Goal: Information Seeking & Learning: Check status

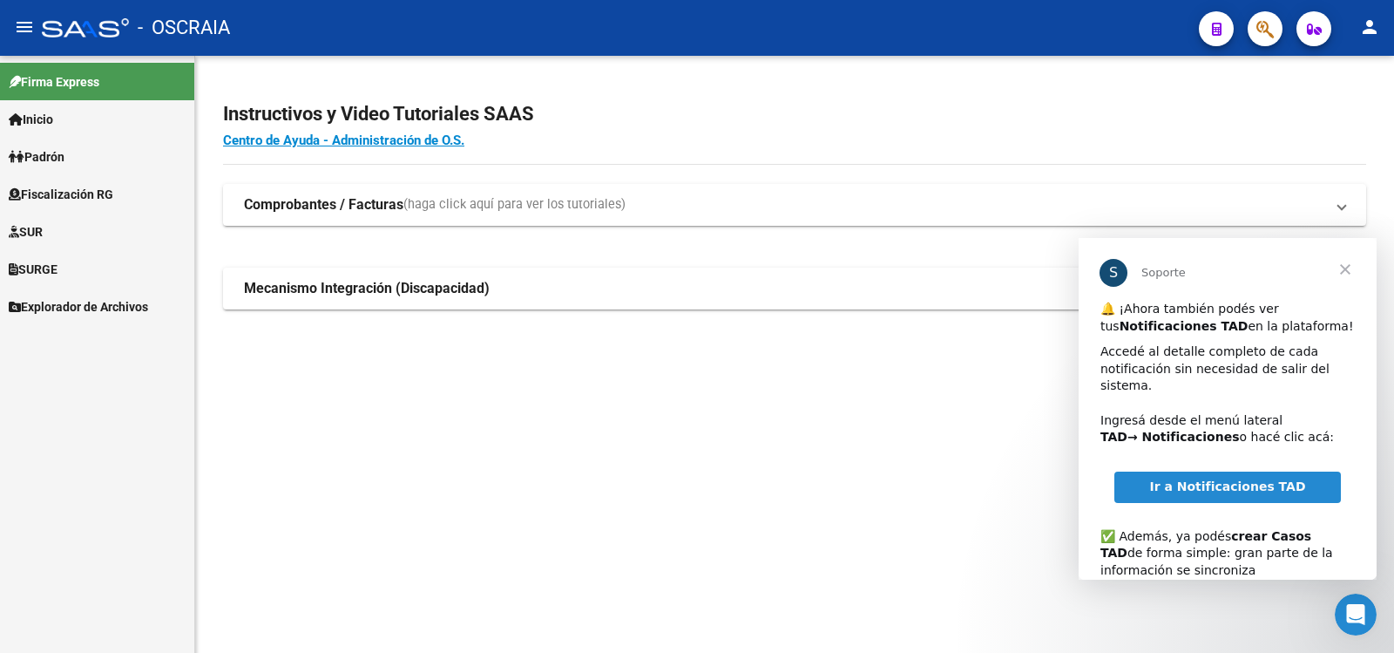
click at [1347, 272] on span "Cerrar" at bounding box center [1345, 269] width 63 height 63
click at [1347, 272] on mat-expansion-panel-header "Mecanismo Integración (Discapacidad)" at bounding box center [794, 288] width 1143 height 42
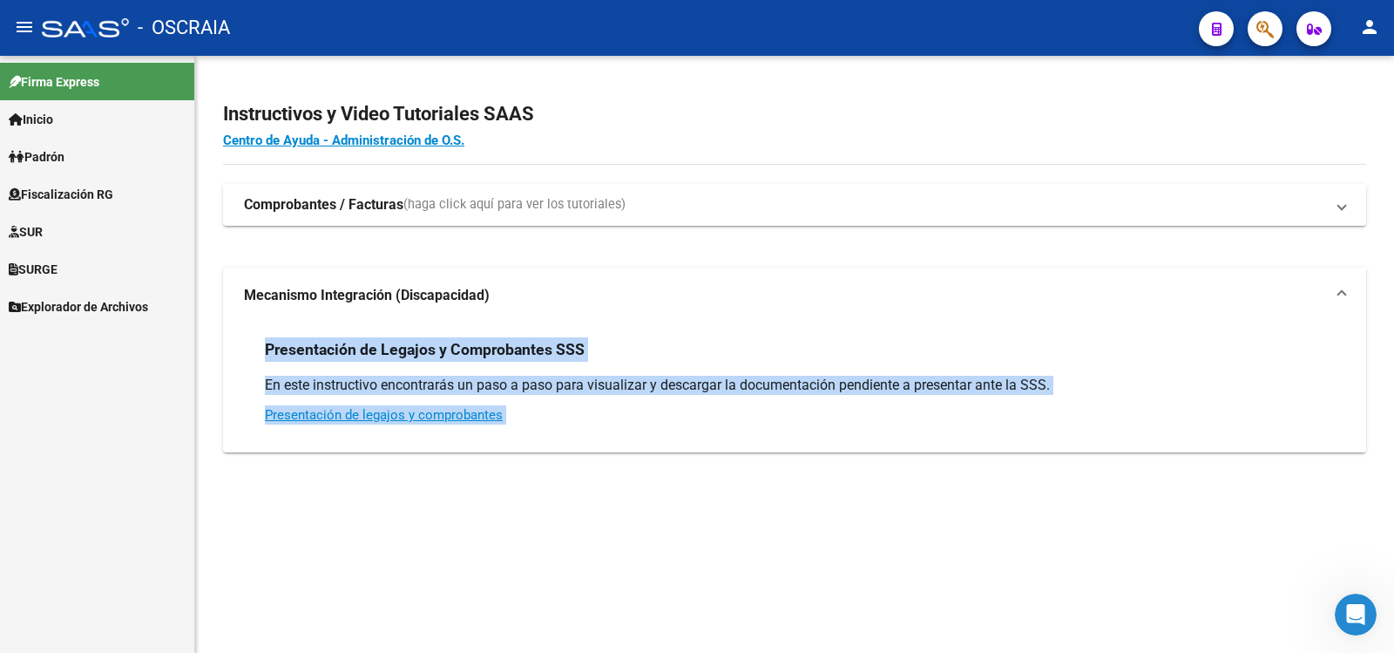
click at [731, 572] on mat-sidenav-content "Instructivos y Video Tutoriales SAAS Centro de Ayuda - Administración de O.S. C…" at bounding box center [794, 354] width 1199 height 597
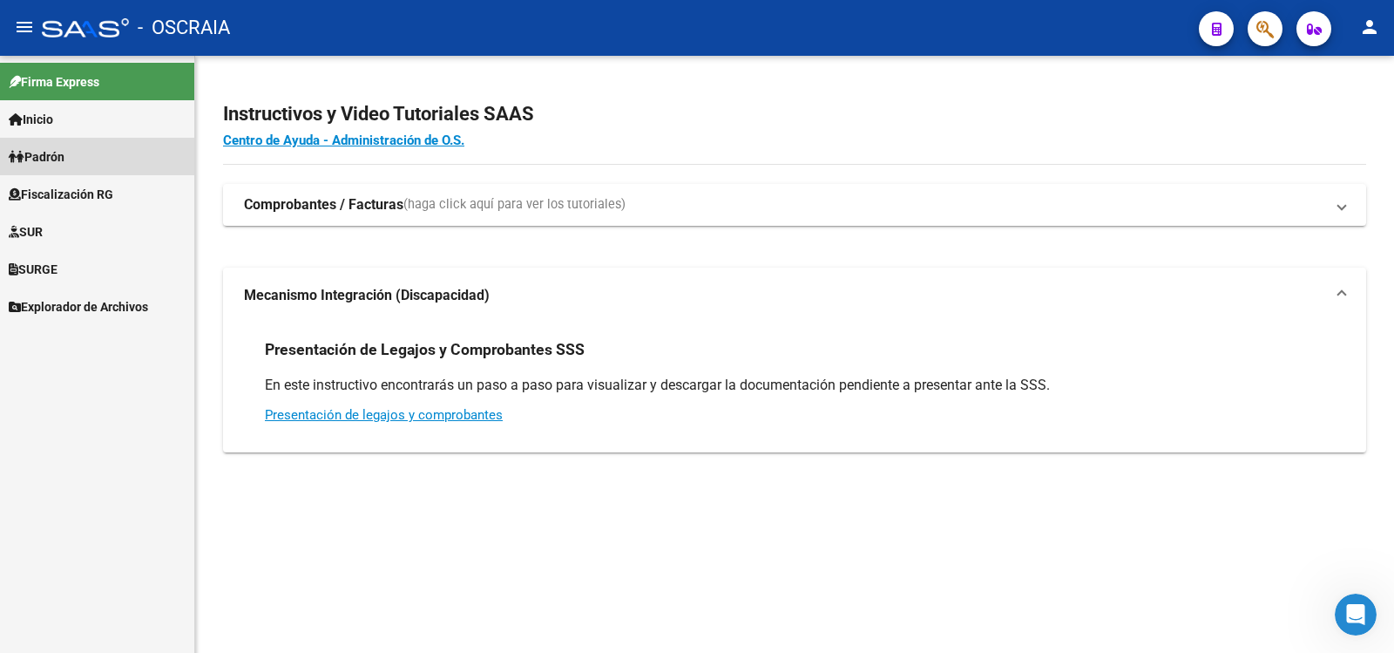
click at [115, 162] on link "Padrón" at bounding box center [97, 156] width 194 height 37
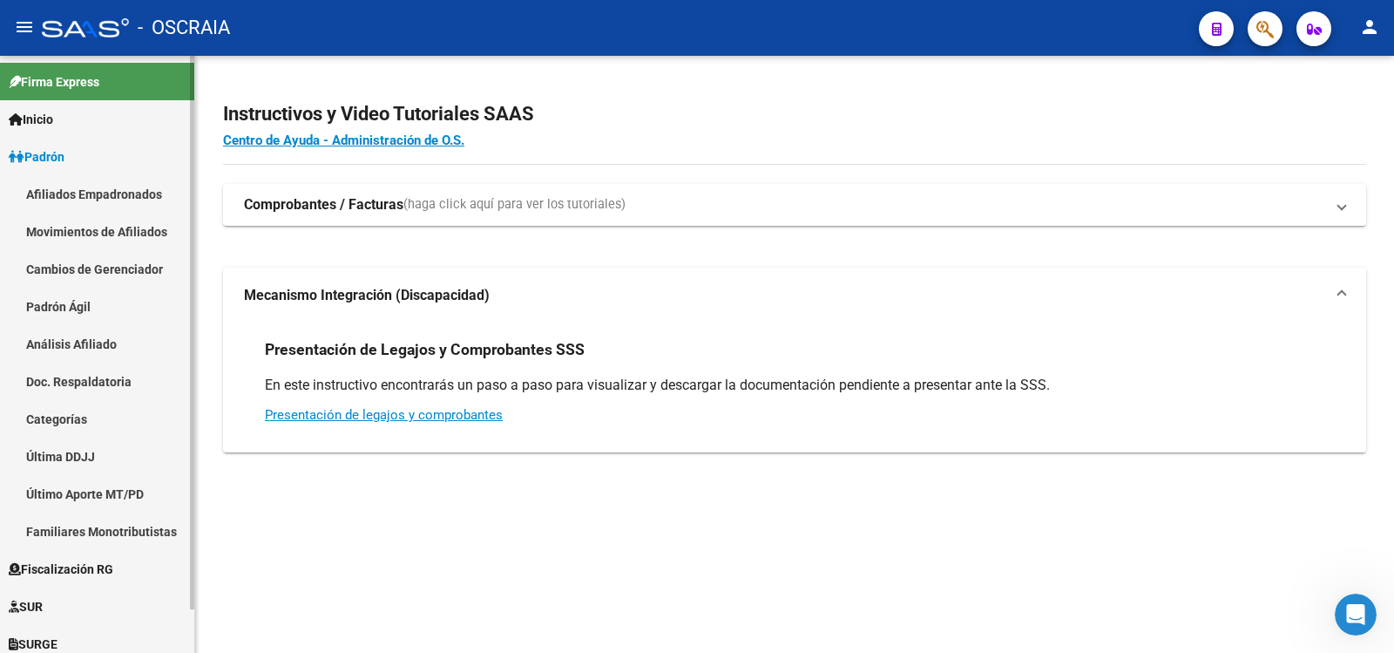
click at [120, 307] on link "Padrón Ágil" at bounding box center [97, 306] width 194 height 37
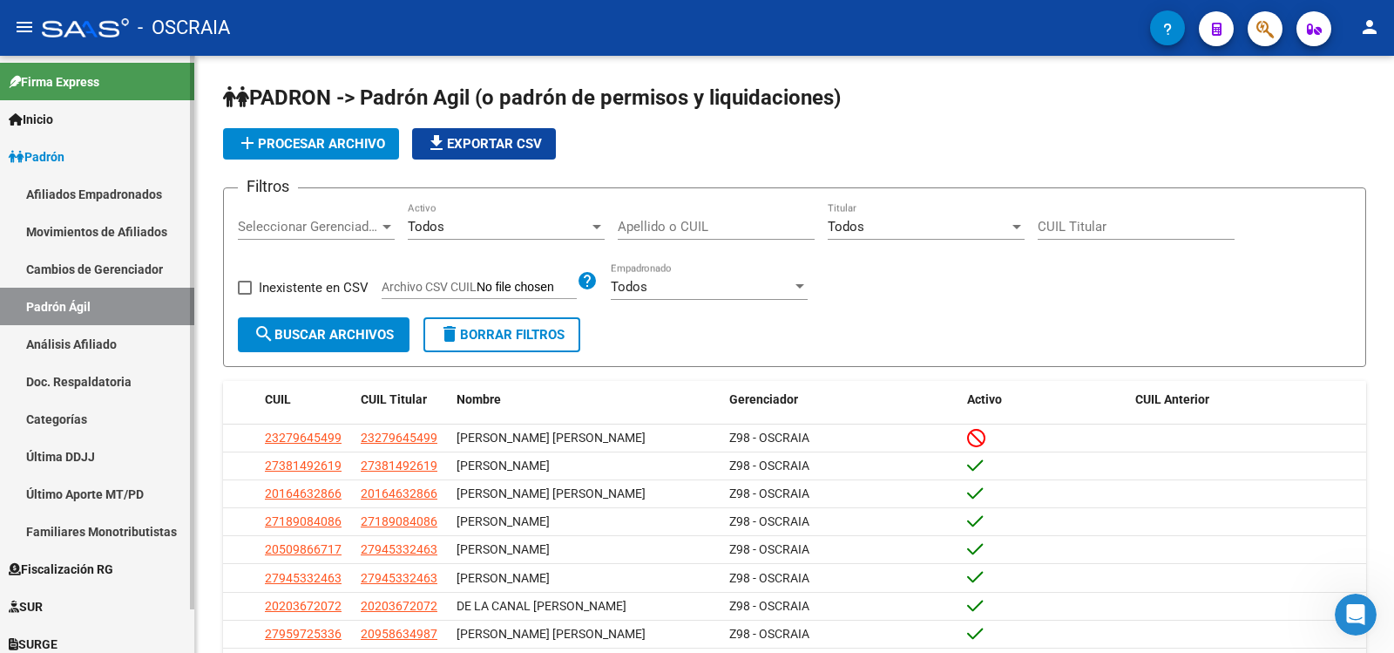
click at [102, 340] on link "Análisis Afiliado" at bounding box center [97, 343] width 194 height 37
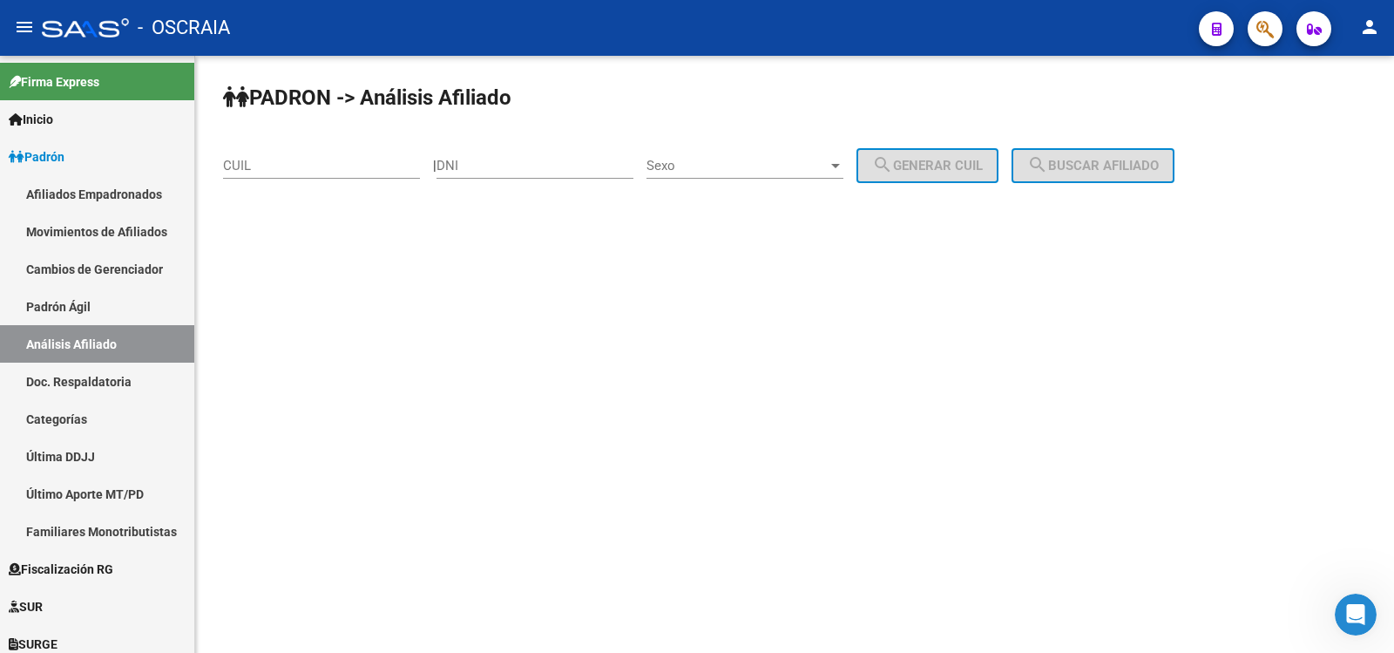
drag, startPoint x: 335, startPoint y: 167, endPoint x: 362, endPoint y: 165, distance: 26.3
click at [335, 167] on input "CUIL" at bounding box center [321, 166] width 197 height 16
paste input "20-39159159-9"
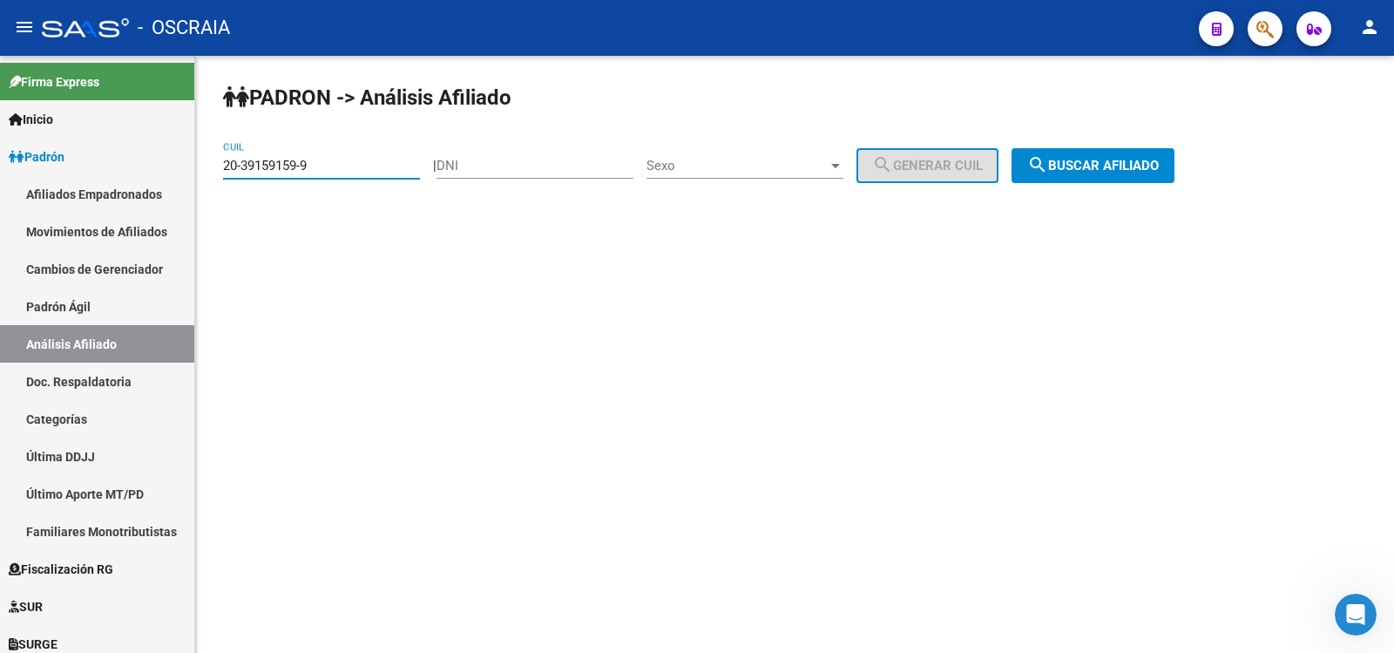
type input "20-39159159-9"
drag, startPoint x: 1127, startPoint y: 162, endPoint x: 1119, endPoint y: 158, distance: 9.0
click at [1126, 162] on span "search Buscar afiliado" at bounding box center [1093, 166] width 132 height 16
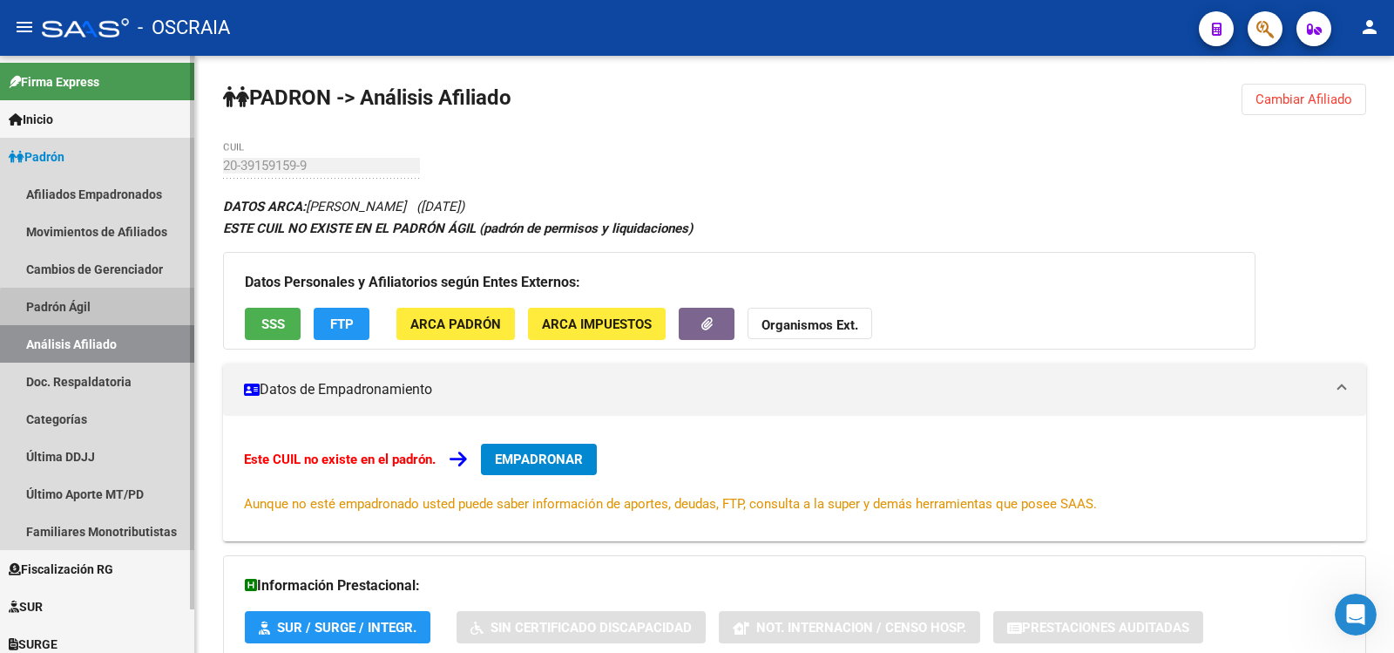
click at [142, 312] on link "Padrón Ágil" at bounding box center [97, 306] width 194 height 37
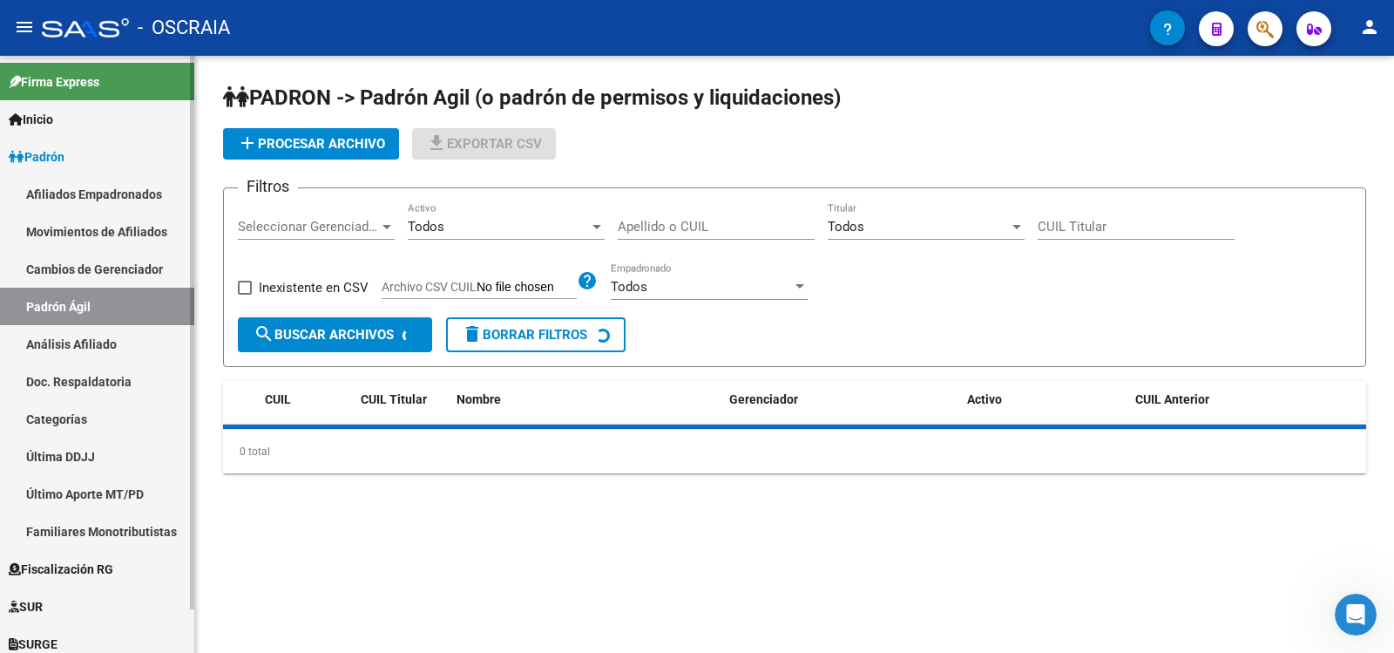
click at [144, 335] on link "Análisis Afiliado" at bounding box center [97, 343] width 194 height 37
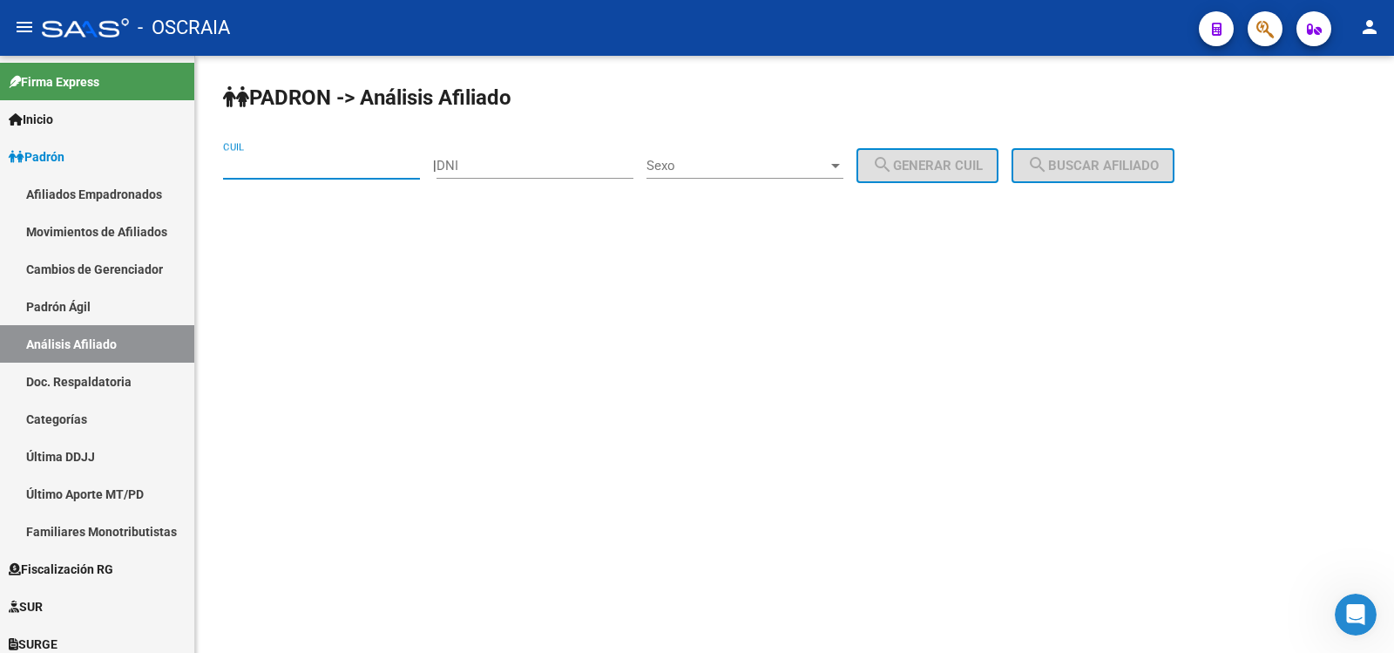
click at [306, 164] on input "CUIL" at bounding box center [321, 166] width 197 height 16
paste input "27-22780348-2"
type input "27-22780348-2"
click at [1048, 159] on mat-icon "search" at bounding box center [1037, 164] width 21 height 21
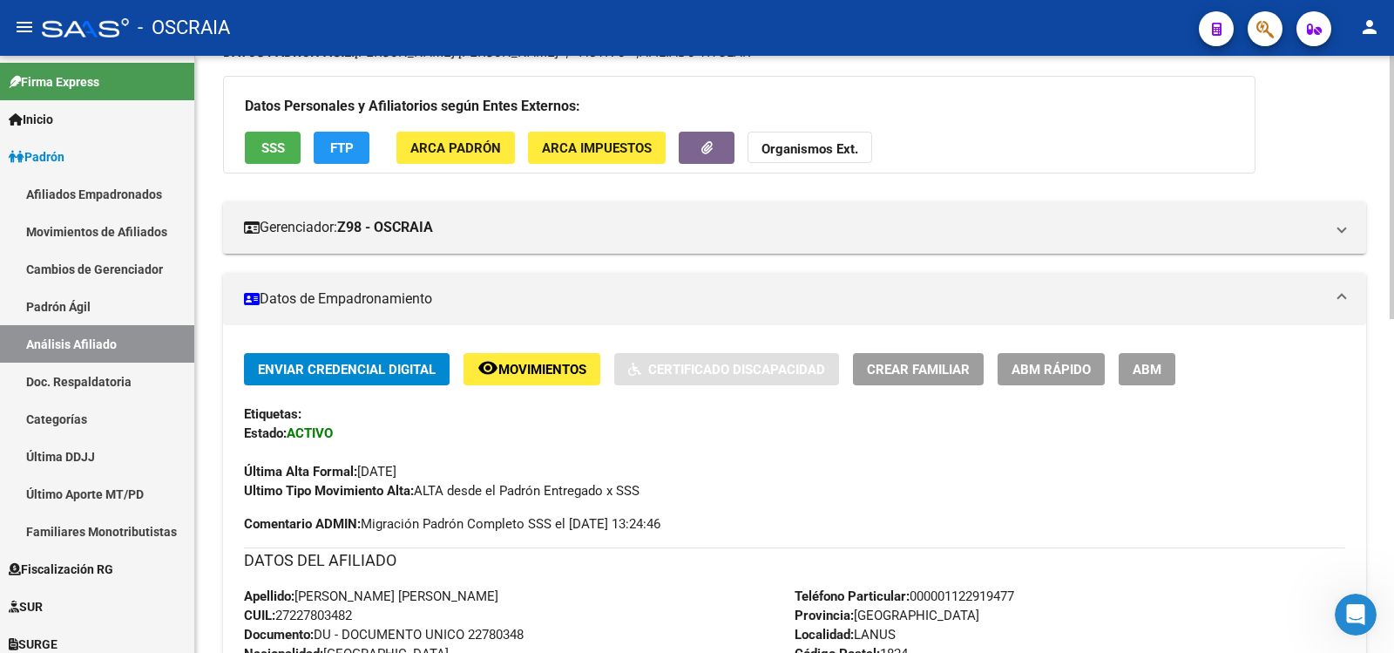
click at [738, 567] on h3 "DATOS DEL AFILIADO" at bounding box center [794, 560] width 1101 height 24
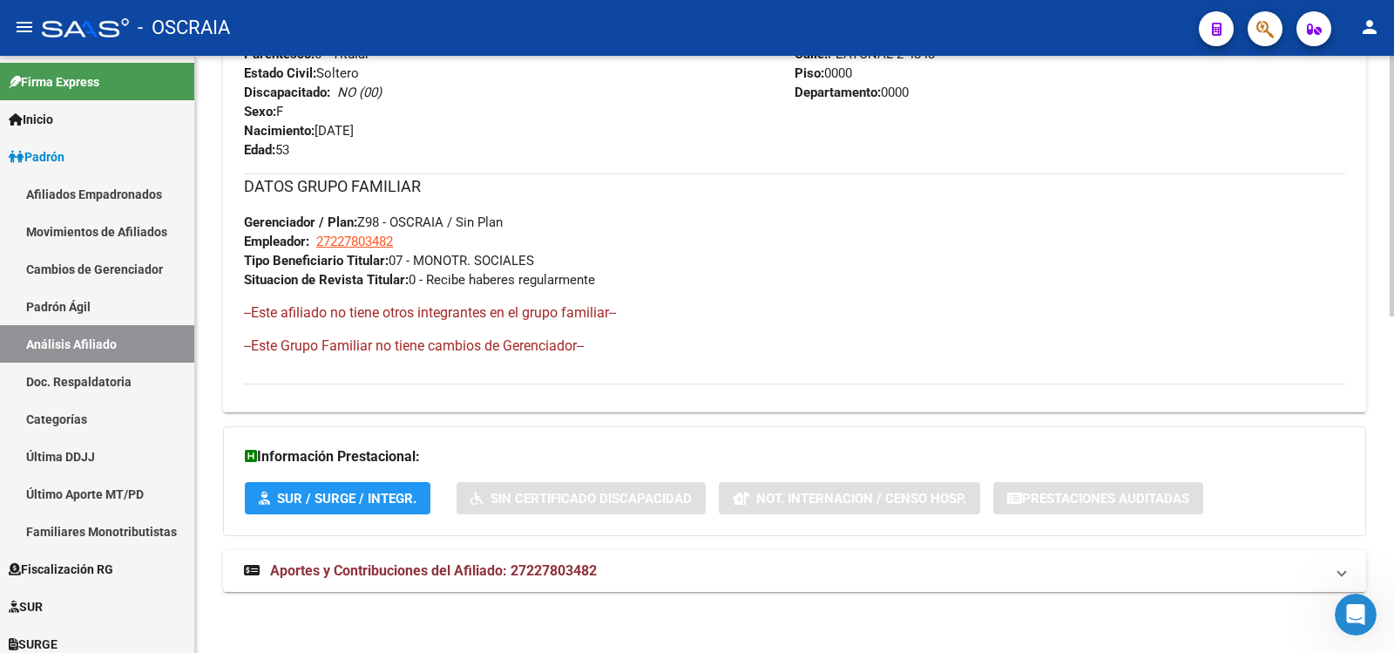
click at [677, 561] on mat-panel-title "Aportes y Contribuciones del Afiliado: 27227803482" at bounding box center [784, 570] width 1080 height 19
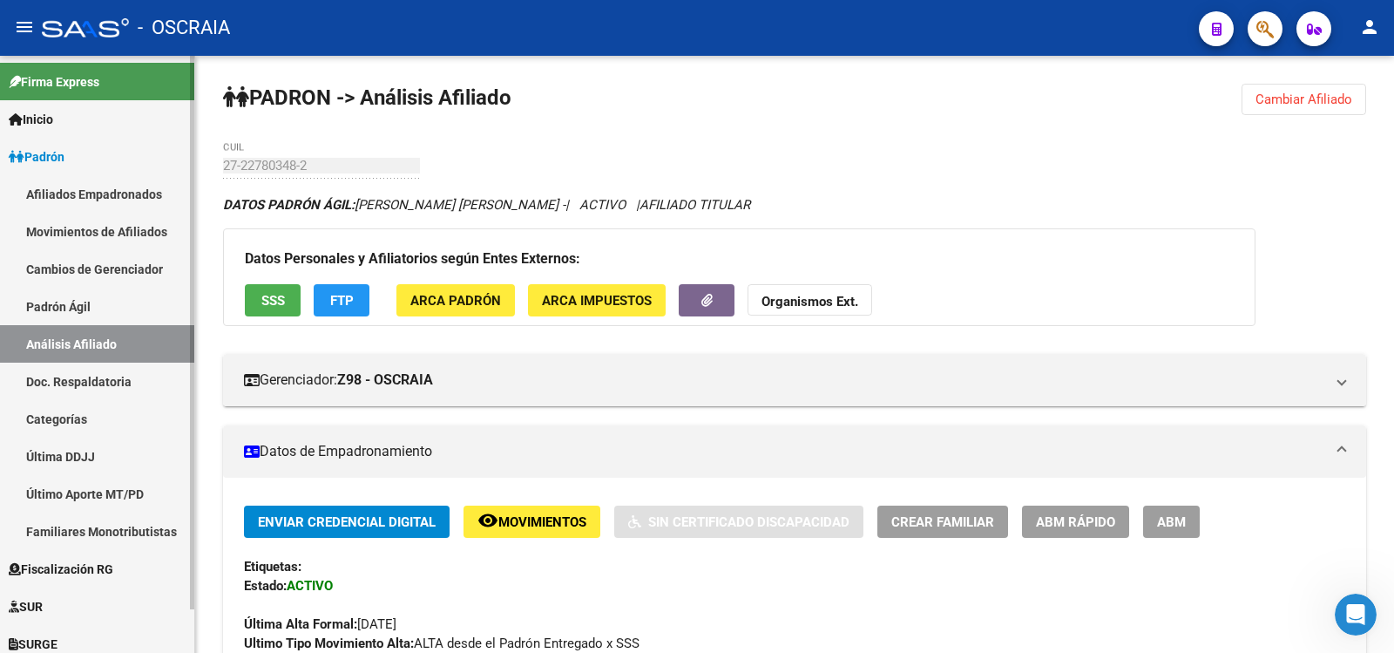
click at [117, 315] on link "Padrón Ágil" at bounding box center [97, 306] width 194 height 37
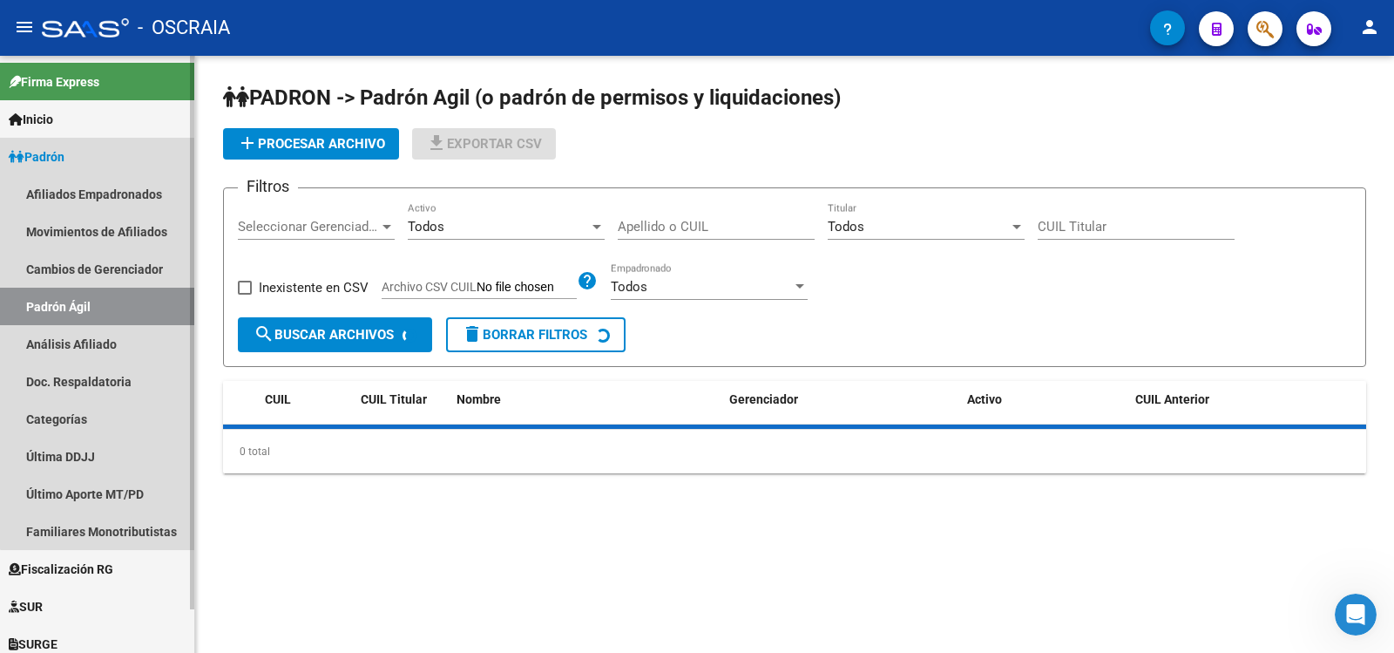
click at [115, 343] on link "Análisis Afiliado" at bounding box center [97, 343] width 194 height 37
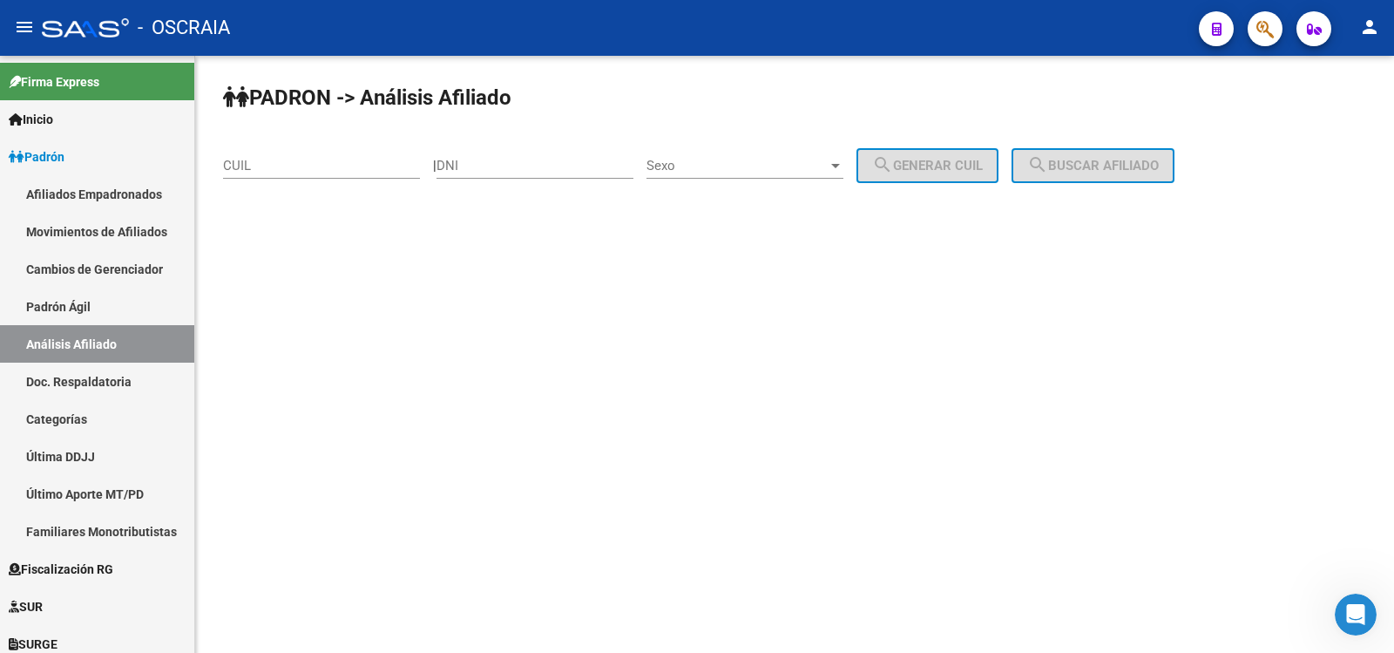
drag, startPoint x: 273, startPoint y: 179, endPoint x: 270, endPoint y: 166, distance: 12.5
click at [270, 176] on div "CUIL" at bounding box center [321, 168] width 197 height 54
click at [271, 166] on input "CUIL" at bounding box center [321, 166] width 197 height 16
paste input "20-39159159-9"
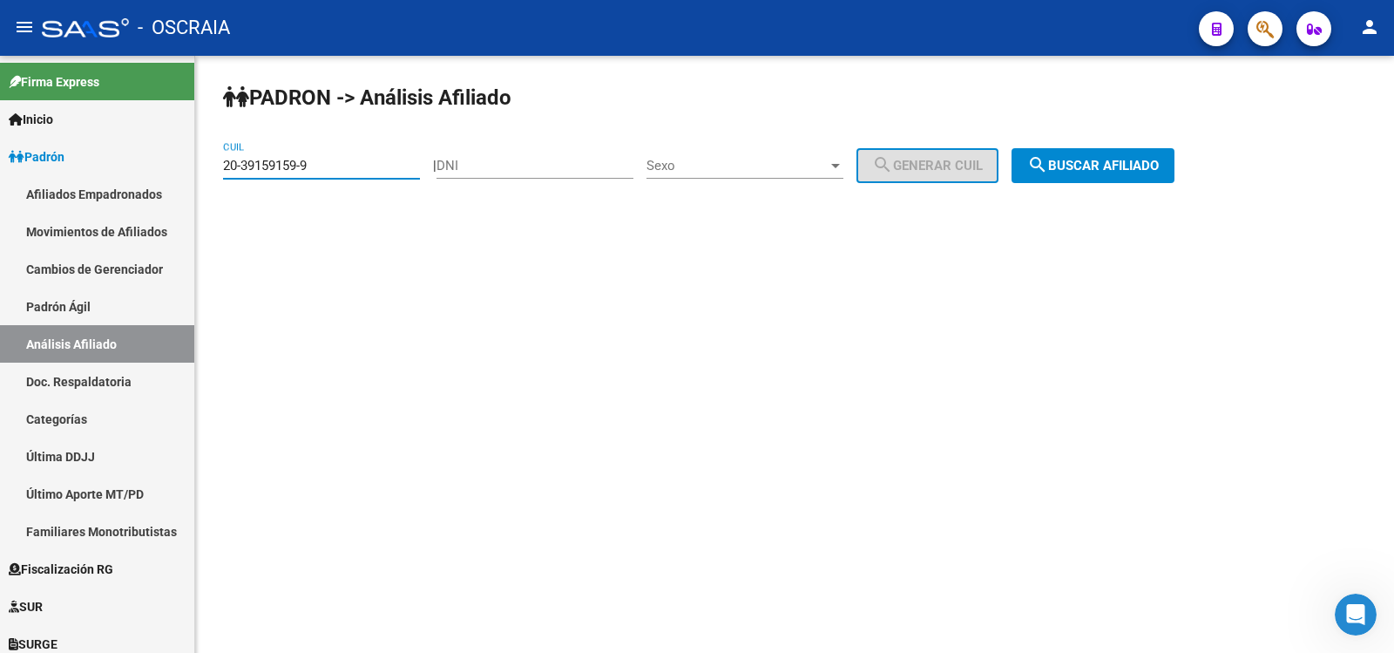
type input "20-39159159-9"
click at [1153, 165] on span "search Buscar afiliado" at bounding box center [1093, 166] width 132 height 16
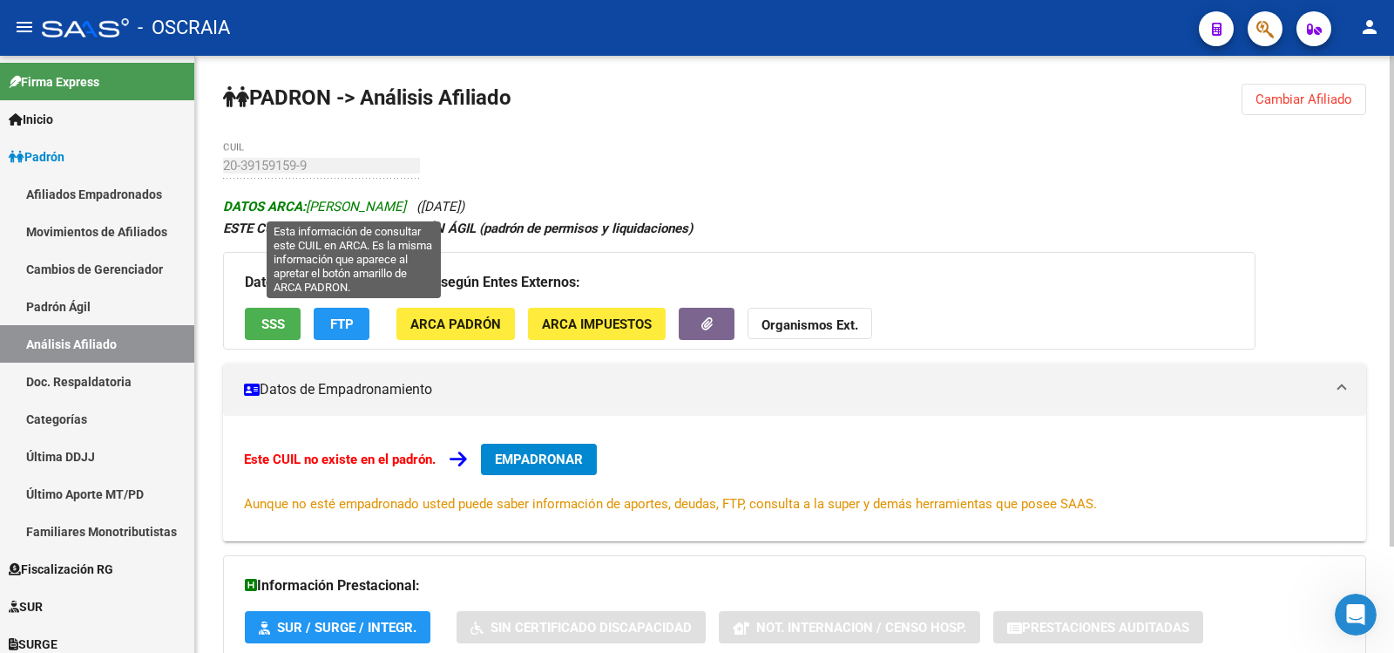
copy span "[PERSON_NAME]"
drag, startPoint x: 484, startPoint y: 204, endPoint x: 311, endPoint y: 210, distance: 172.6
click at [311, 210] on span "DATOS ARCA: [PERSON_NAME]" at bounding box center [314, 207] width 183 height 16
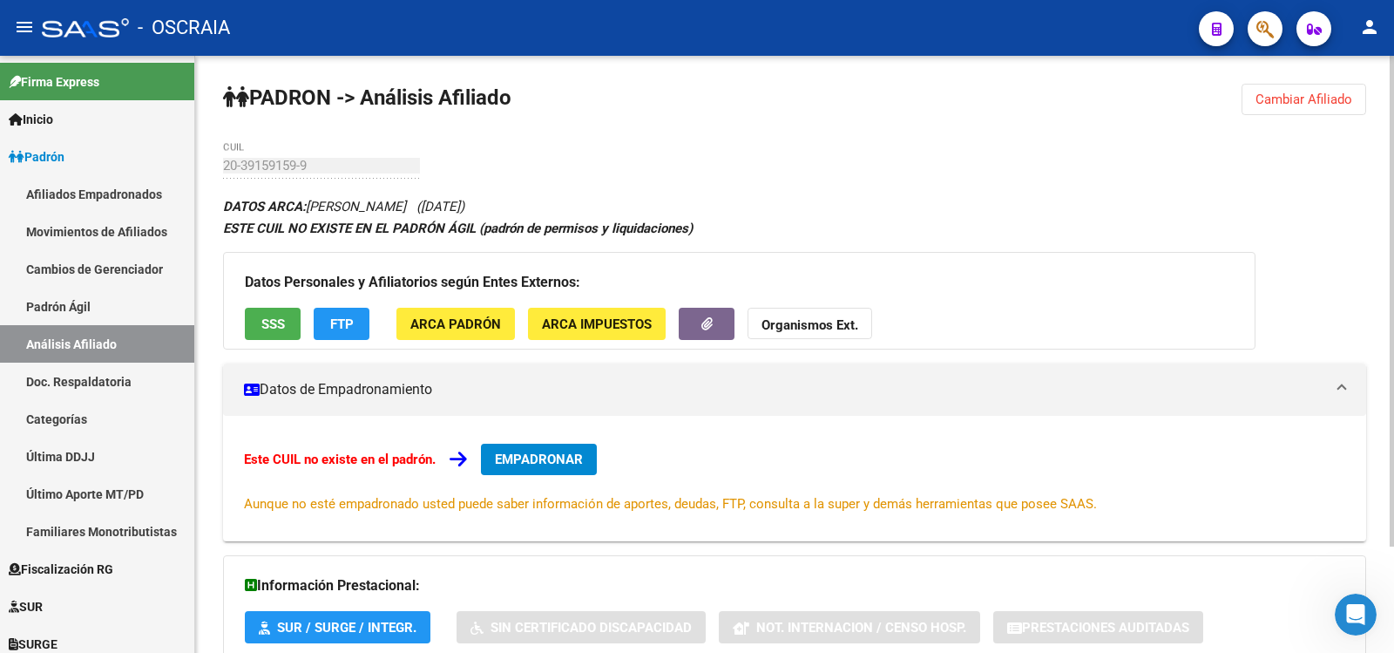
click at [464, 206] on span "([DATE])" at bounding box center [440, 207] width 48 height 16
copy icon "DATOS ARCA: [PERSON_NAME] ([DATE])"
click at [464, 209] on span "([DATE])" at bounding box center [440, 207] width 48 height 16
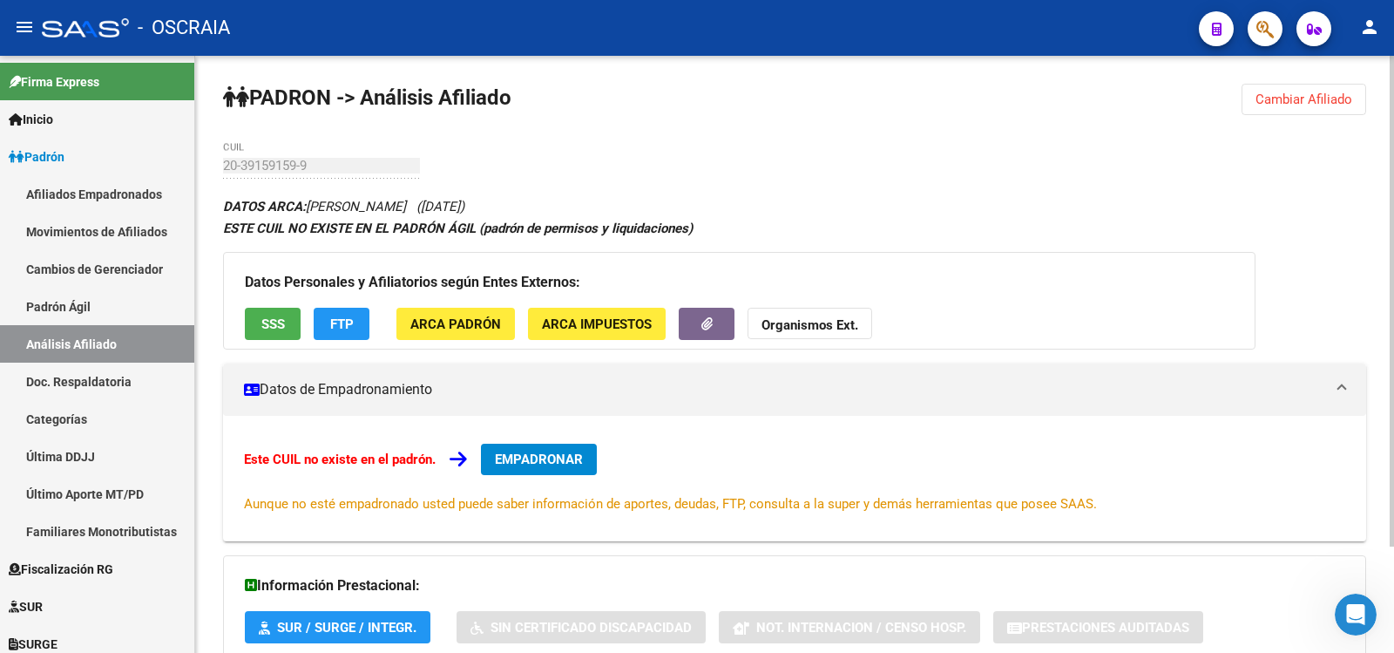
copy span "[DATE]"
drag, startPoint x: 498, startPoint y: 210, endPoint x: 565, endPoint y: 210, distance: 68.0
click at [464, 210] on span "([DATE])" at bounding box center [440, 207] width 48 height 16
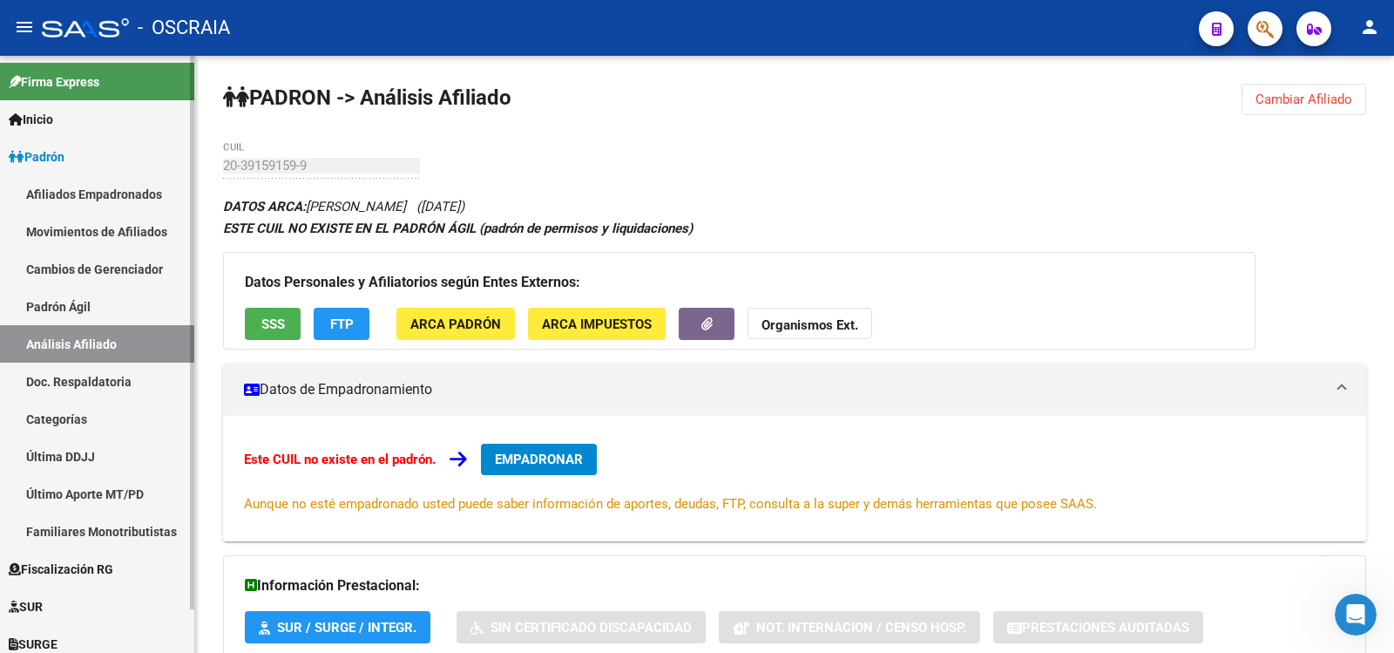
click at [82, 299] on link "Padrón Ágil" at bounding box center [97, 306] width 194 height 37
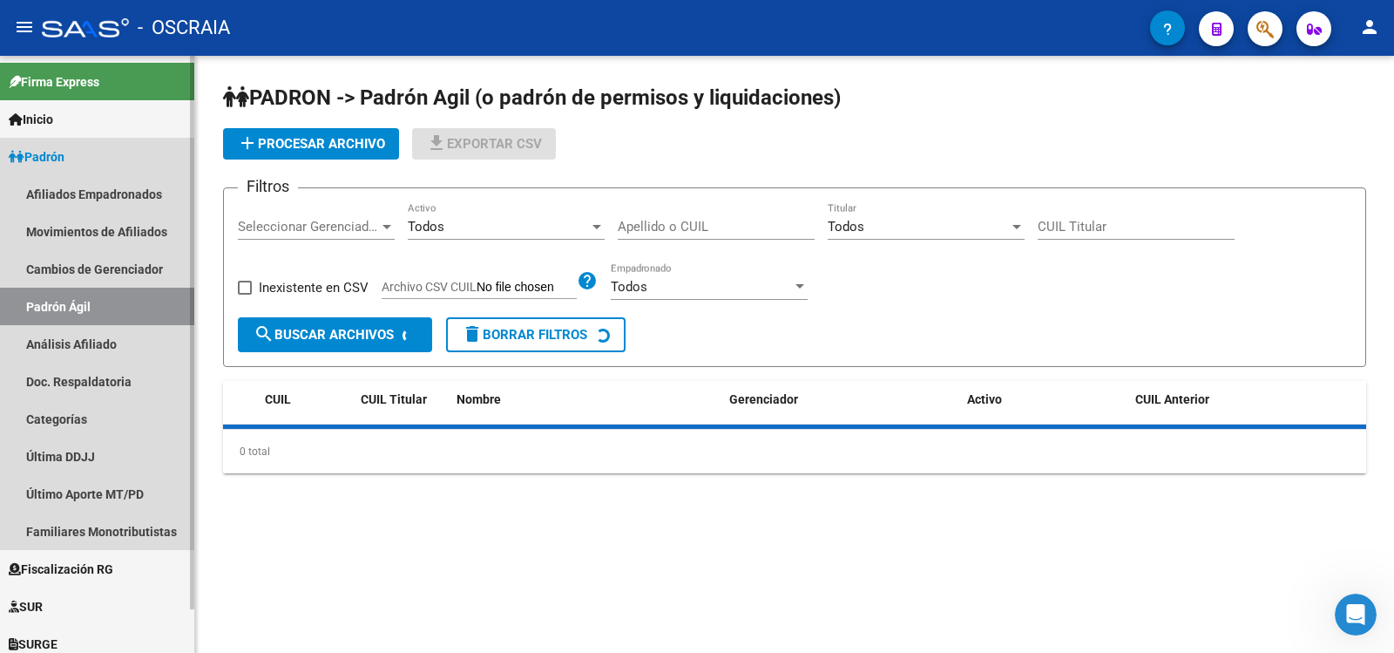
drag, startPoint x: 90, startPoint y: 335, endPoint x: 139, endPoint y: 294, distance: 64.3
click at [90, 336] on link "Análisis Afiliado" at bounding box center [97, 343] width 194 height 37
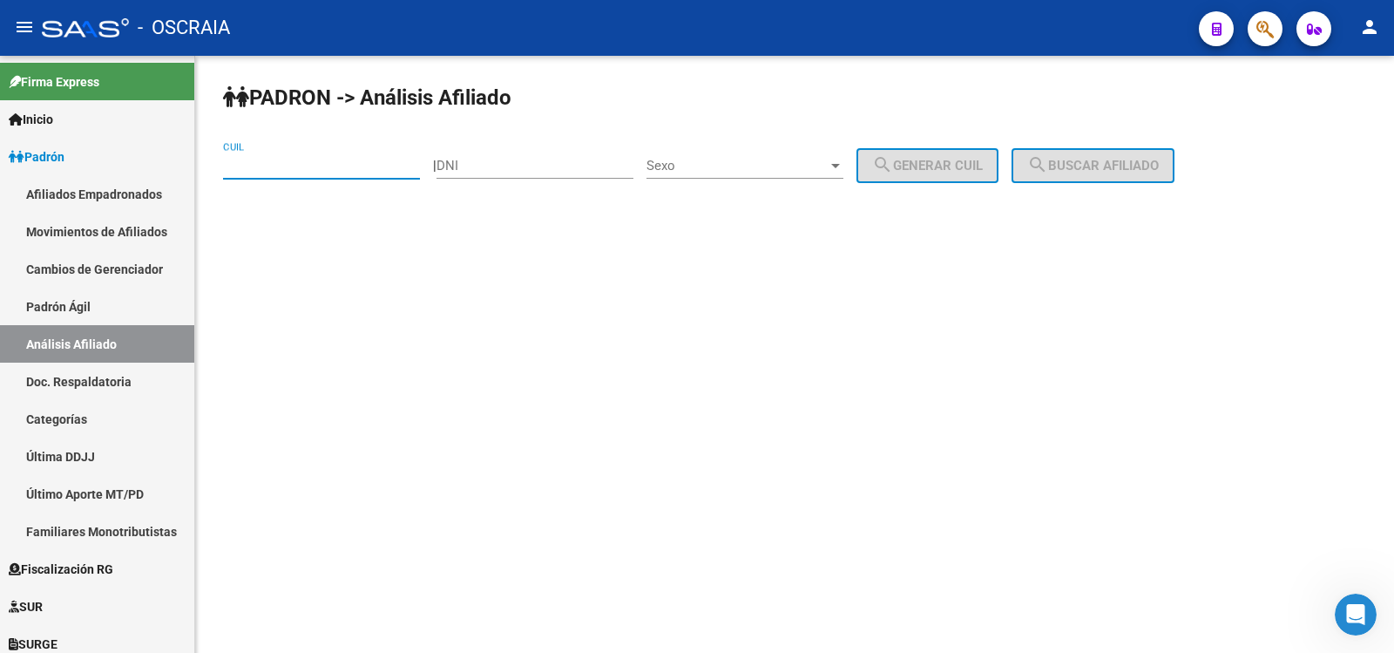
click at [328, 167] on input "CUIL" at bounding box center [321, 166] width 197 height 16
paste input "20-94973254-2"
type input "20-94973254-2"
click at [1048, 155] on mat-icon "search" at bounding box center [1037, 164] width 21 height 21
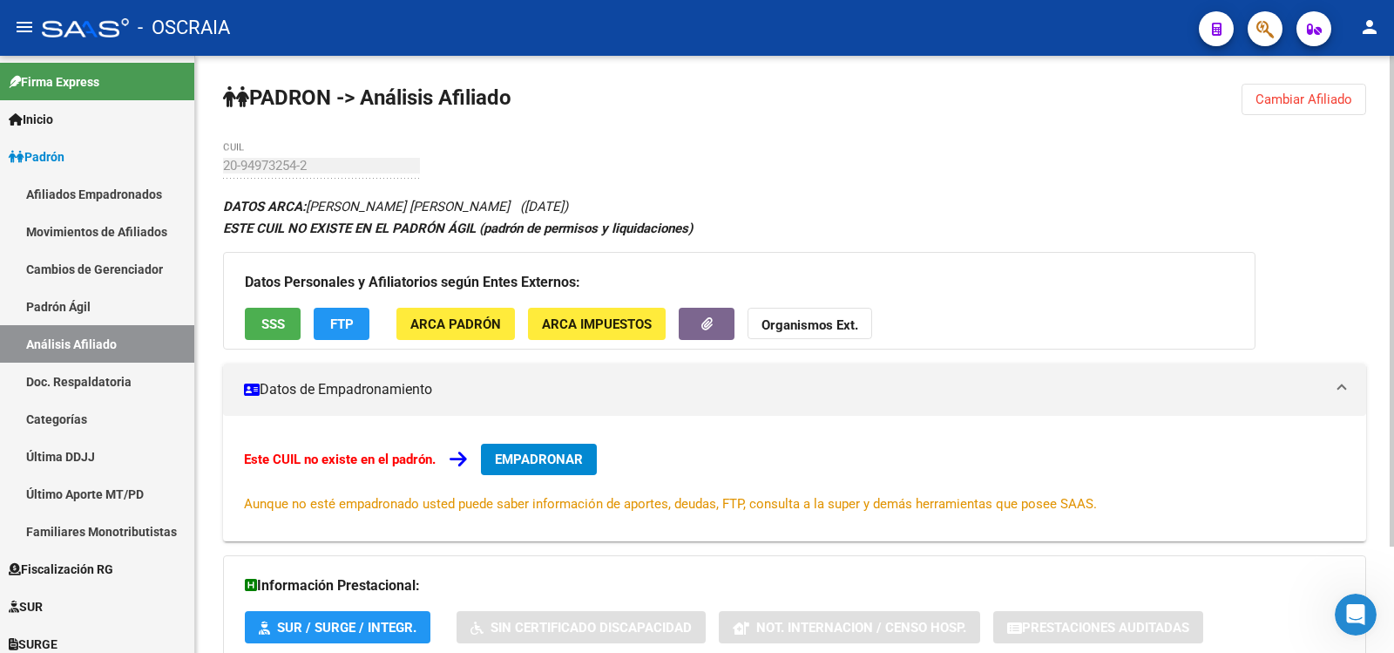
scroll to position [129, 0]
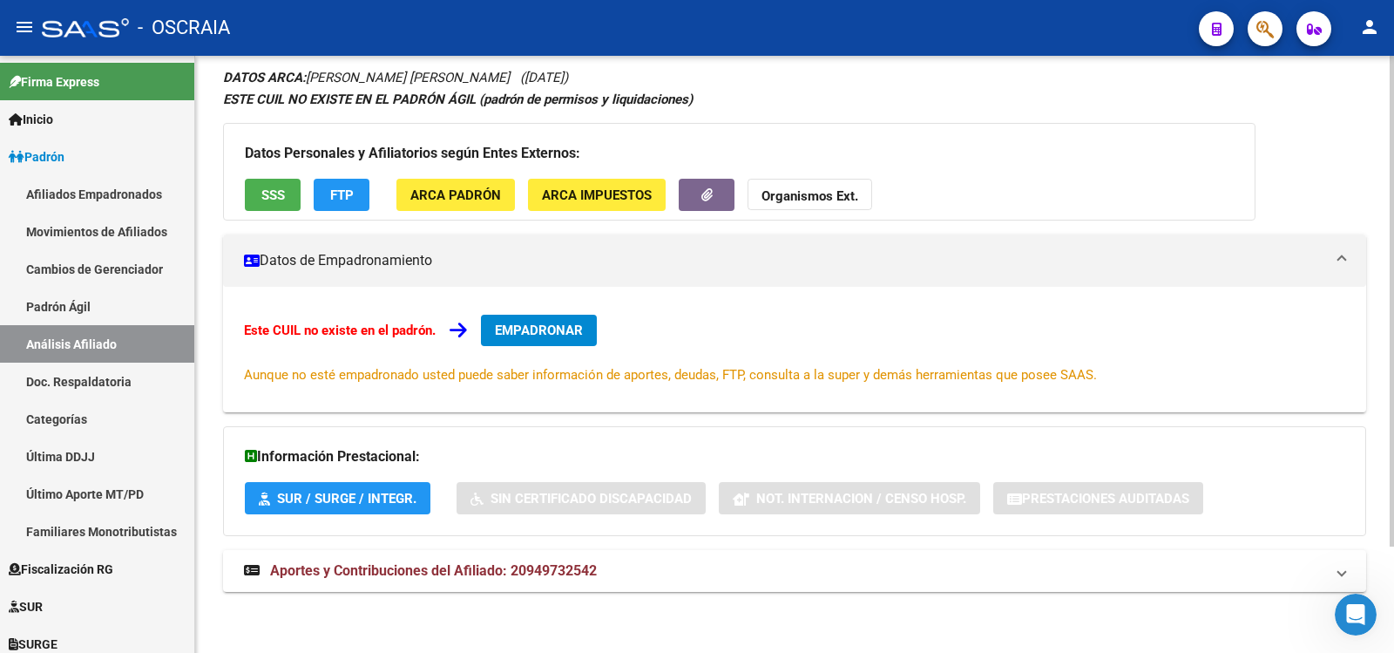
click at [564, 549] on div "DATOS ARCA: [PERSON_NAME] [PERSON_NAME] ([DATE]) ESTE CUIL NO EXISTE EN EL PADR…" at bounding box center [794, 338] width 1143 height 545
drag, startPoint x: 562, startPoint y: 566, endPoint x: 574, endPoint y: 563, distance: 12.7
click at [562, 567] on span "Aportes y Contribuciones del Afiliado: 20949732542" at bounding box center [433, 570] width 327 height 17
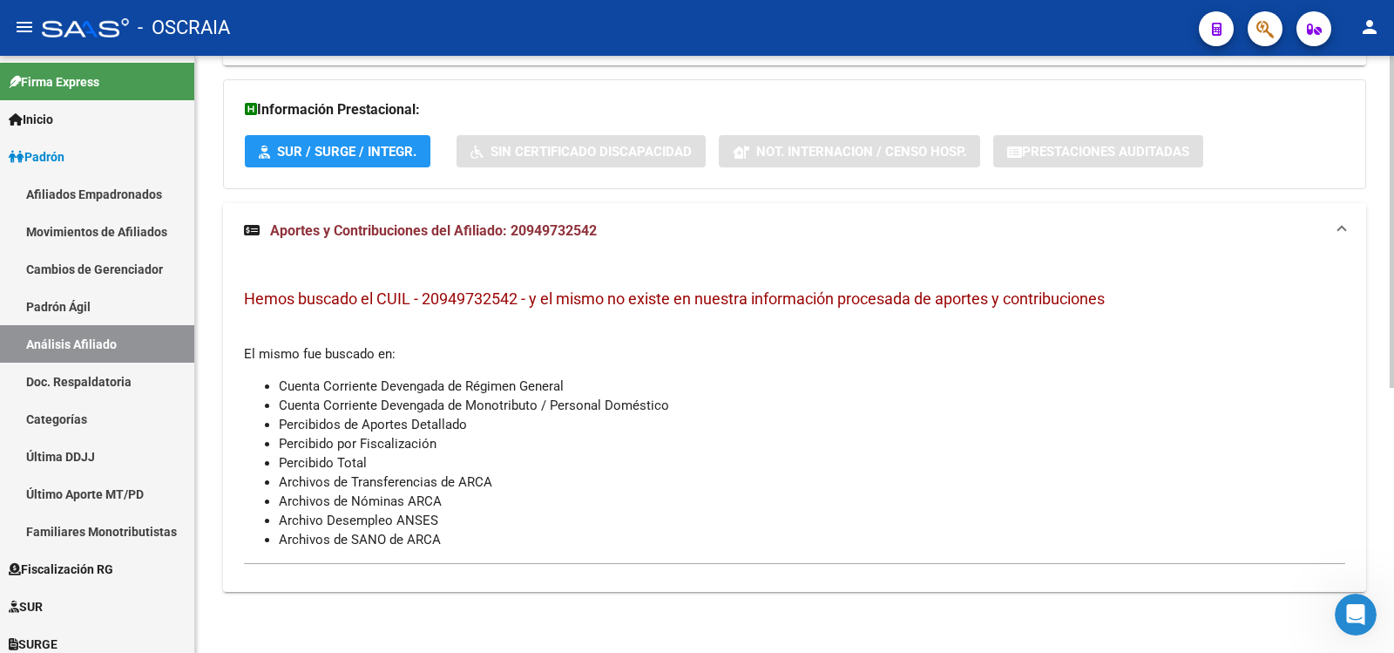
scroll to position [0, 0]
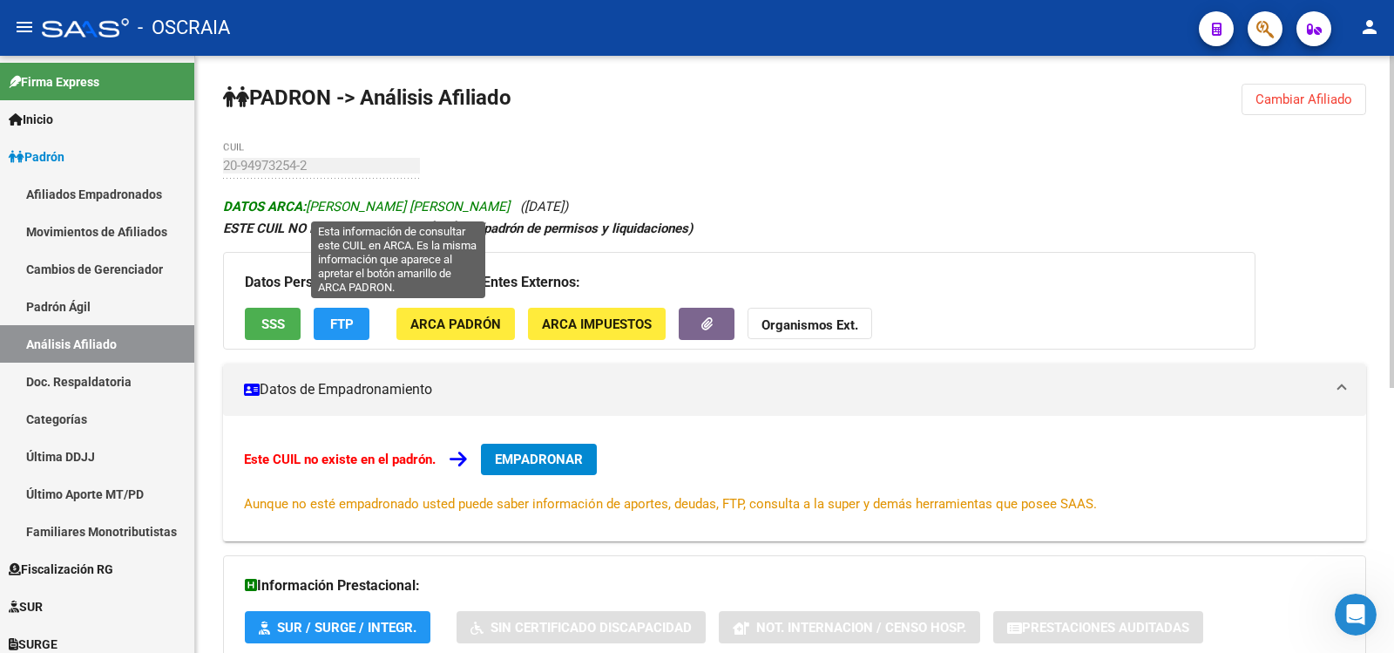
click at [450, 206] on span "DATOS ARCA: [PERSON_NAME] [PERSON_NAME]" at bounding box center [366, 207] width 287 height 16
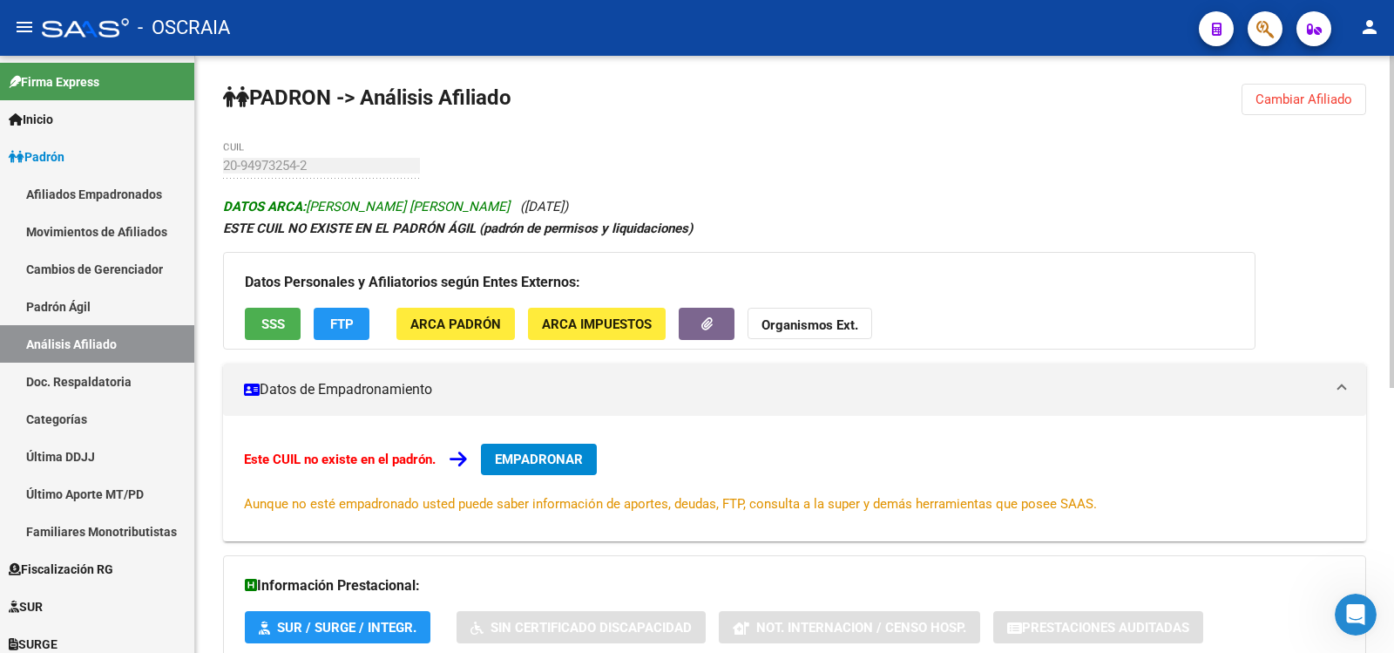
click at [450, 206] on span "DATOS ARCA: [PERSON_NAME] [PERSON_NAME]" at bounding box center [366, 207] width 287 height 16
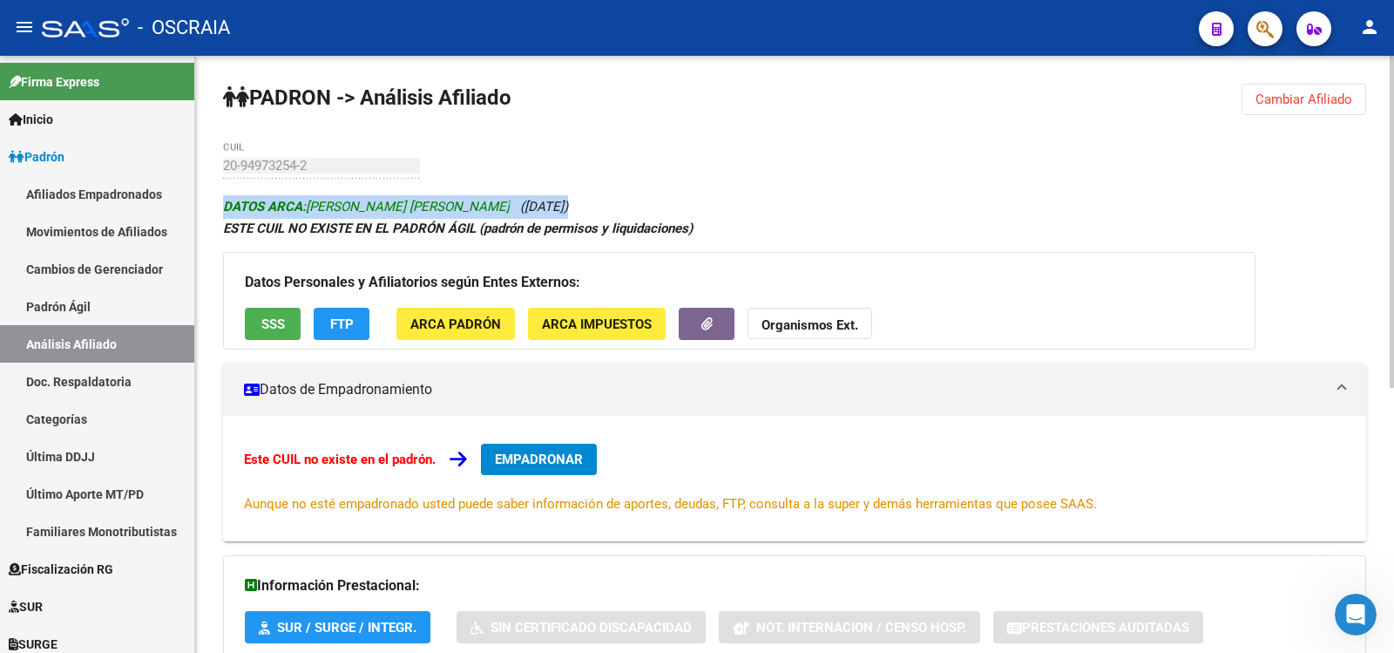
click at [450, 206] on span "DATOS ARCA: [PERSON_NAME] [PERSON_NAME]" at bounding box center [366, 207] width 287 height 16
click at [453, 206] on span "DATOS ARCA: [PERSON_NAME] [PERSON_NAME]" at bounding box center [366, 207] width 287 height 16
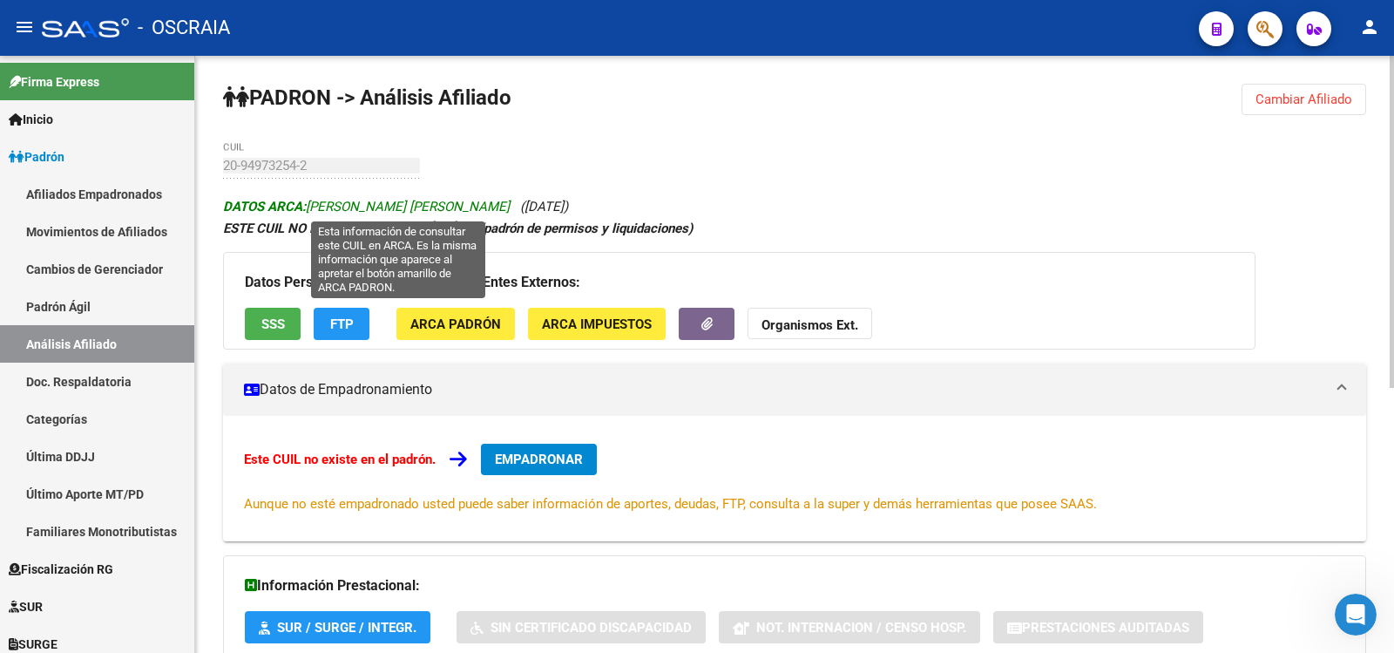
drag, startPoint x: 574, startPoint y: 200, endPoint x: 310, endPoint y: 206, distance: 264.1
click at [310, 206] on icon "DATOS ARCA: [PERSON_NAME] [PERSON_NAME] ([DATE])" at bounding box center [395, 207] width 345 height 16
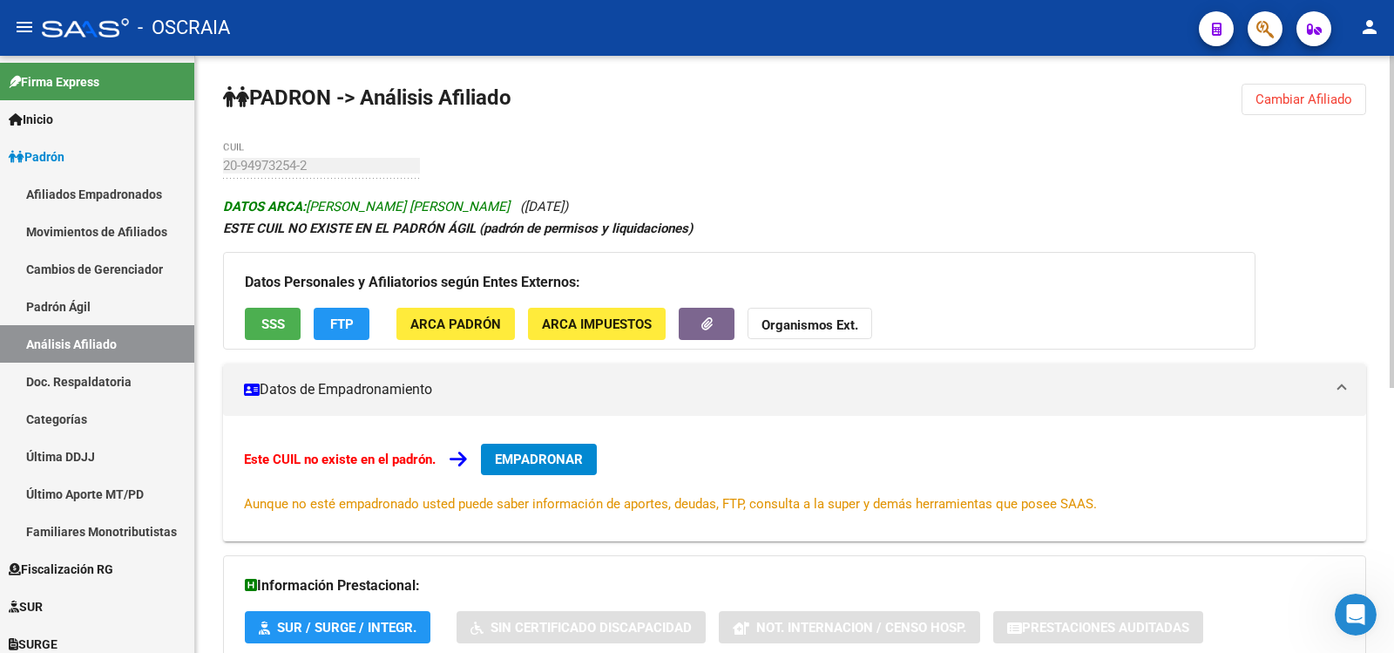
copy span "[PERSON_NAME] [PERSON_NAME]"
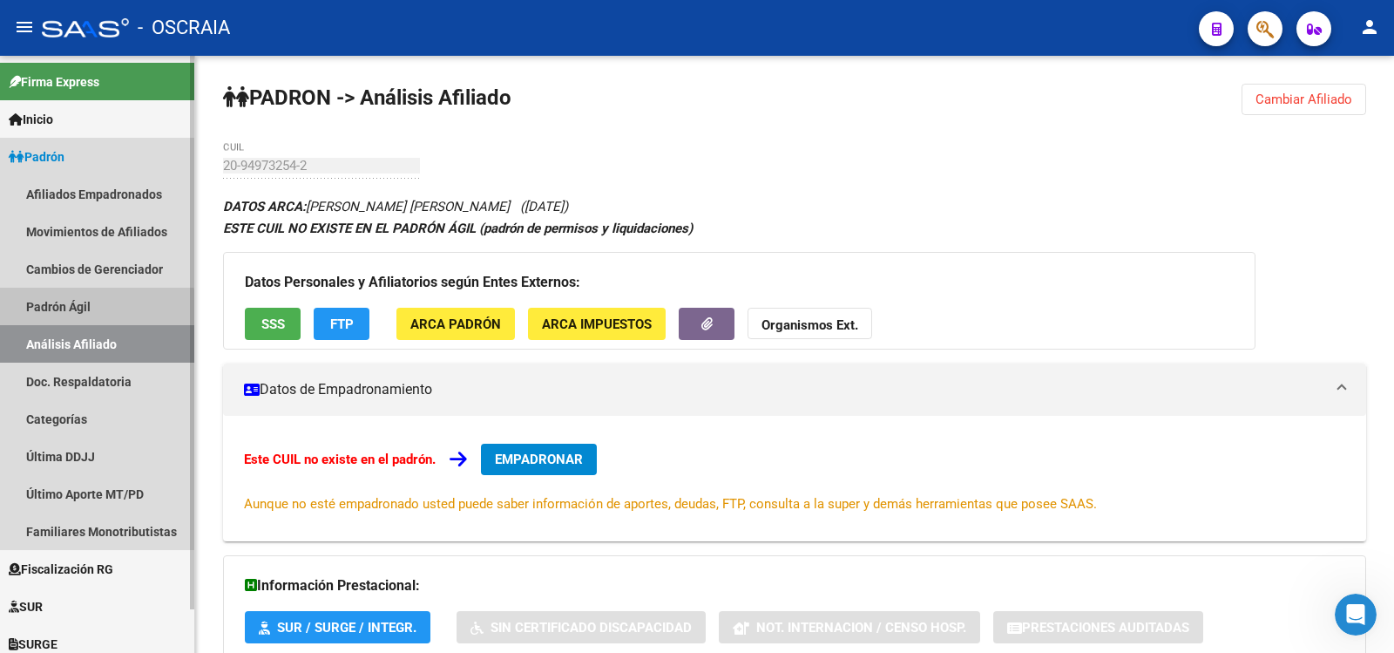
click at [66, 319] on link "Padrón Ágil" at bounding box center [97, 306] width 194 height 37
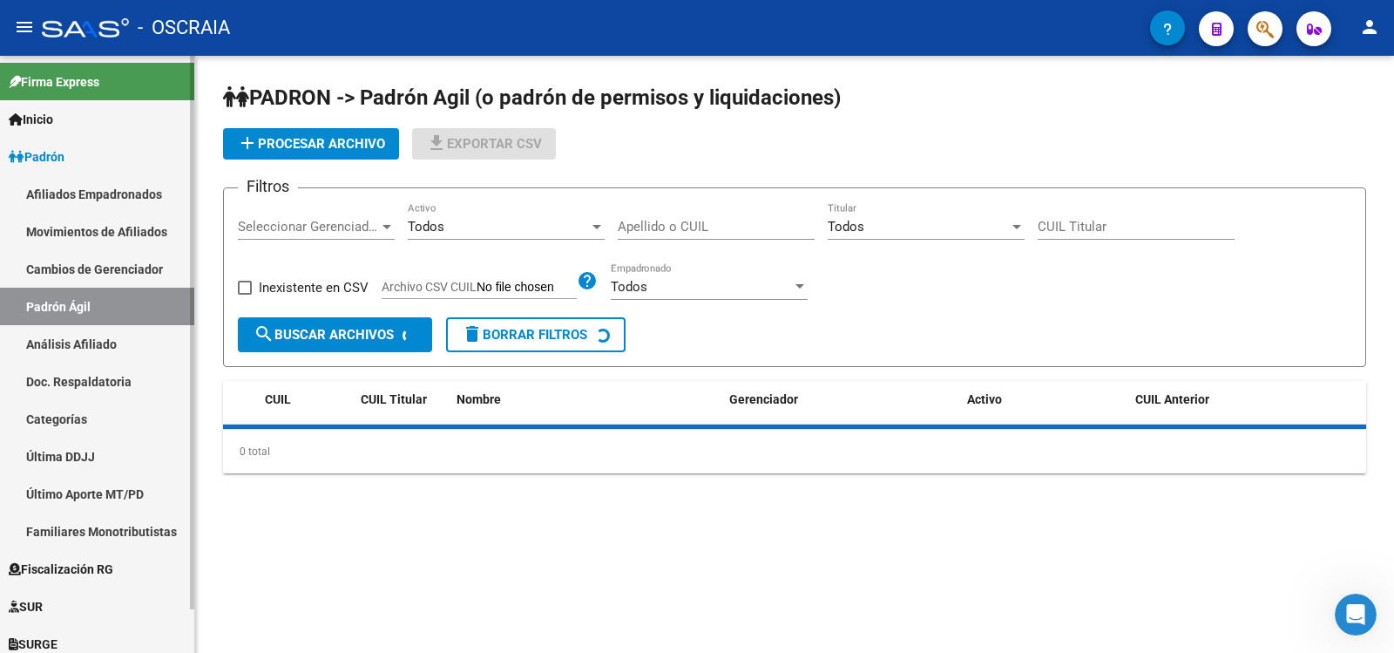
click at [87, 345] on link "Análisis Afiliado" at bounding box center [97, 343] width 194 height 37
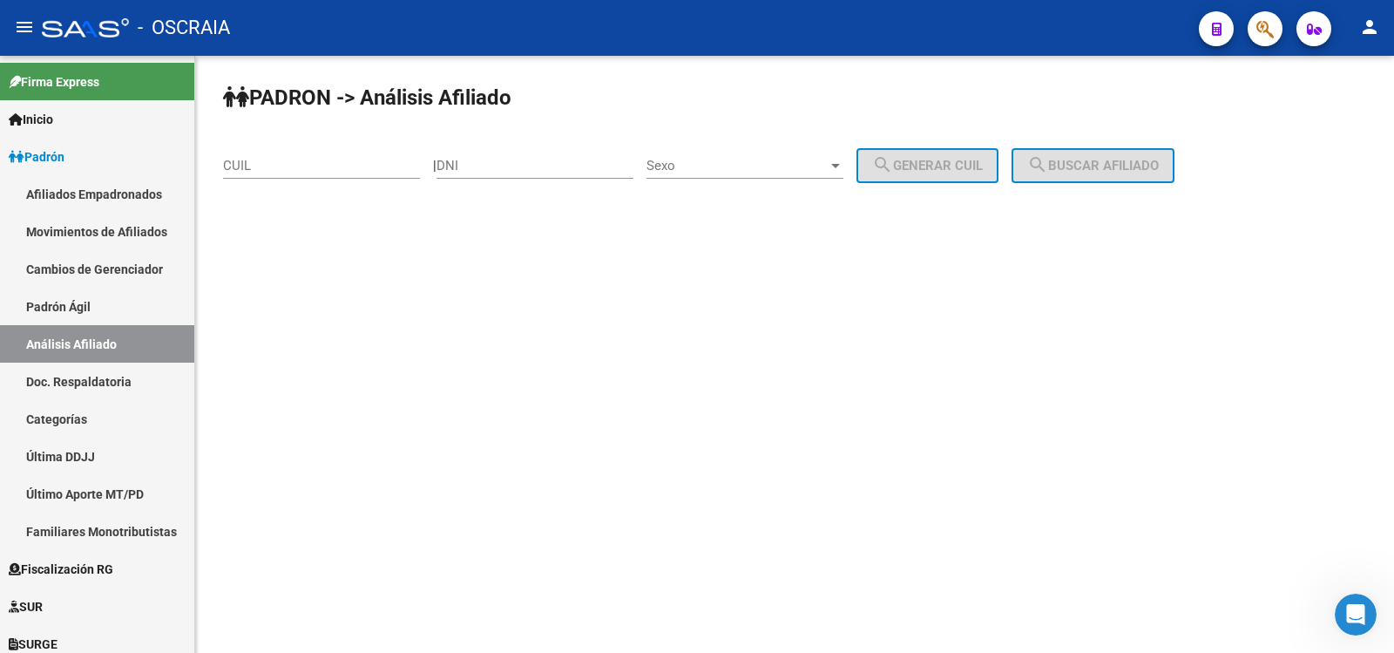
click at [267, 159] on input "CUIL" at bounding box center [321, 166] width 197 height 16
click at [341, 160] on input "CUIL" at bounding box center [321, 166] width 197 height 16
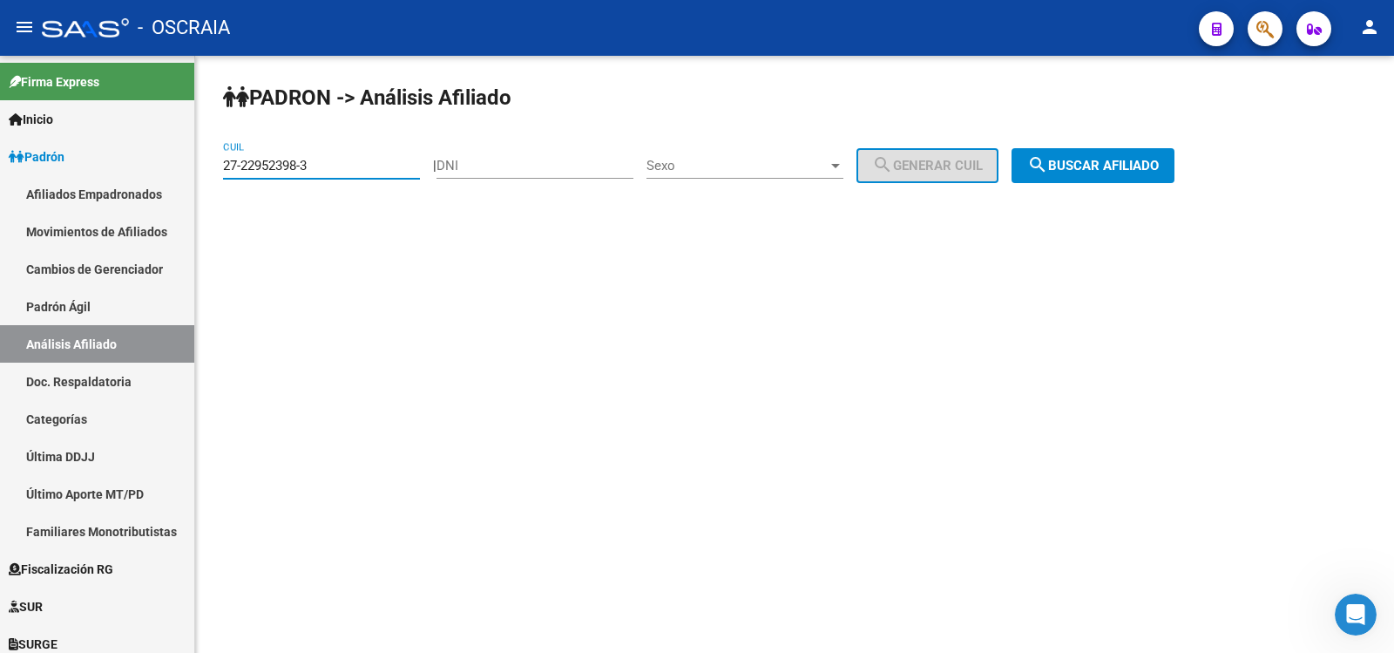
type input "27-22952398-3"
click at [1159, 158] on span "search Buscar afiliado" at bounding box center [1093, 166] width 132 height 16
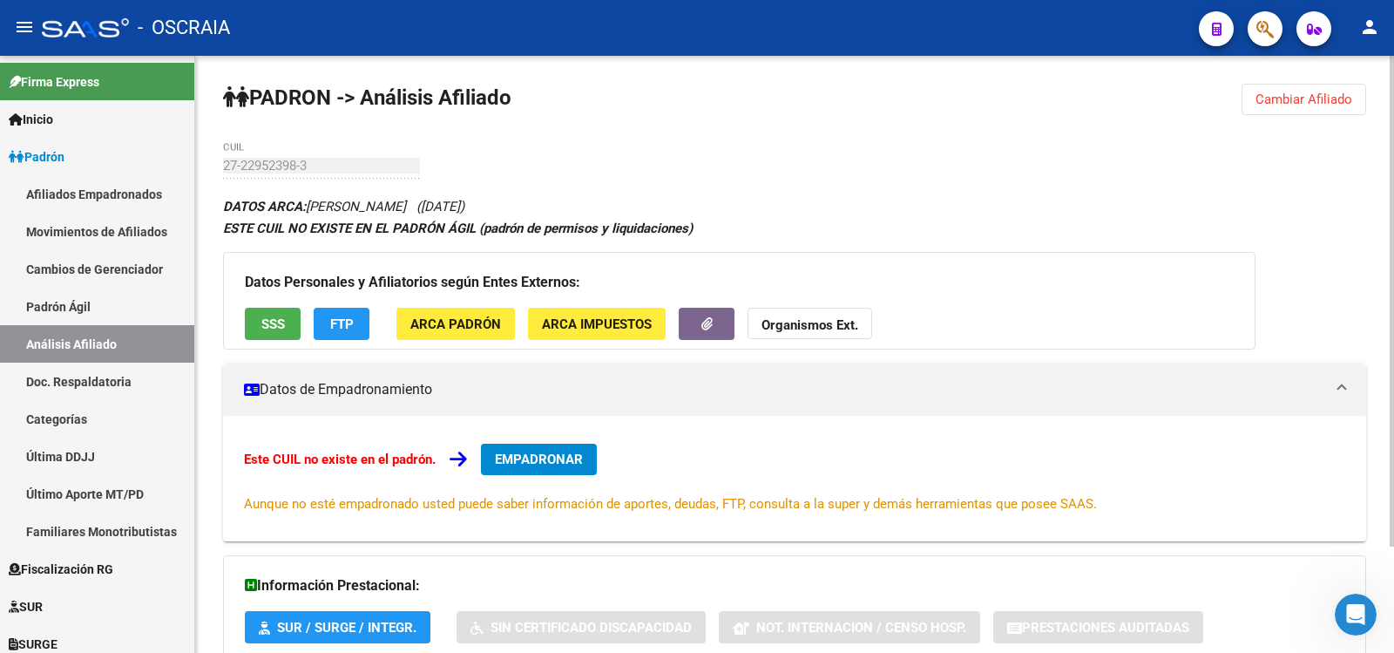
click at [693, 187] on div "PADRON -> Análisis Afiliado Cambiar Afiliado 27-22952398-3 CUIL DATOS ARCA: [PE…" at bounding box center [794, 419] width 1199 height 726
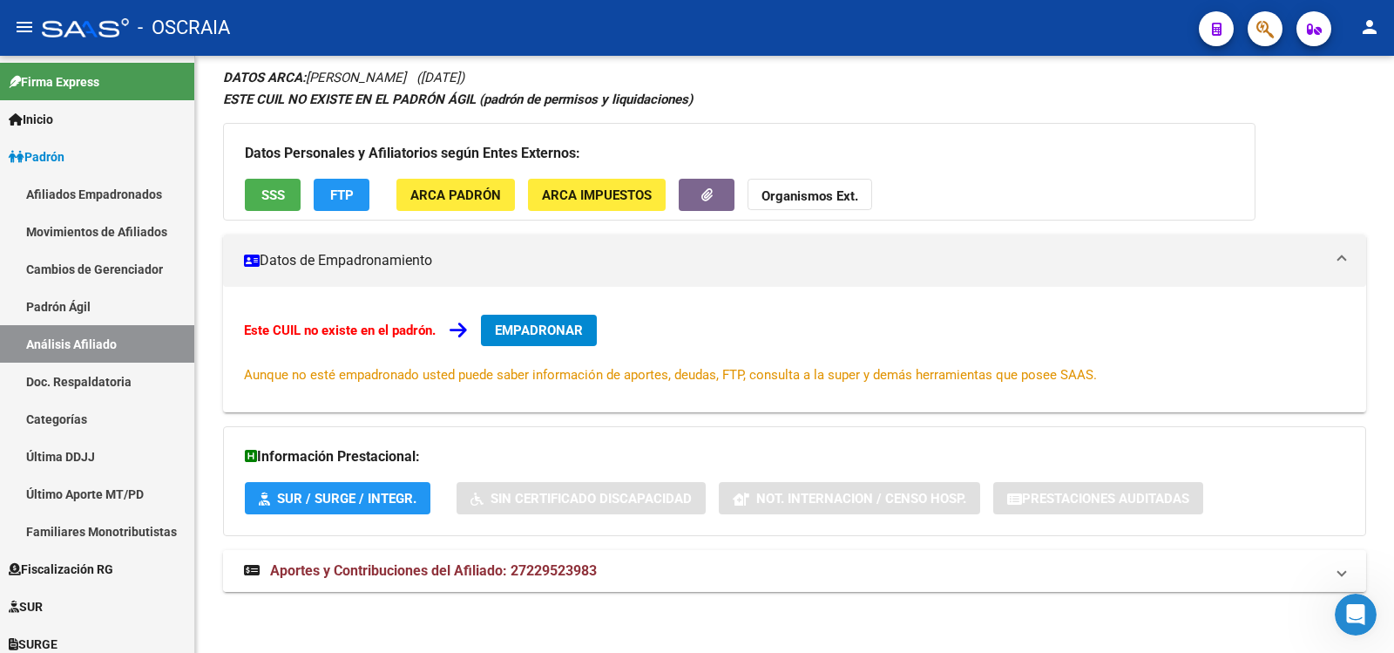
click at [633, 562] on mat-panel-title "Aportes y Contribuciones del Afiliado: 27229523983" at bounding box center [784, 570] width 1080 height 19
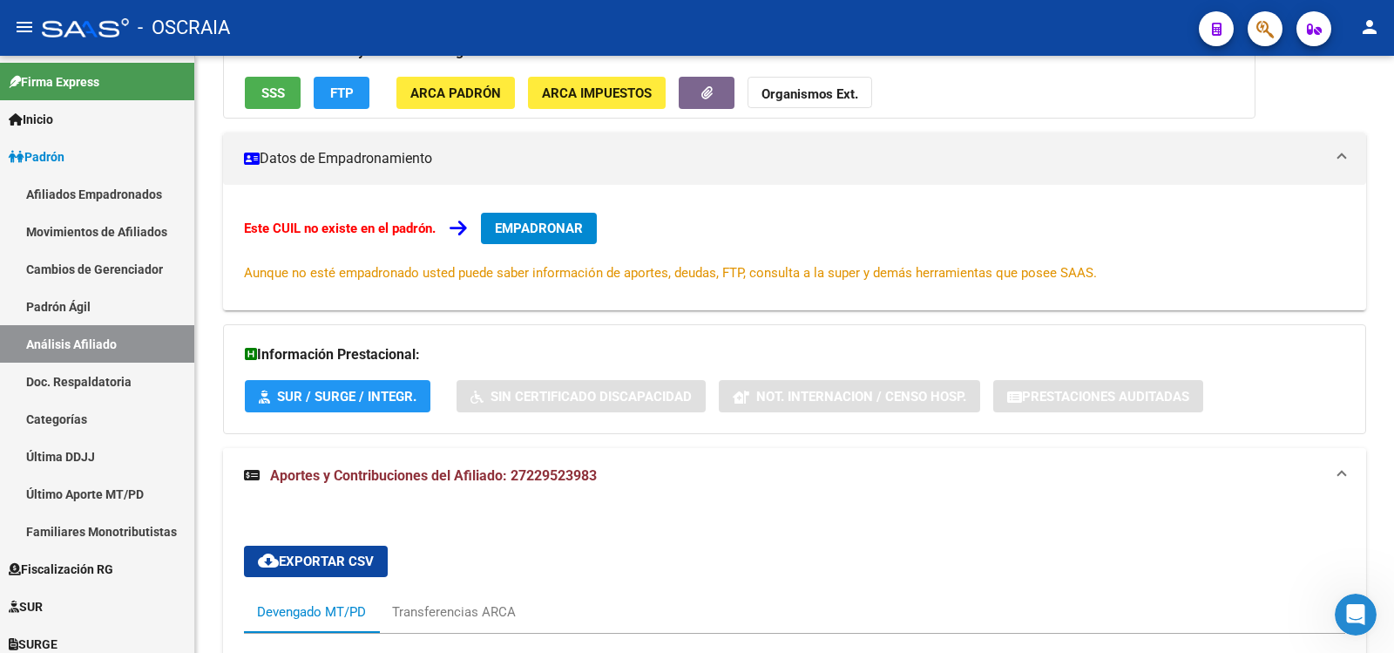
scroll to position [674, 0]
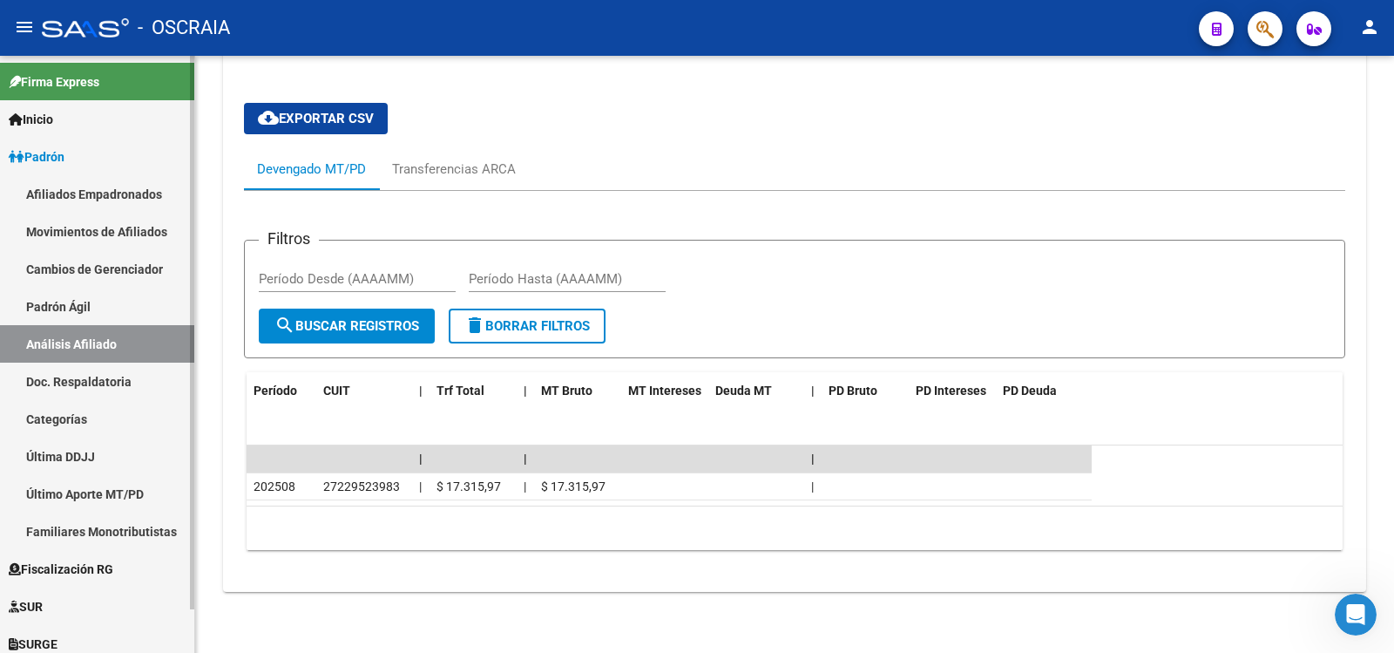
click at [104, 311] on link "Padrón Ágil" at bounding box center [97, 306] width 194 height 37
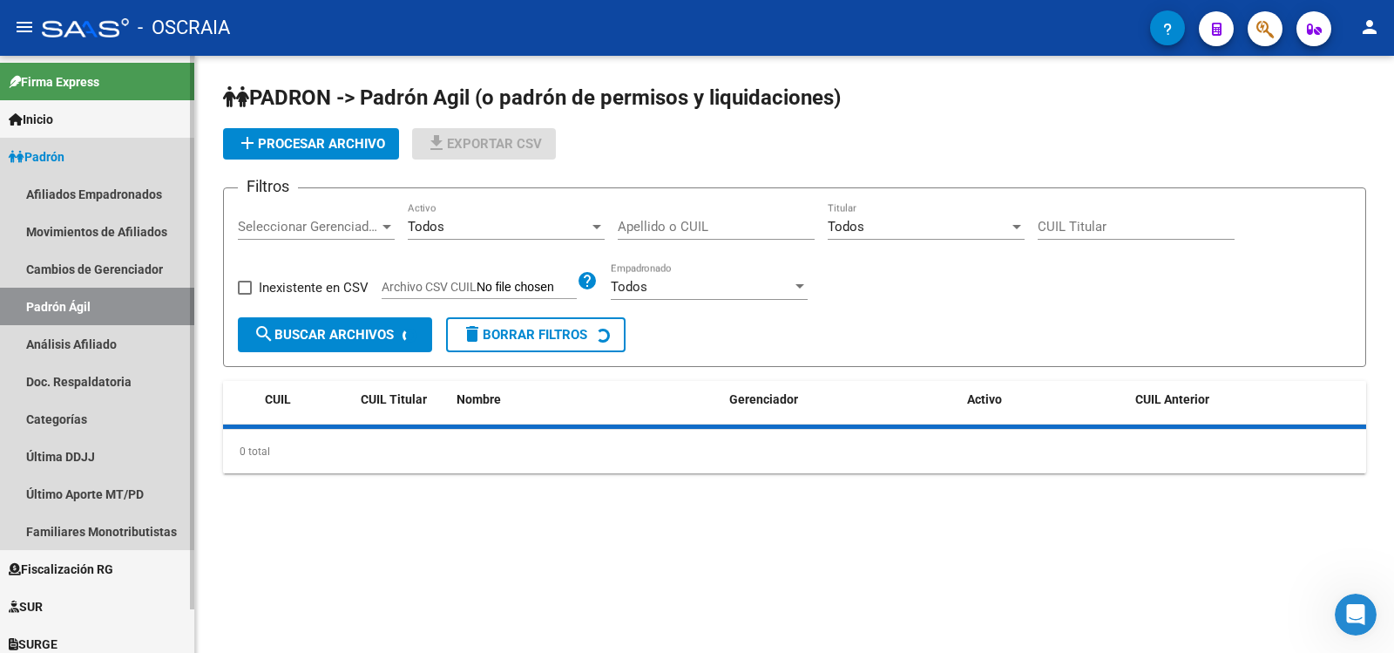
drag, startPoint x: 103, startPoint y: 337, endPoint x: 140, endPoint y: 314, distance: 44.2
click at [103, 338] on link "Análisis Afiliado" at bounding box center [97, 343] width 194 height 37
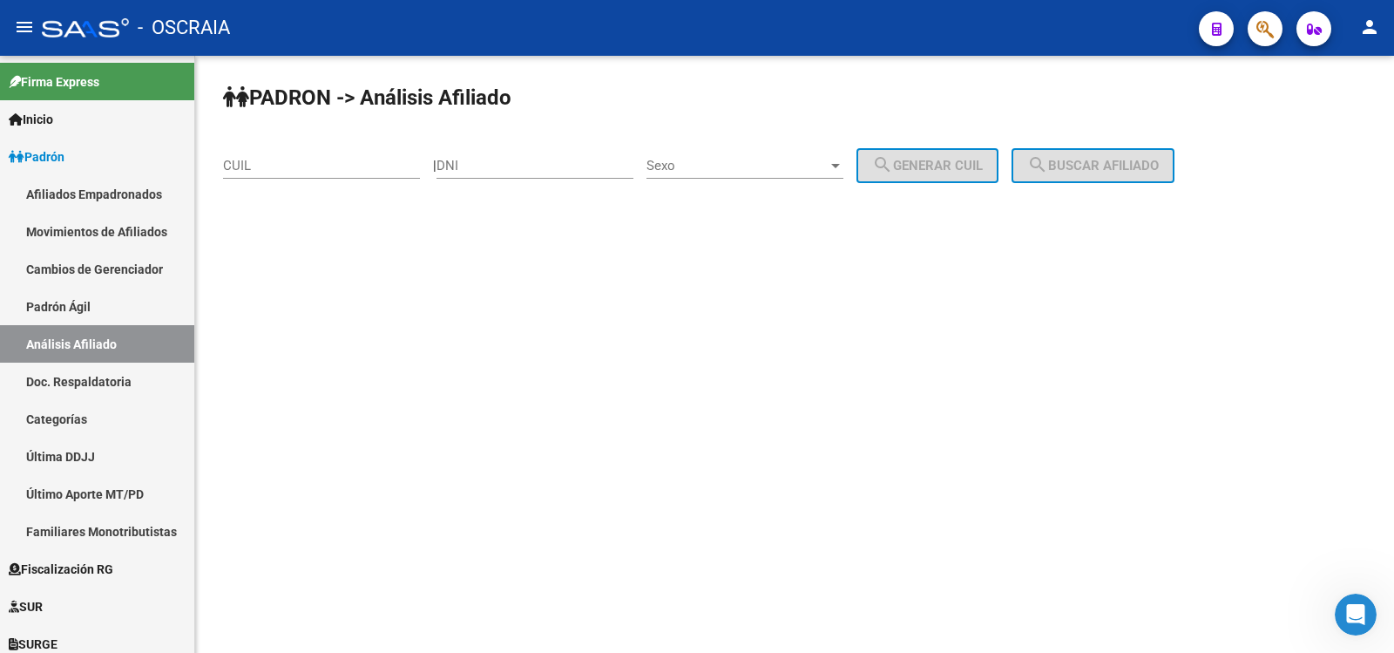
click at [279, 173] on input "CUIL" at bounding box center [321, 166] width 197 height 16
paste input "20-28141999-5"
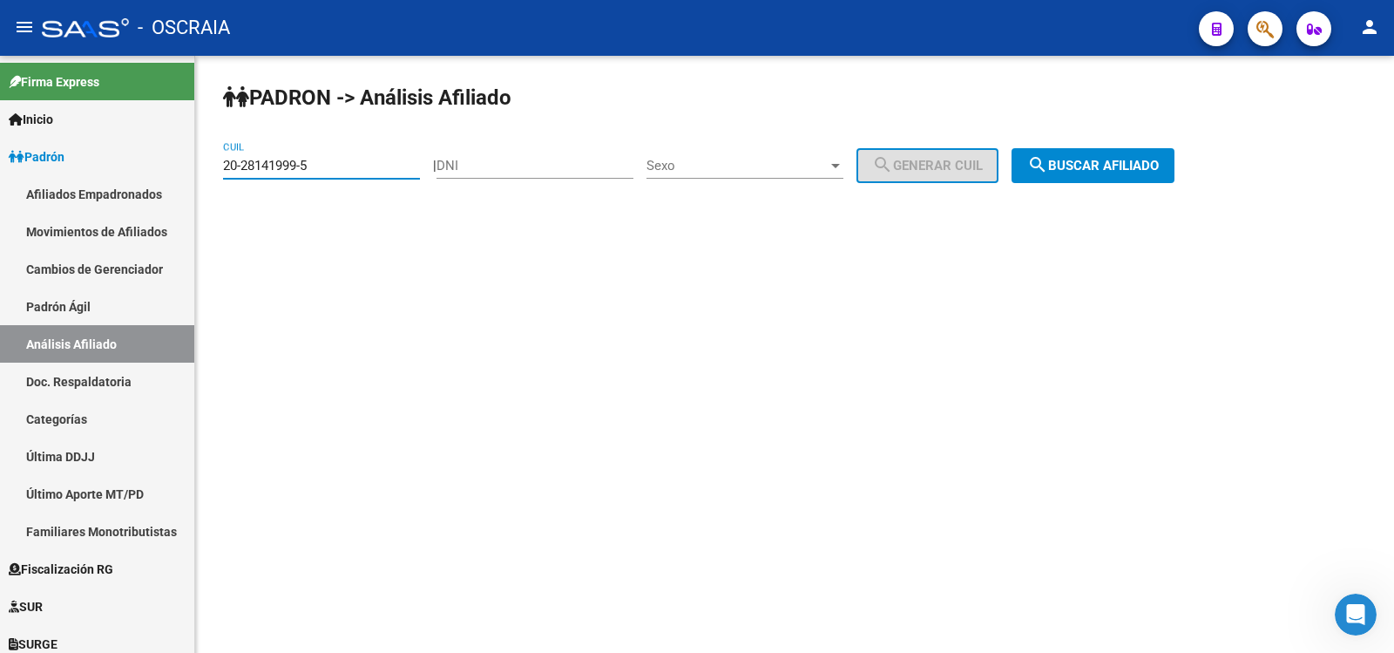
type input "20-28141999-5"
click at [1065, 150] on button "search Buscar afiliado" at bounding box center [1093, 165] width 163 height 35
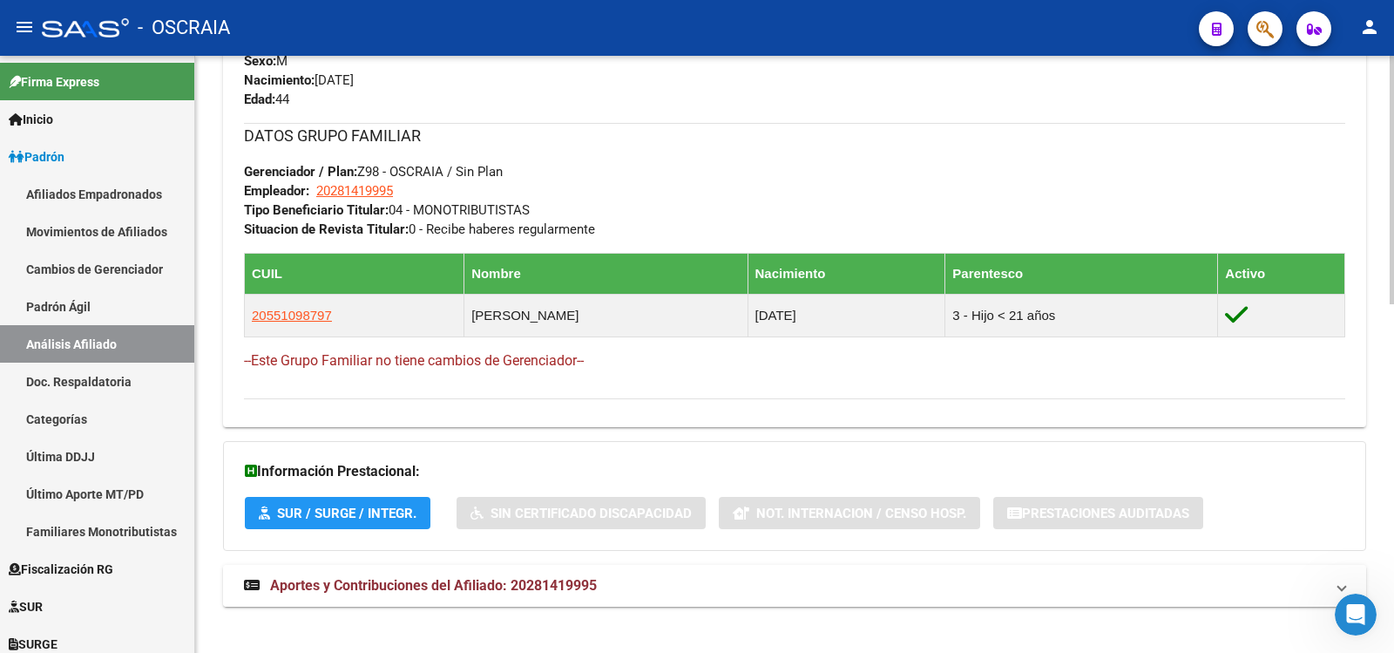
click at [594, 577] on span "Aportes y Contribuciones del Afiliado: 20281419995" at bounding box center [433, 585] width 327 height 17
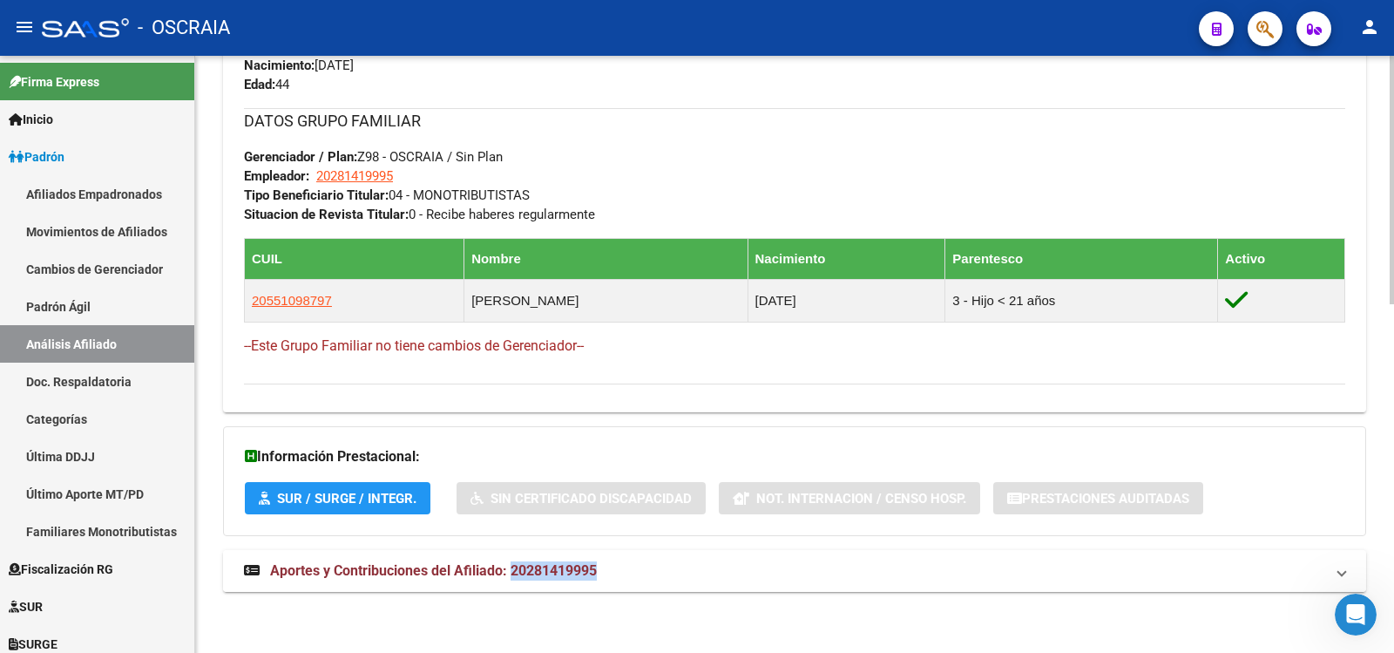
click at [663, 565] on mat-panel-title "Aportes y Contribuciones del Afiliado: 20281419995" at bounding box center [784, 570] width 1080 height 19
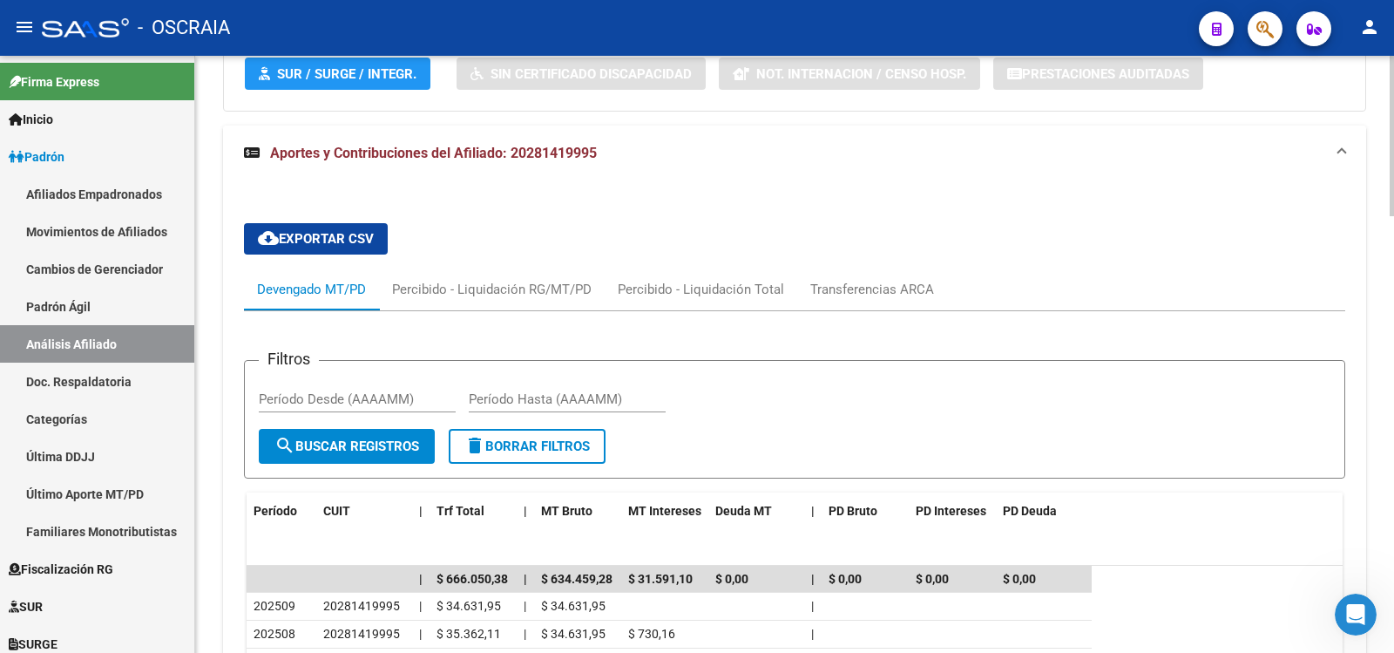
scroll to position [971, 0]
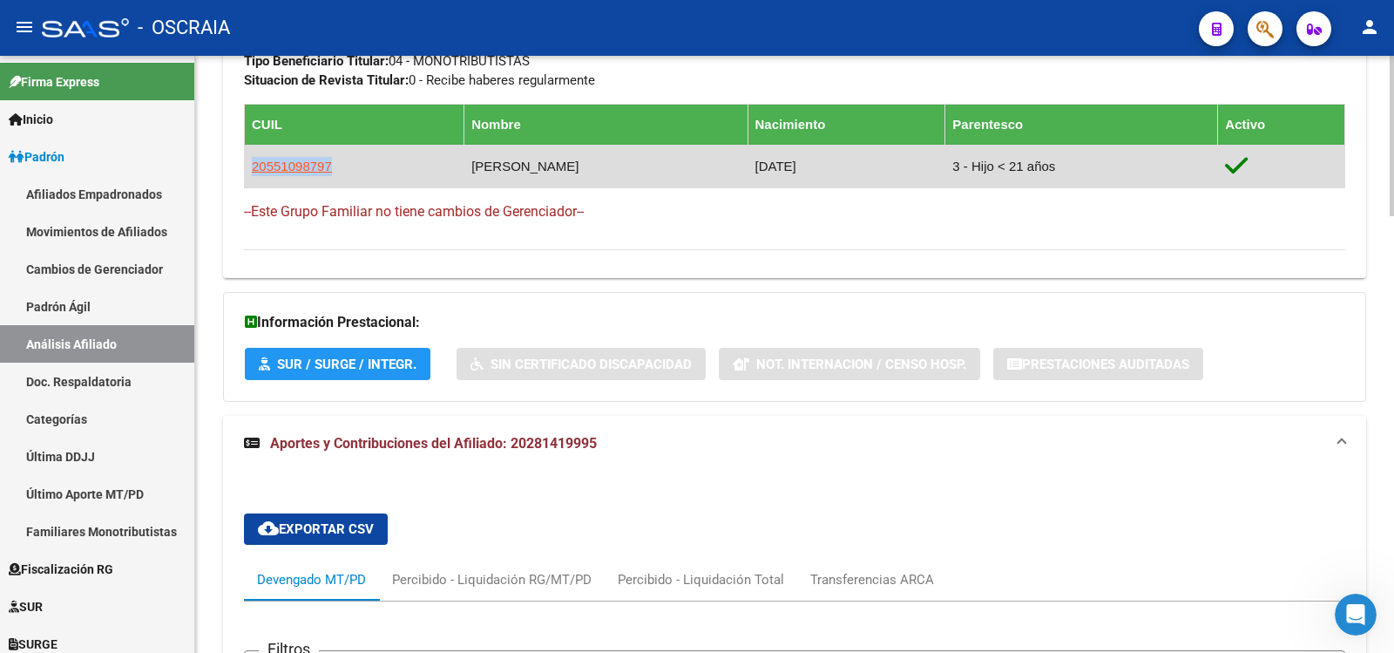
drag, startPoint x: 342, startPoint y: 164, endPoint x: 251, endPoint y: 168, distance: 90.7
click at [251, 168] on td "20551098797" at bounding box center [355, 166] width 220 height 43
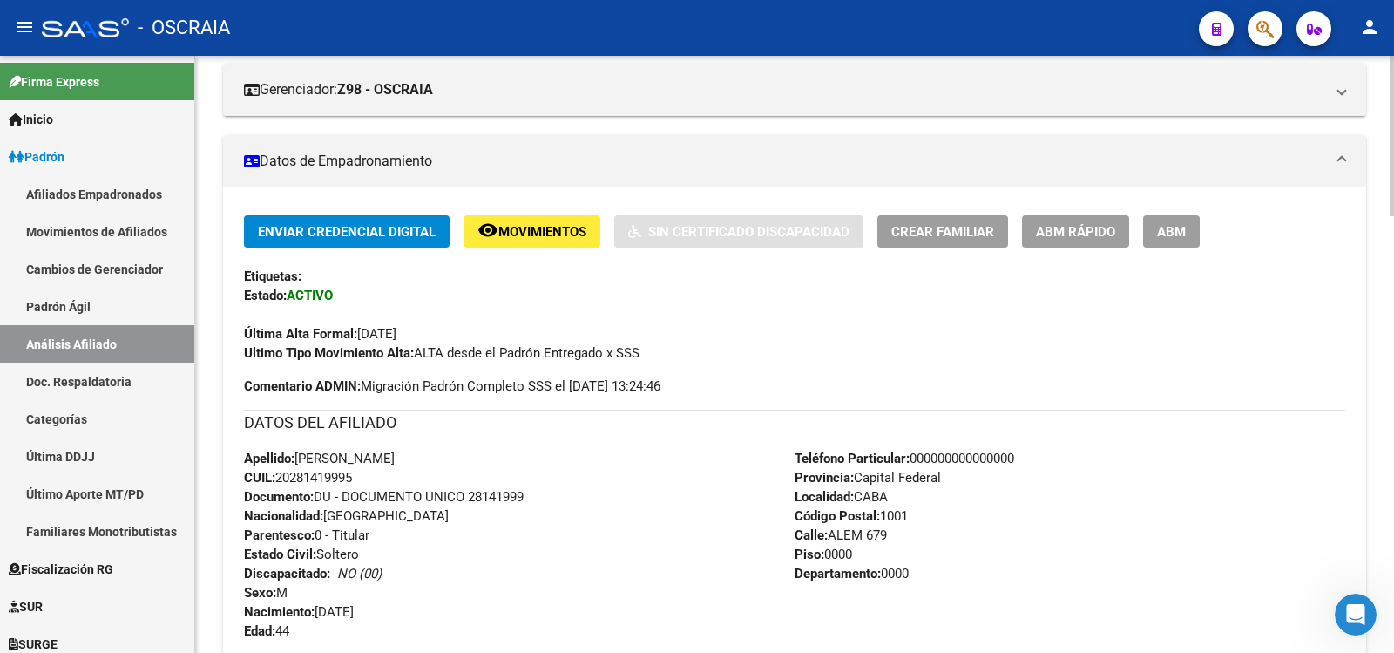
scroll to position [871, 0]
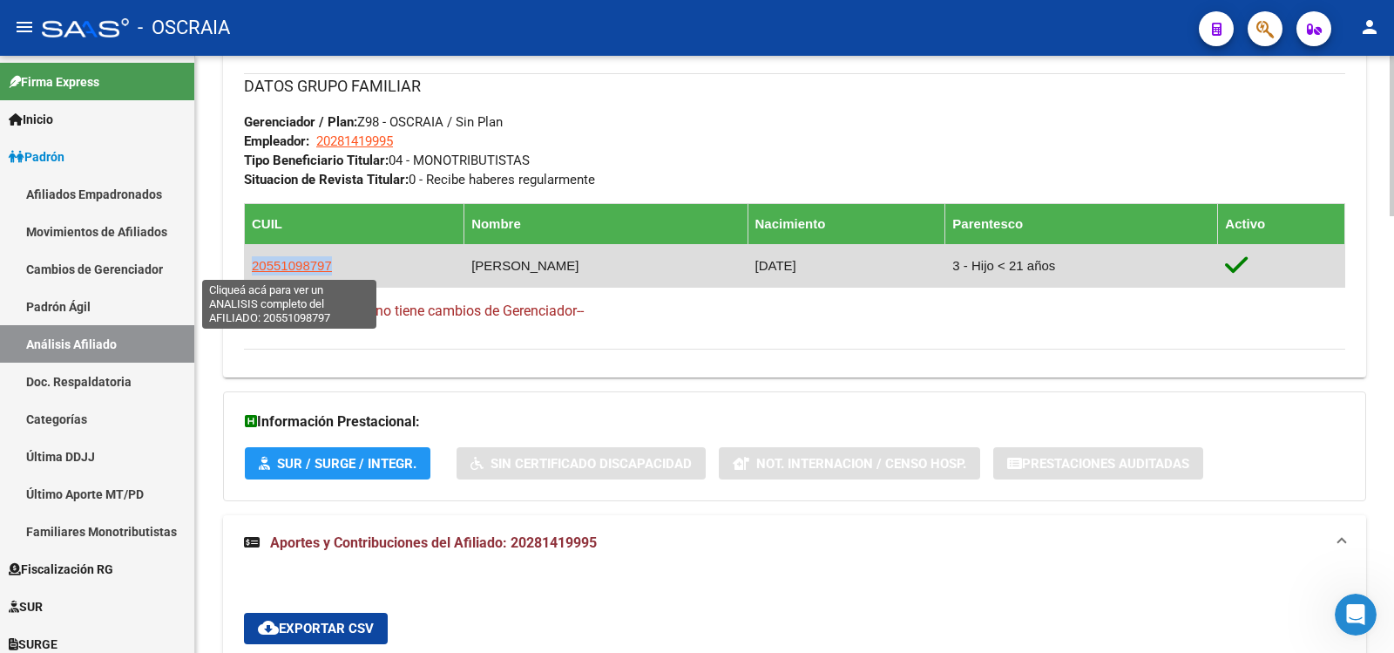
copy span "20551098797"
drag, startPoint x: 383, startPoint y: 269, endPoint x: 254, endPoint y: 270, distance: 129.8
click at [254, 270] on td "20551098797" at bounding box center [355, 265] width 220 height 43
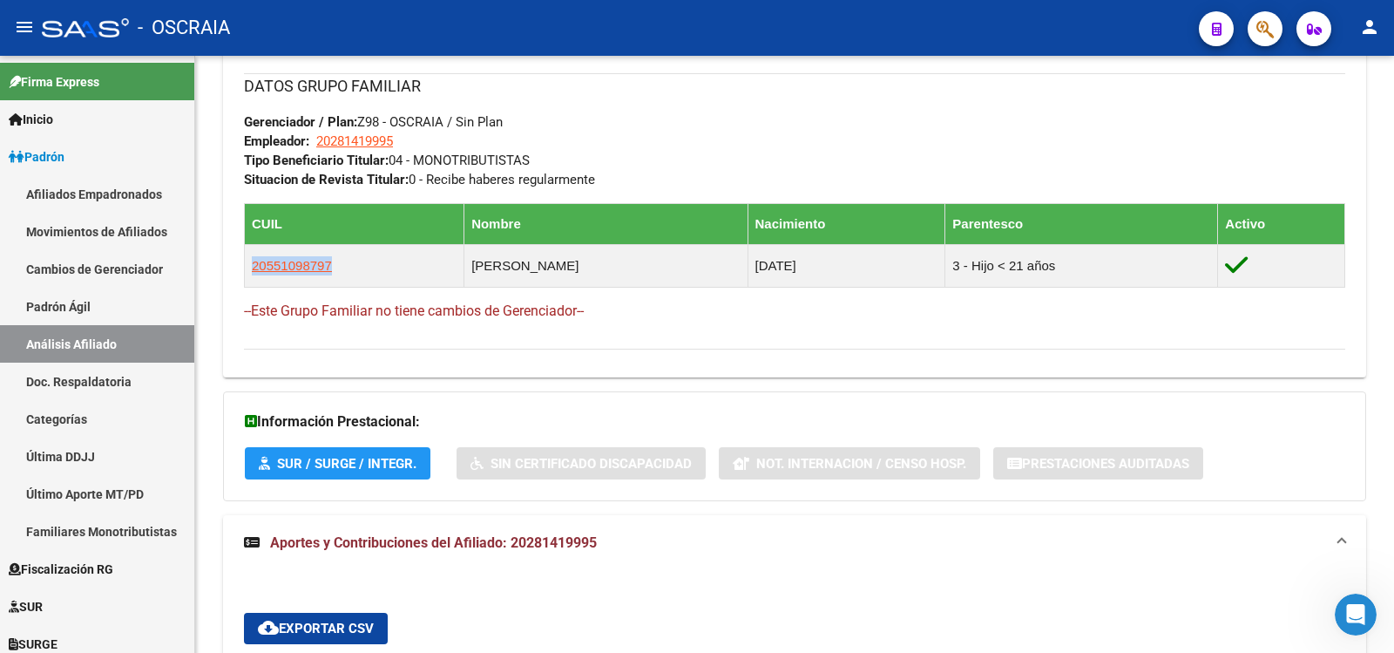
copy span "20551098797"
drag, startPoint x: 78, startPoint y: 305, endPoint x: 69, endPoint y: 326, distance: 22.7
click at [77, 306] on link "Padrón Ágil" at bounding box center [97, 306] width 194 height 37
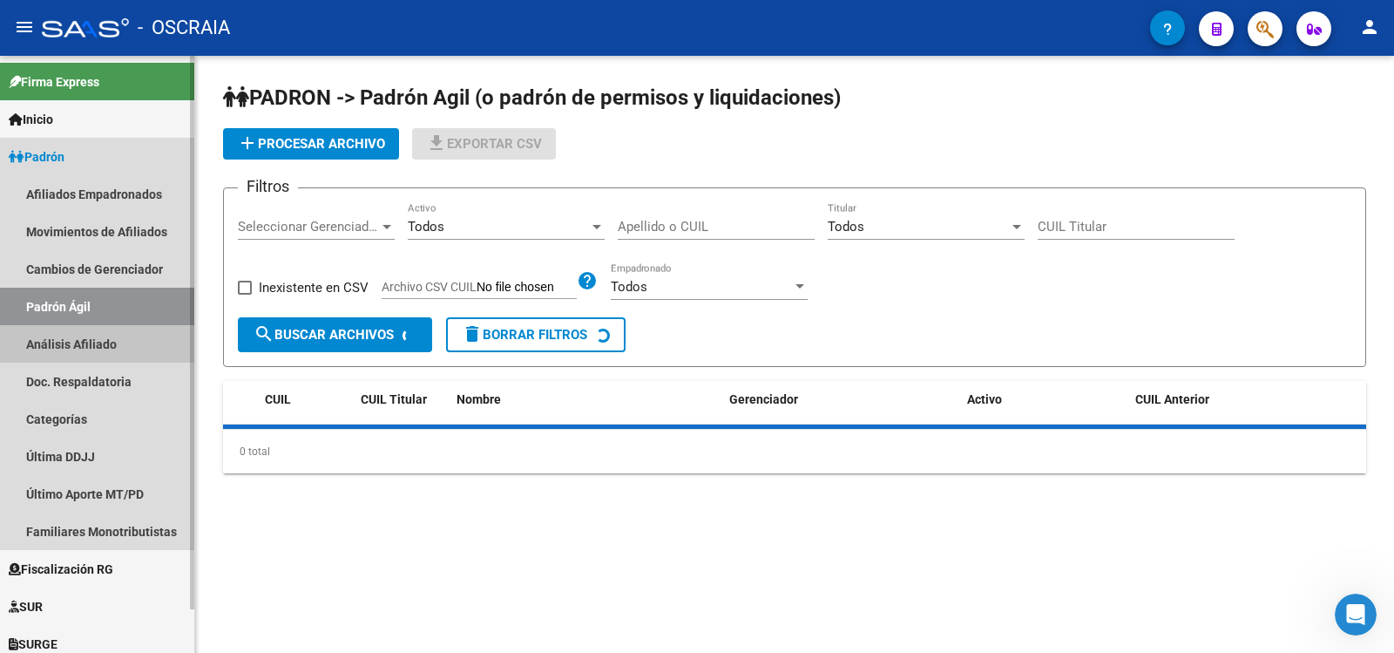
click at [68, 328] on link "Análisis Afiliado" at bounding box center [97, 343] width 194 height 37
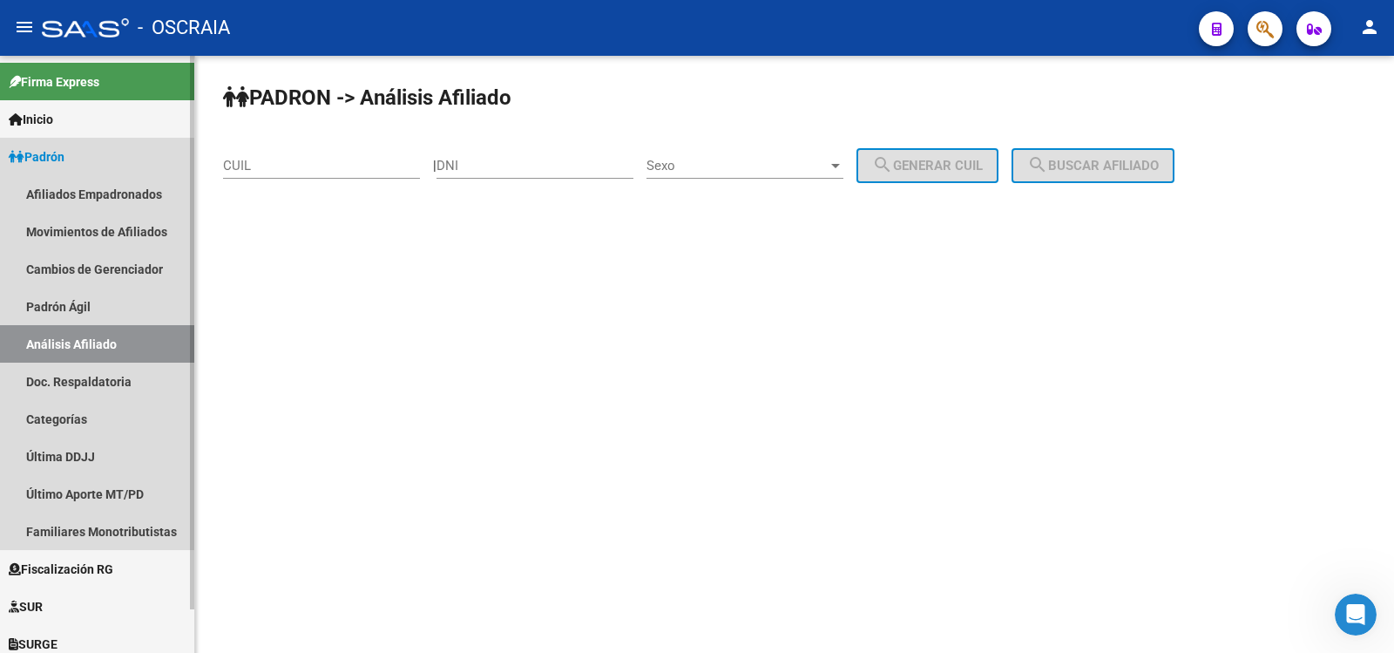
click at [72, 334] on link "Análisis Afiliado" at bounding box center [97, 343] width 194 height 37
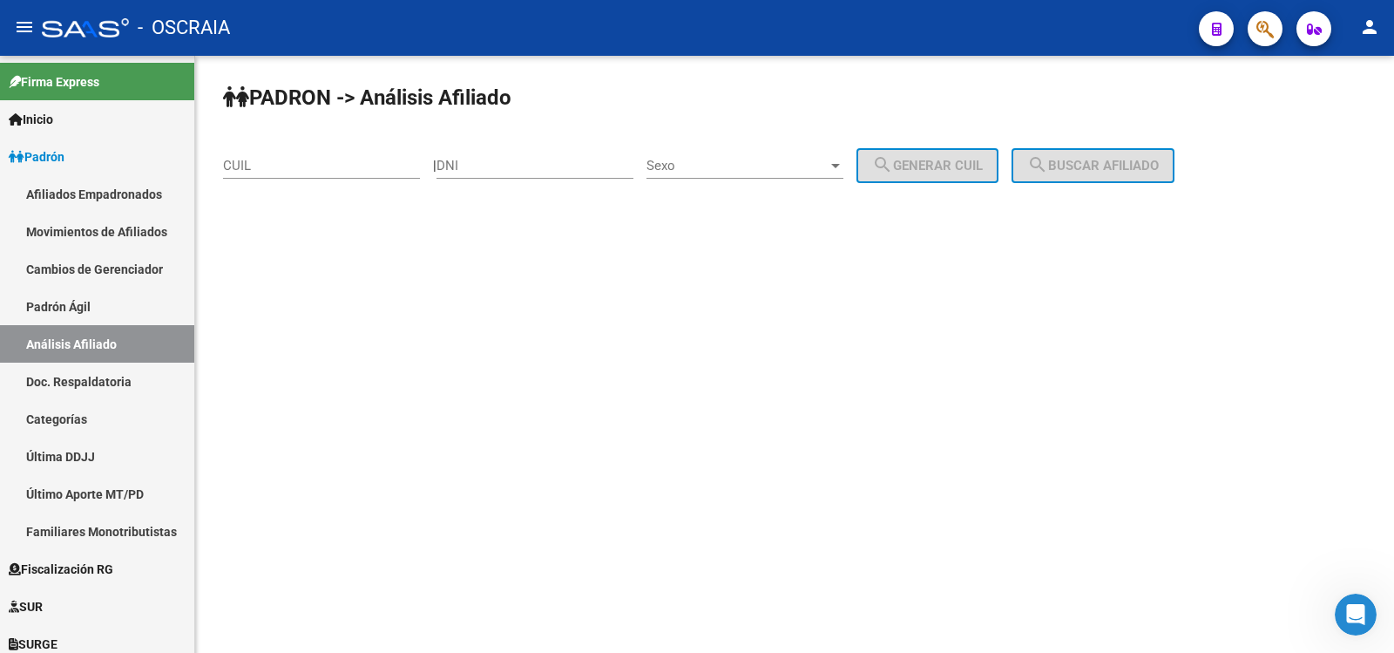
click at [320, 154] on div "CUIL" at bounding box center [321, 159] width 197 height 37
paste input "27-25034855-5"
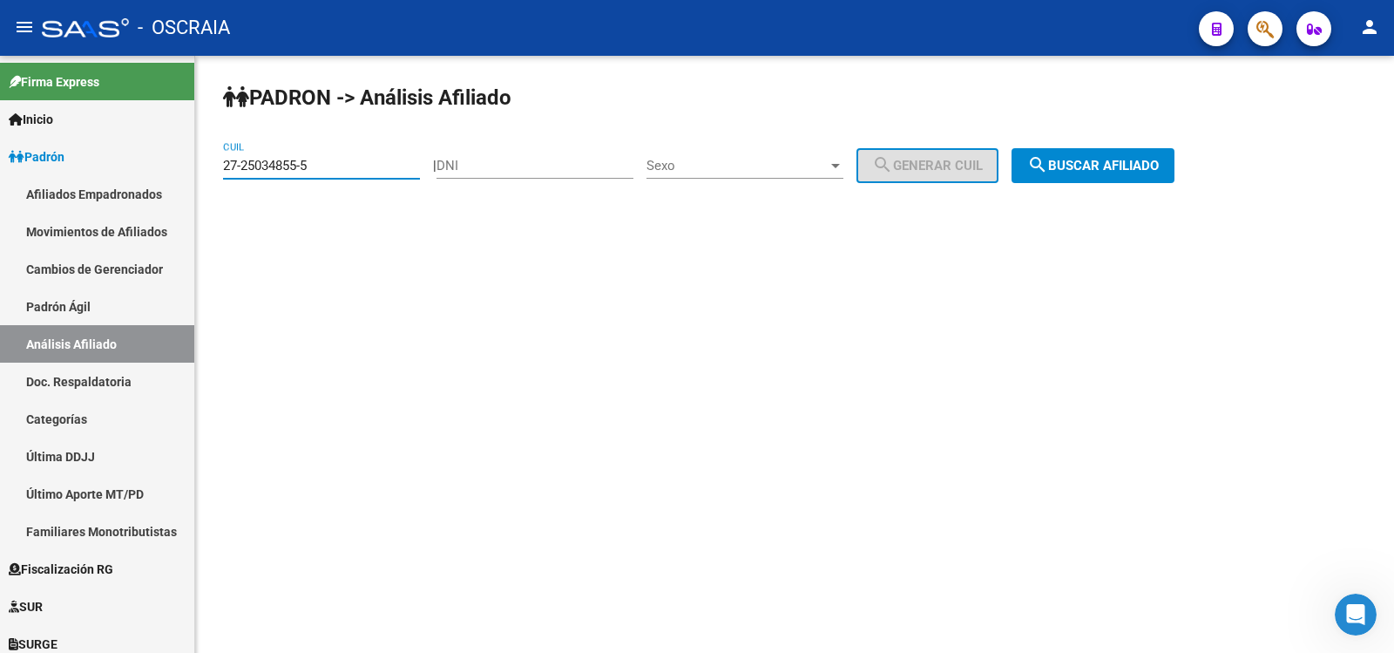
type input "27-25034855-5"
click at [1048, 168] on mat-icon "search" at bounding box center [1037, 164] width 21 height 21
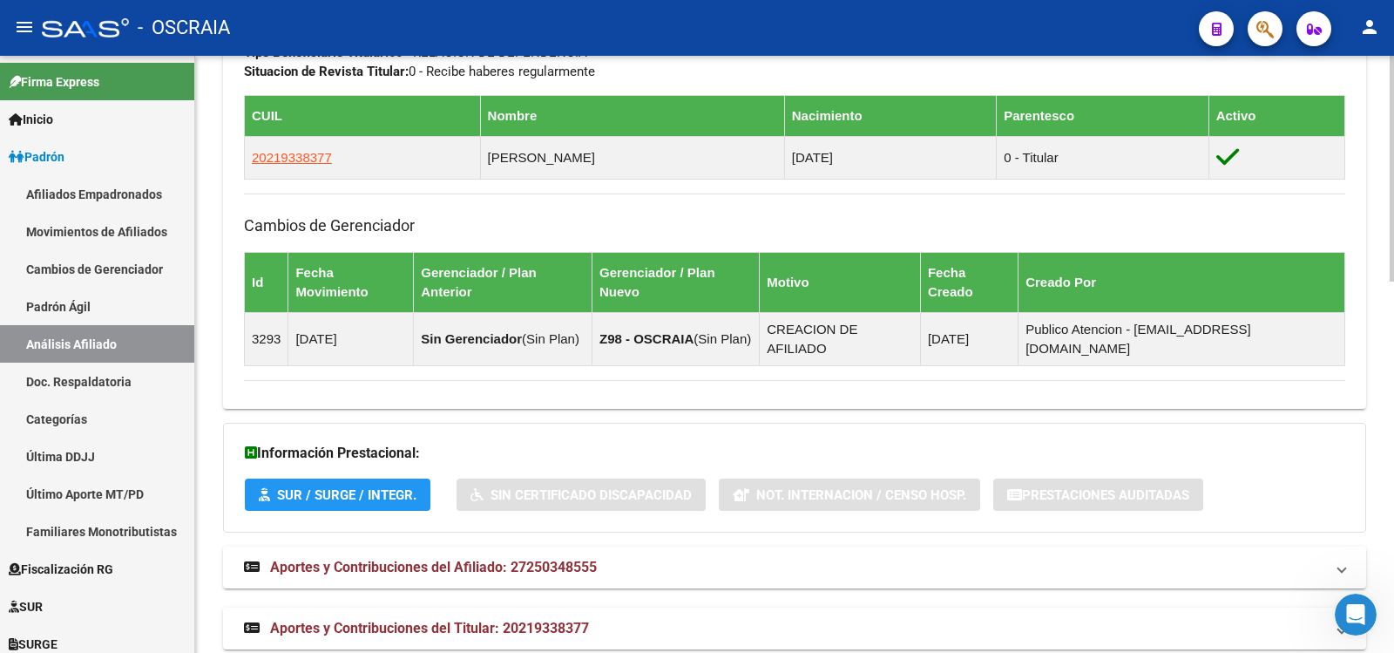
scroll to position [694, 0]
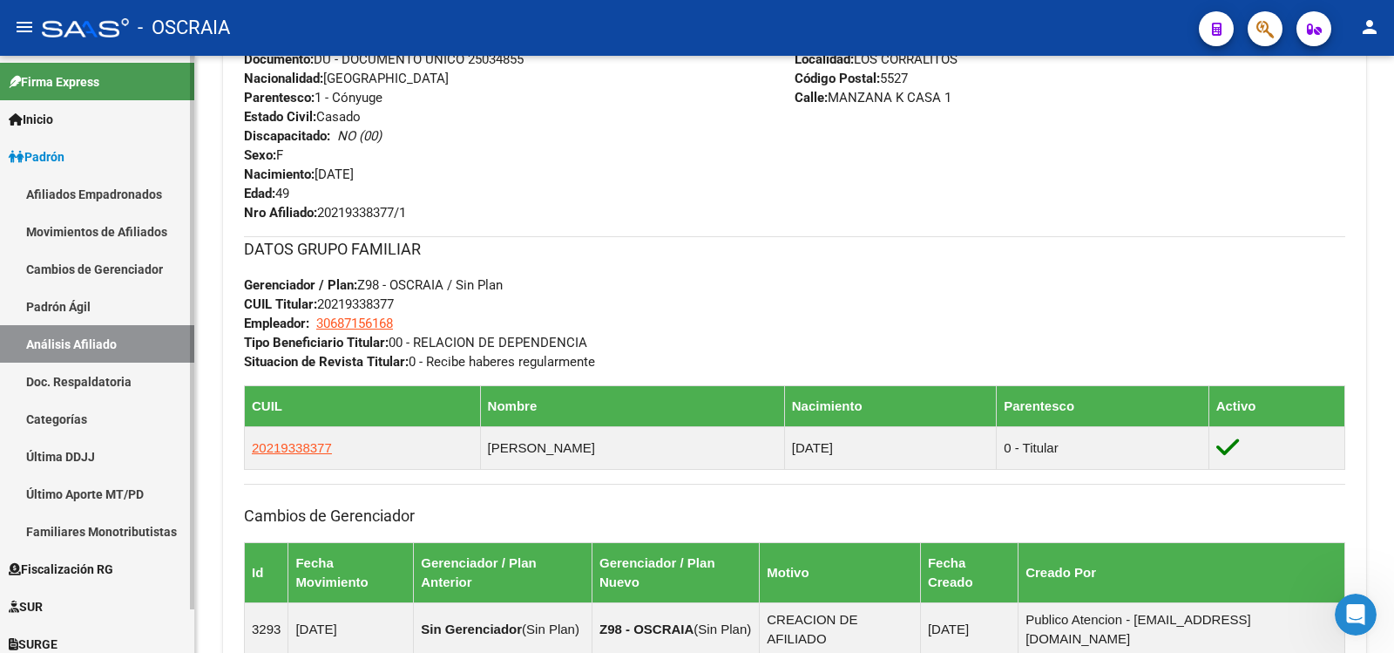
click at [104, 318] on link "Padrón Ágil" at bounding box center [97, 306] width 194 height 37
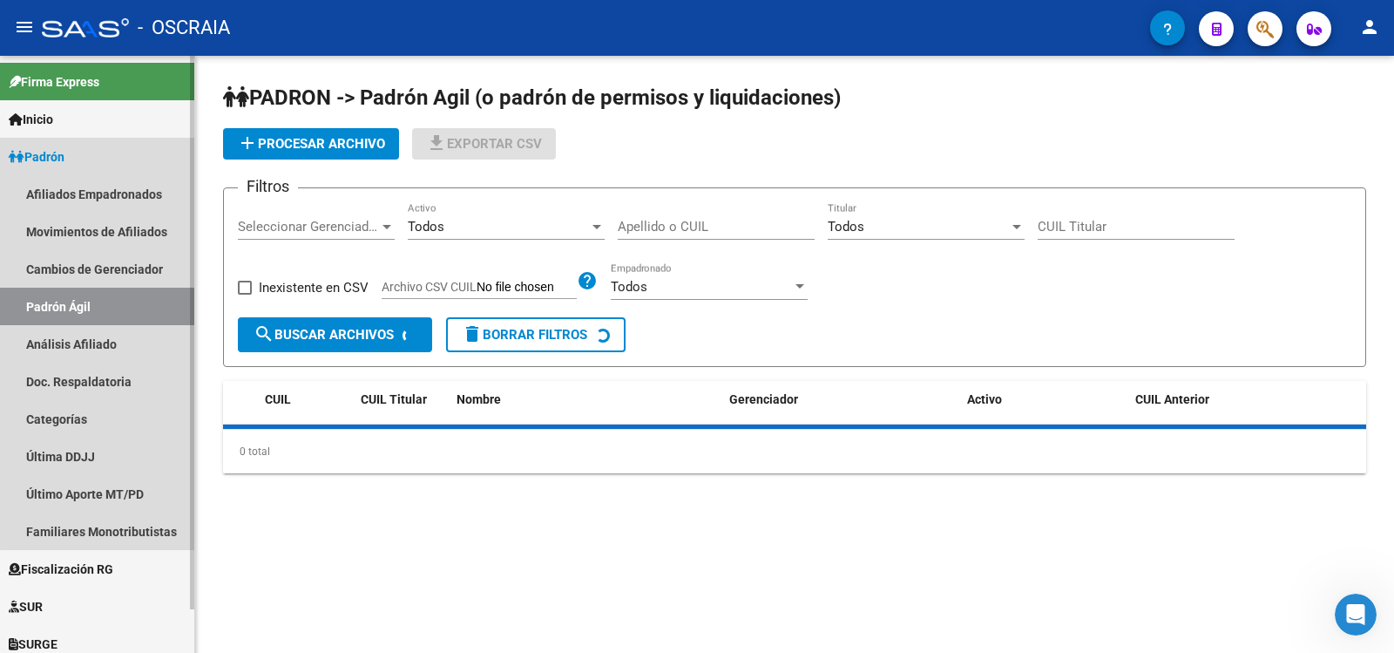
click at [107, 347] on link "Análisis Afiliado" at bounding box center [97, 343] width 194 height 37
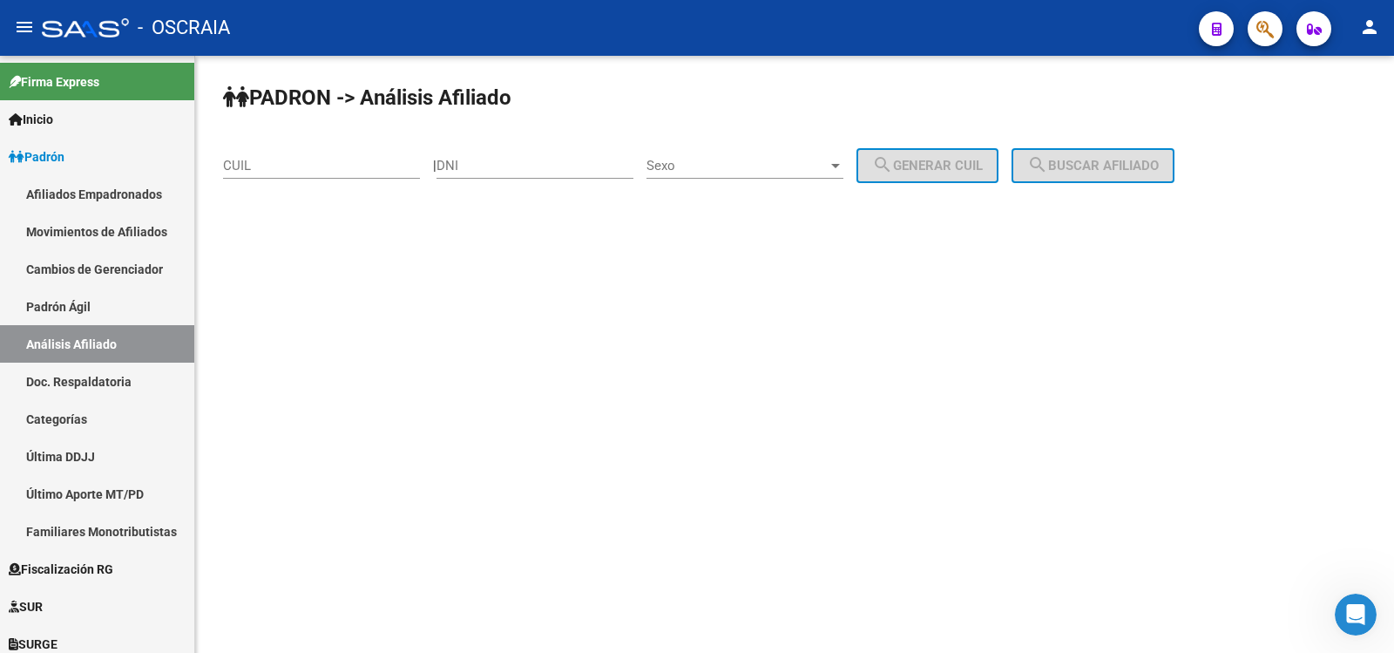
drag, startPoint x: 358, startPoint y: 169, endPoint x: 474, endPoint y: 169, distance: 115.9
click at [358, 169] on input "CUIL" at bounding box center [321, 166] width 197 height 16
paste input "20-35633292-0"
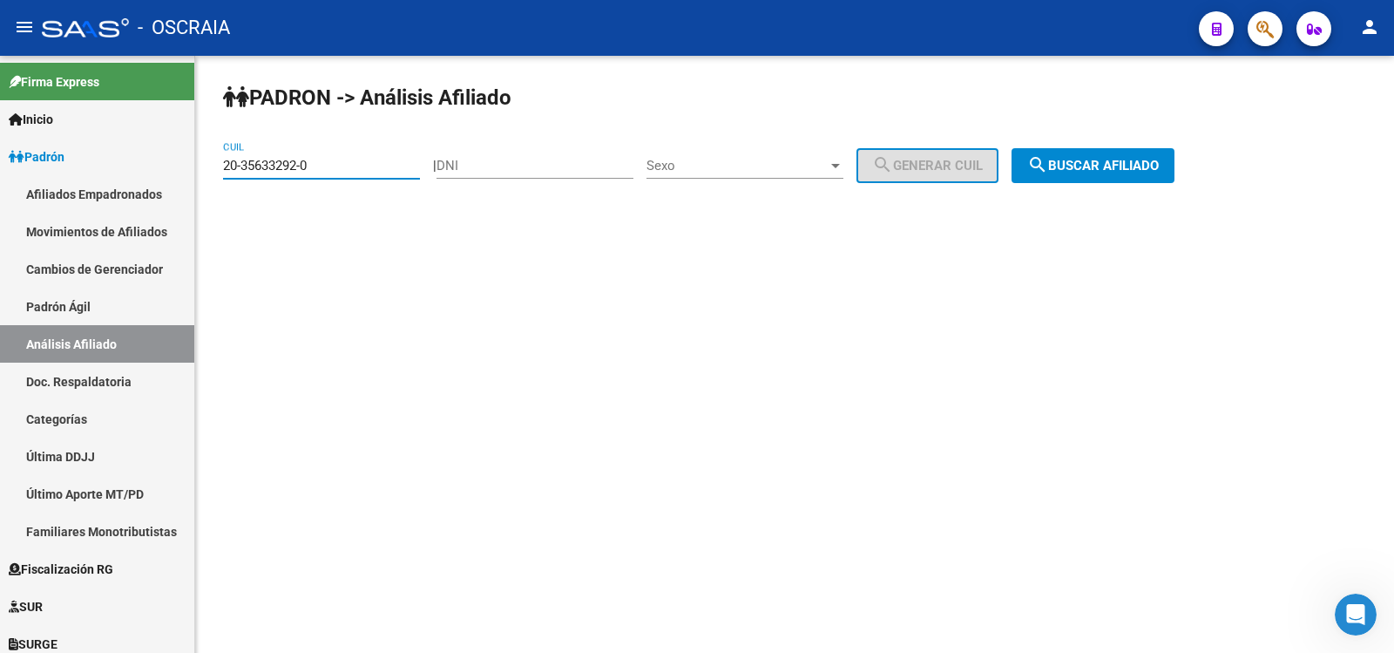
type input "20-35633292-0"
click at [1092, 166] on span "search Buscar afiliado" at bounding box center [1093, 166] width 132 height 16
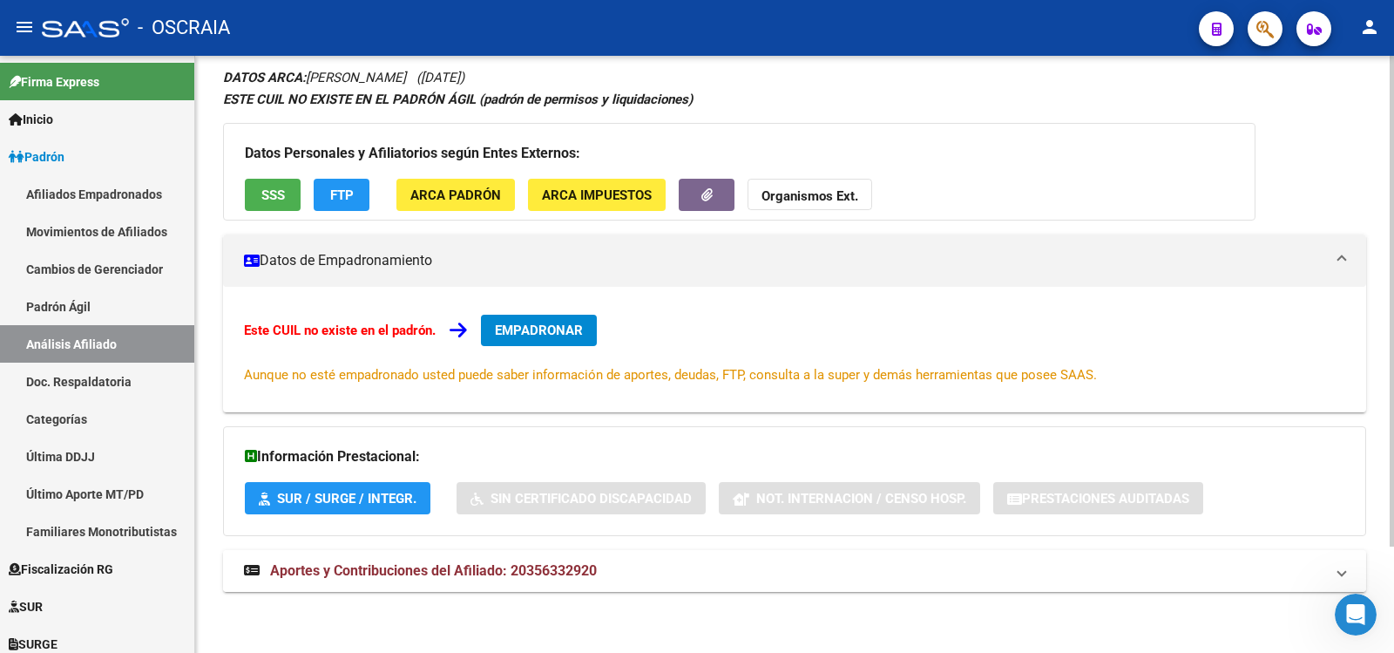
click at [574, 565] on span "Aportes y Contribuciones del Afiliado: 20356332920" at bounding box center [433, 570] width 327 height 17
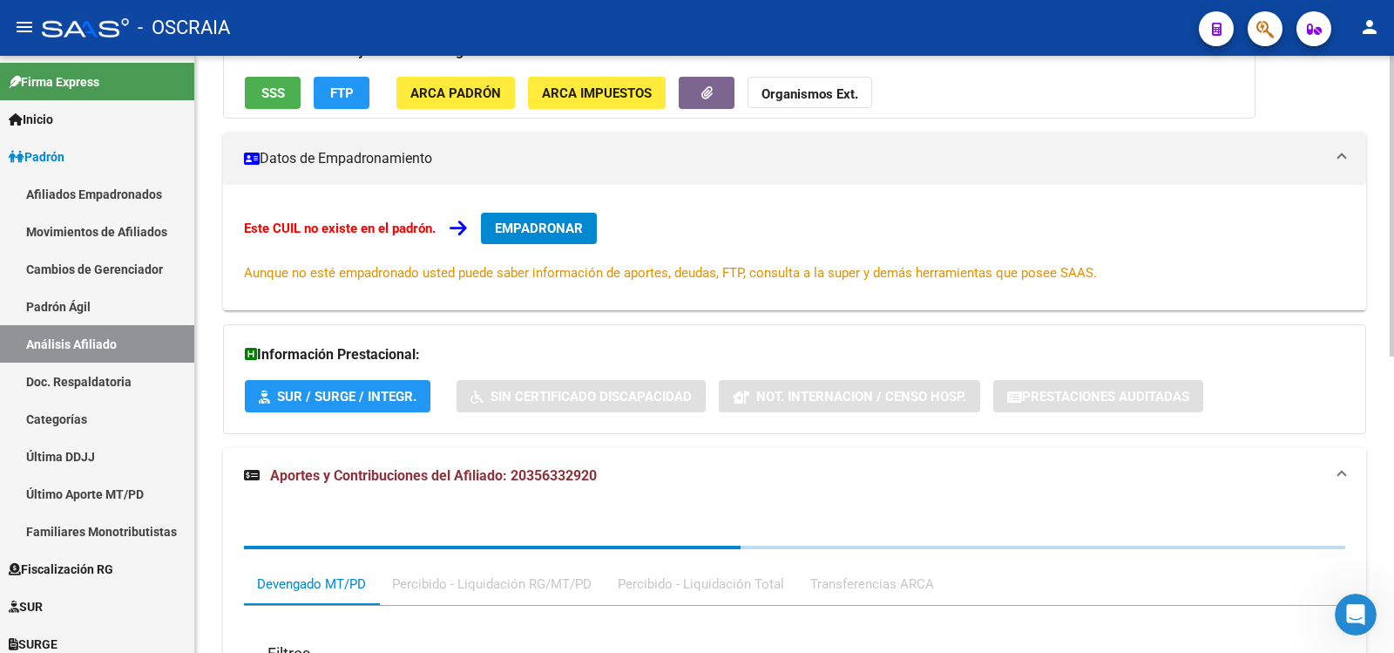
scroll to position [590, 0]
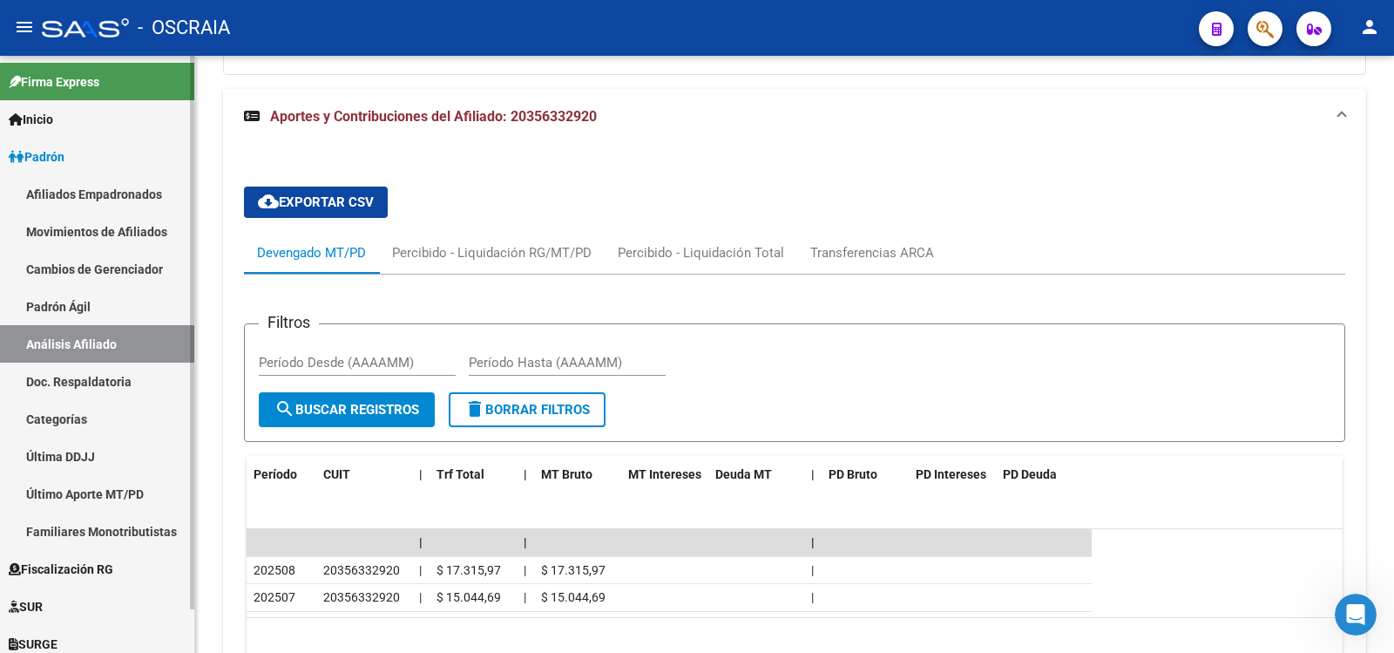
click at [107, 317] on link "Padrón Ágil" at bounding box center [97, 306] width 194 height 37
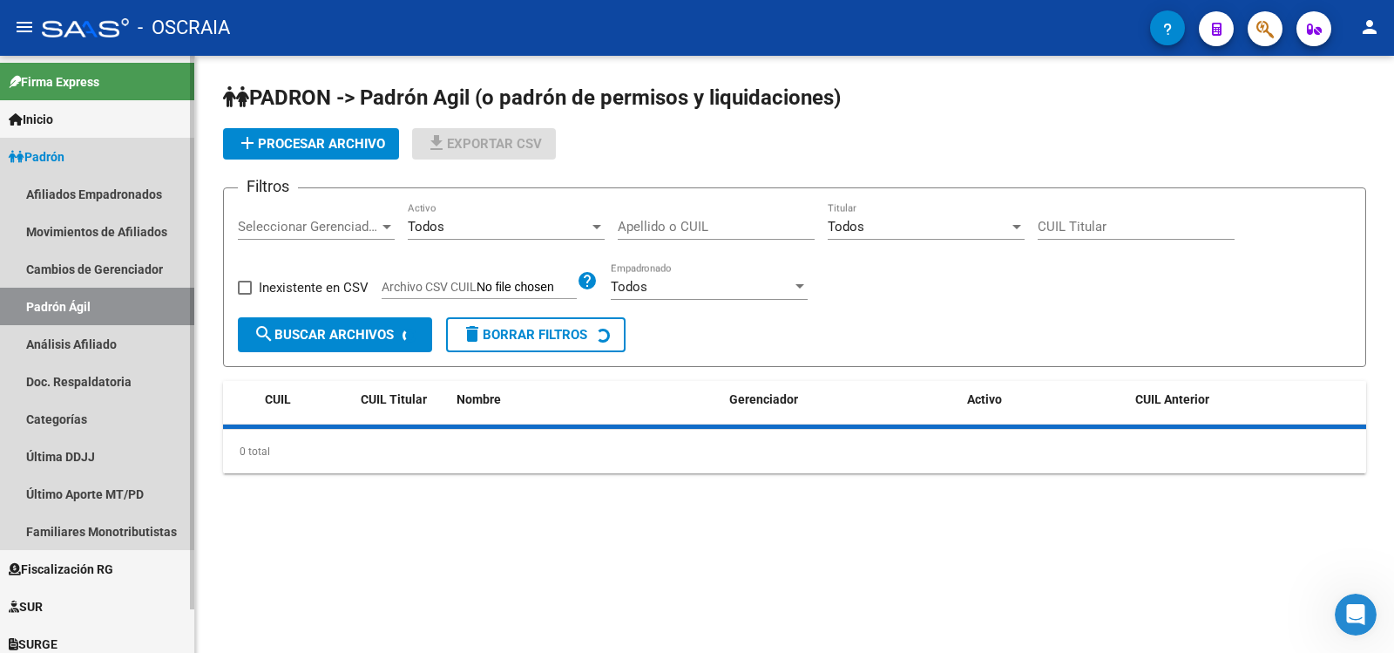
click at [125, 335] on link "Análisis Afiliado" at bounding box center [97, 343] width 194 height 37
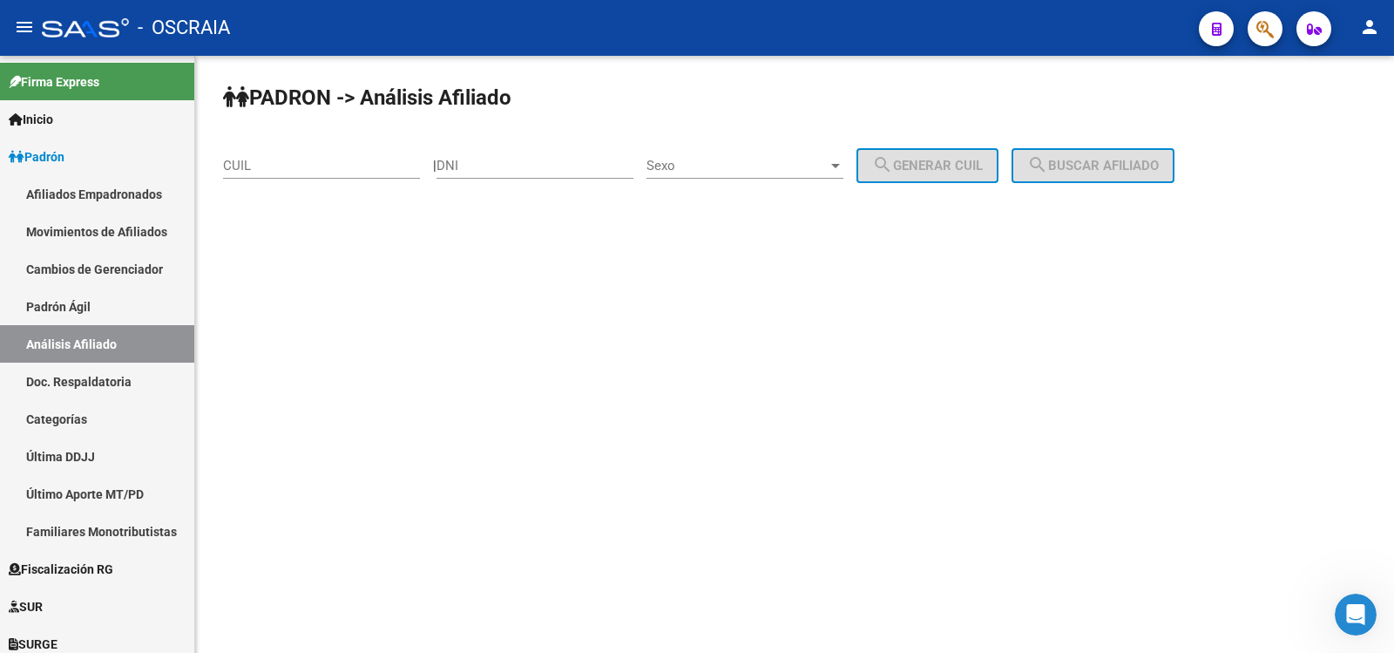
click at [288, 167] on input "CUIL" at bounding box center [321, 166] width 197 height 16
paste input "20-17392504-3"
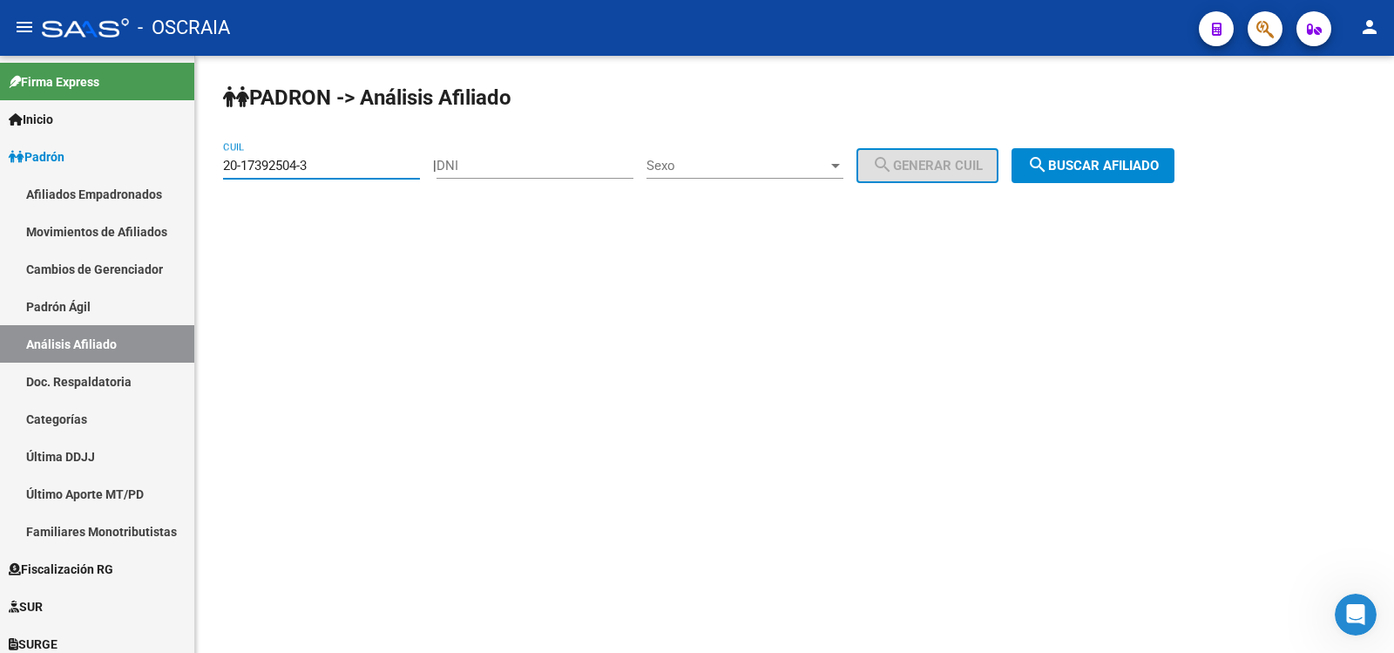
type input "20-17392504-3"
click at [1155, 165] on span "search Buscar afiliado" at bounding box center [1093, 166] width 132 height 16
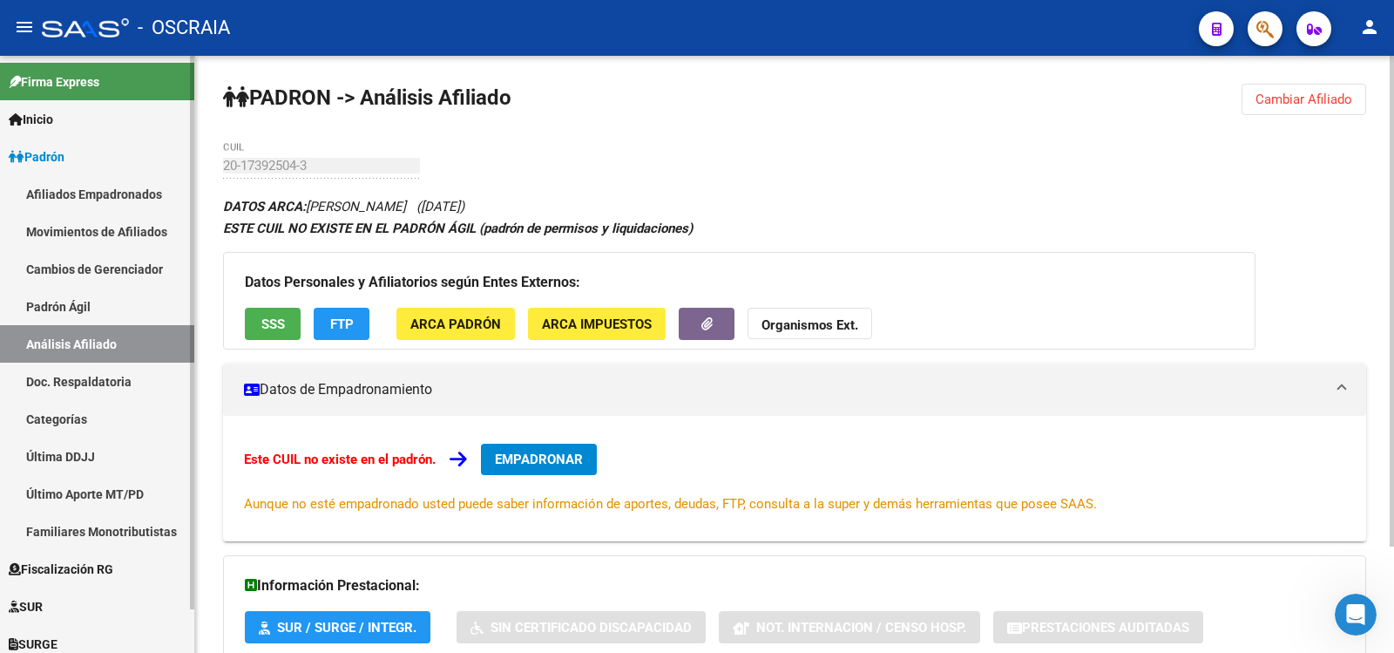
click at [99, 311] on link "Padrón Ágil" at bounding box center [97, 306] width 194 height 37
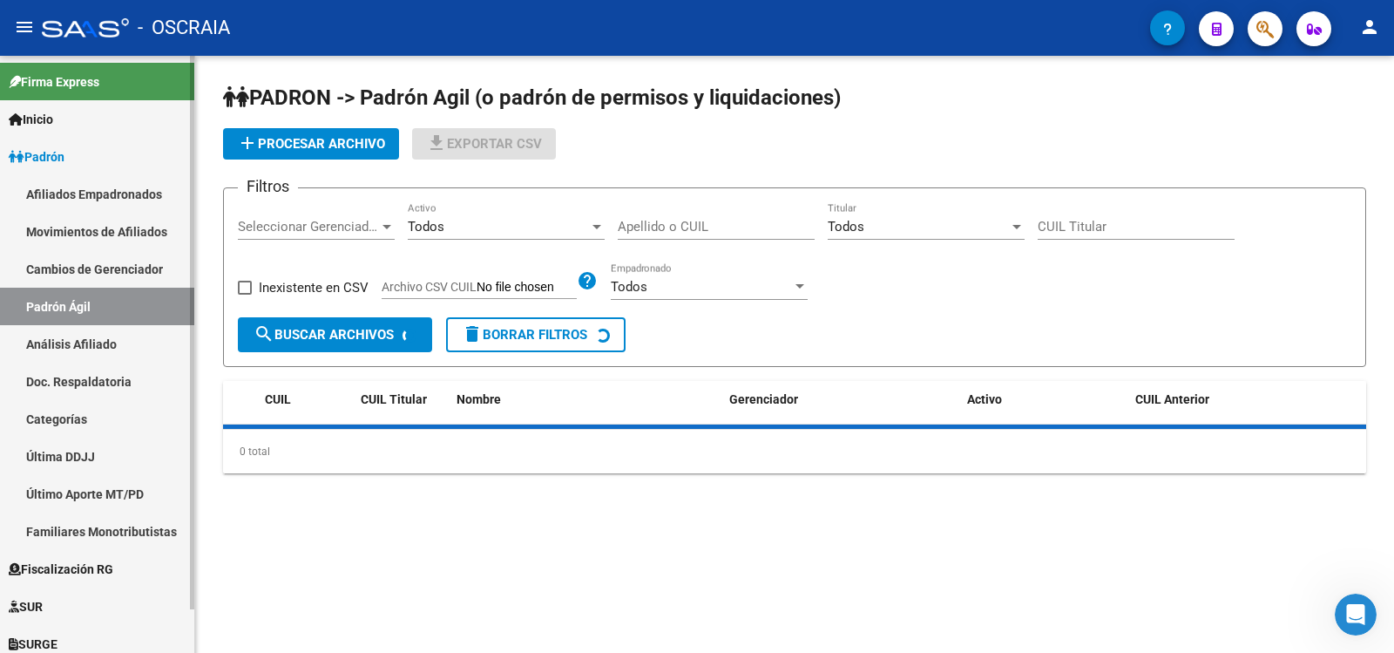
click at [111, 344] on link "Análisis Afiliado" at bounding box center [97, 343] width 194 height 37
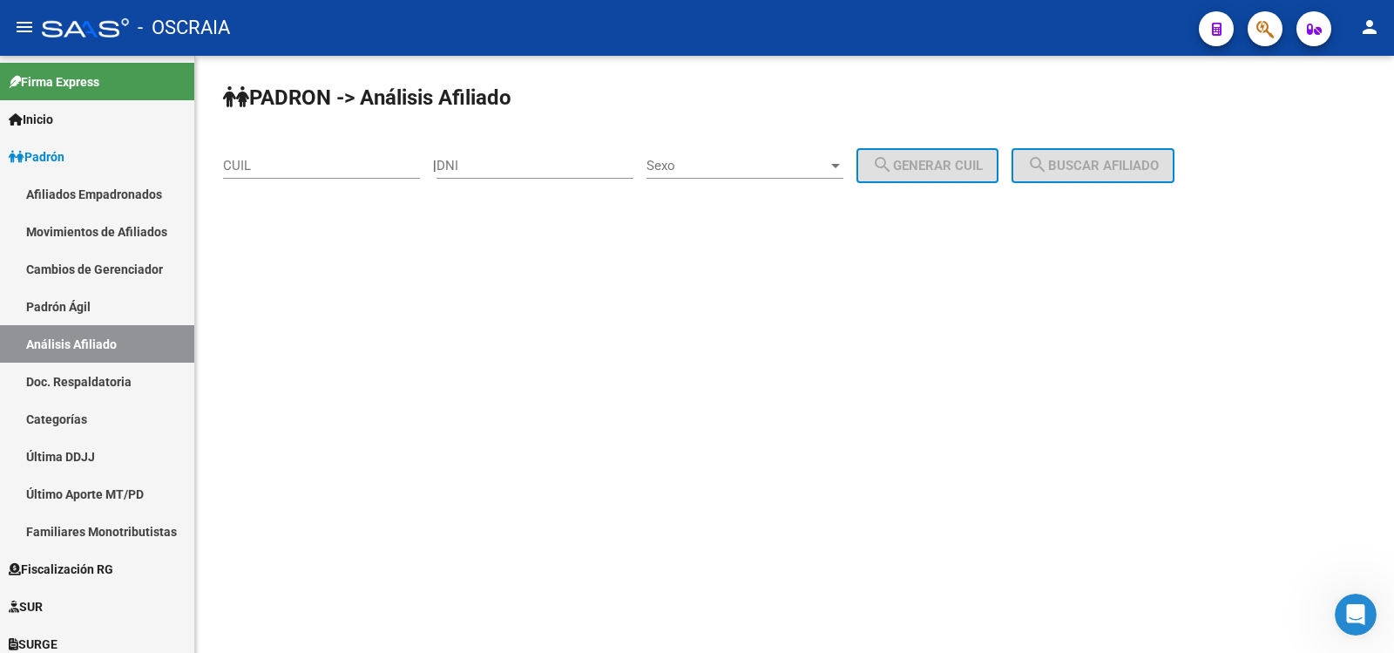
click at [309, 174] on div "CUIL" at bounding box center [321, 159] width 197 height 37
click at [297, 168] on input "CUIL" at bounding box center [321, 166] width 197 height 16
paste input "11-63580487"
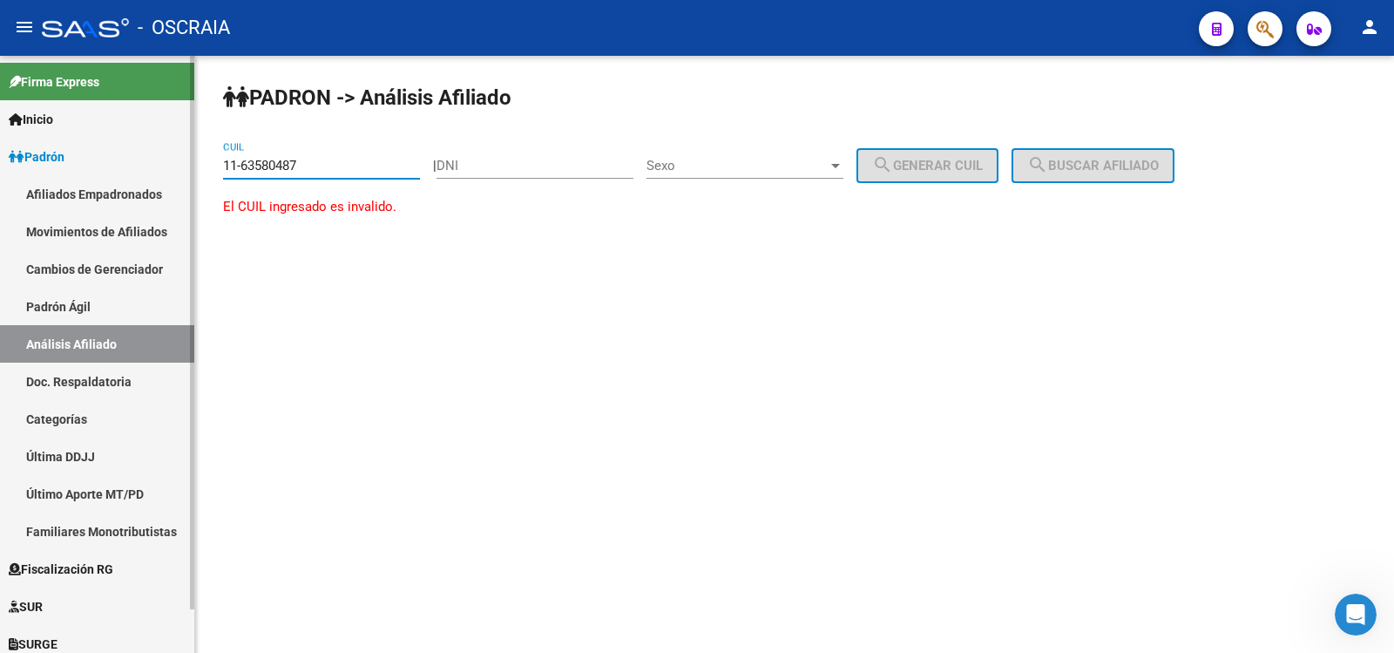
drag, startPoint x: 314, startPoint y: 168, endPoint x: 140, endPoint y: 153, distance: 174.0
click at [143, 158] on mat-sidenav-container "Firma Express Inicio Calendario SSS Instructivos Contacto OS Padrón Afiliados E…" at bounding box center [697, 354] width 1394 height 597
click at [140, 155] on link "Padrón" at bounding box center [97, 156] width 194 height 37
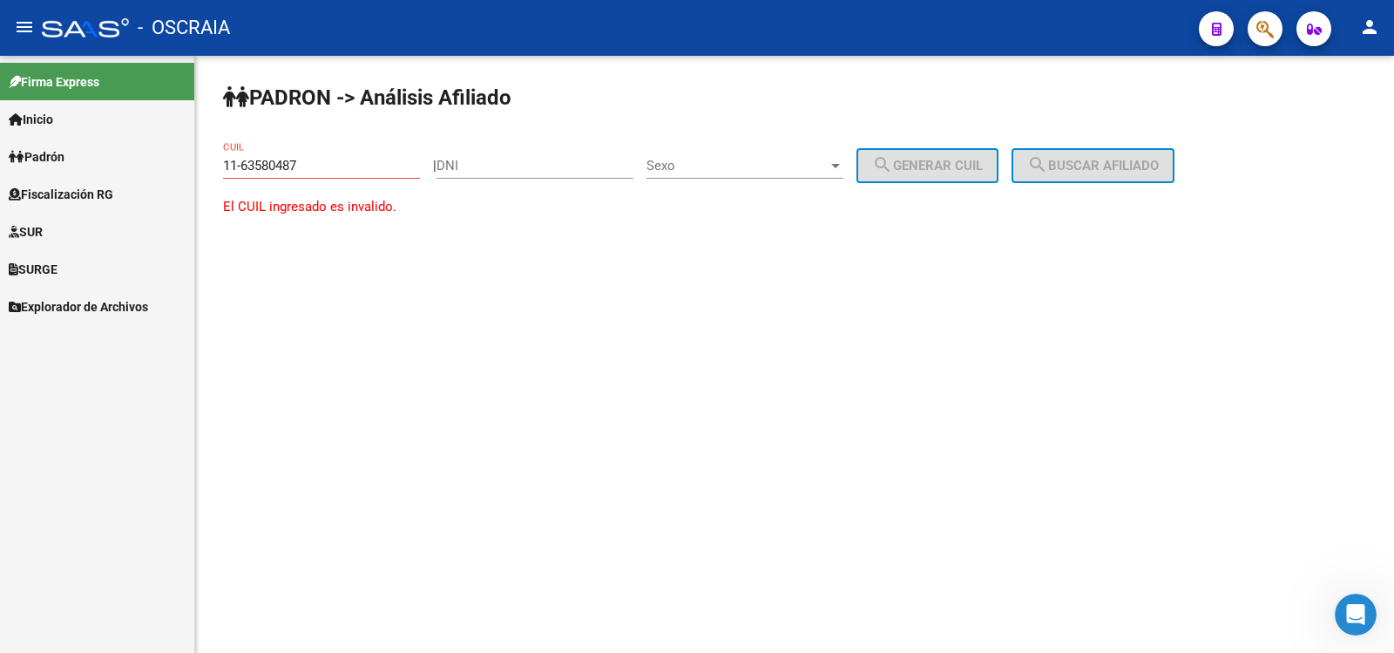
click at [273, 159] on input "11-63580487" at bounding box center [321, 166] width 197 height 16
type input "1"
click at [273, 157] on div "CUIL" at bounding box center [321, 159] width 197 height 37
click at [281, 164] on input "CUIL" at bounding box center [321, 166] width 197 height 16
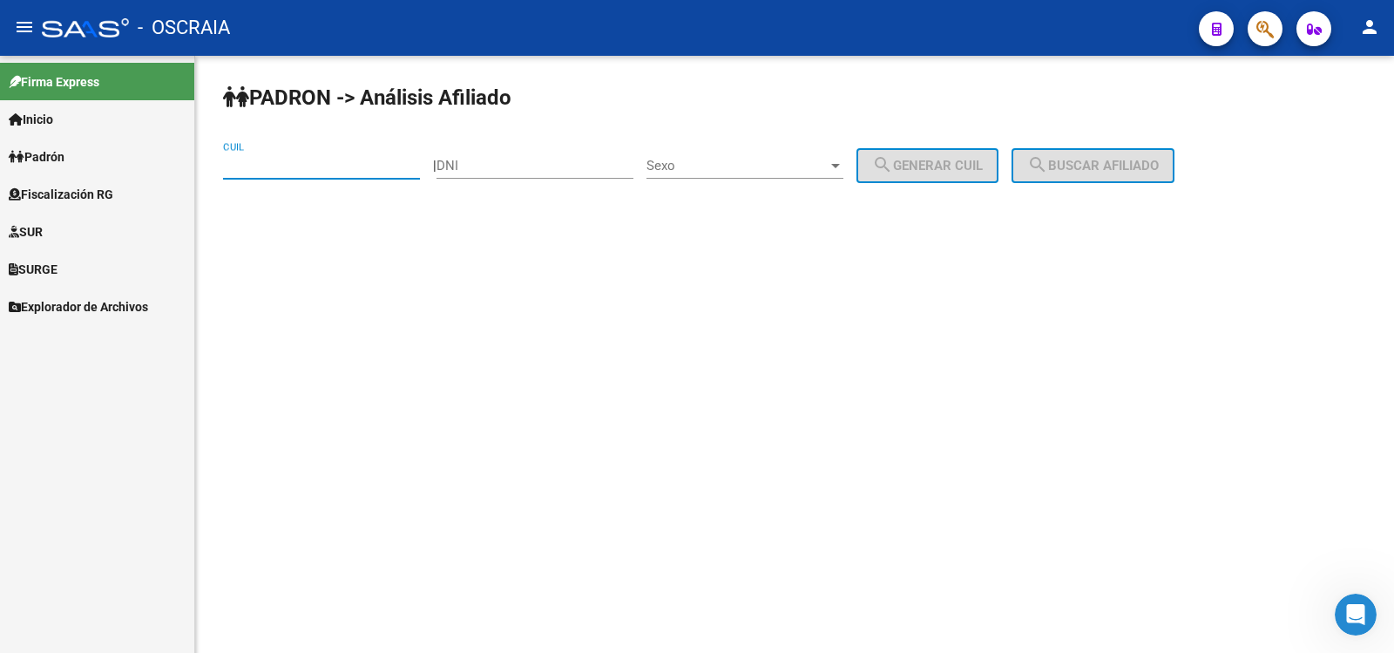
paste input "20-17392504-3"
type input "20-17392504-3"
click at [1075, 165] on span "search Buscar afiliado" at bounding box center [1093, 166] width 132 height 16
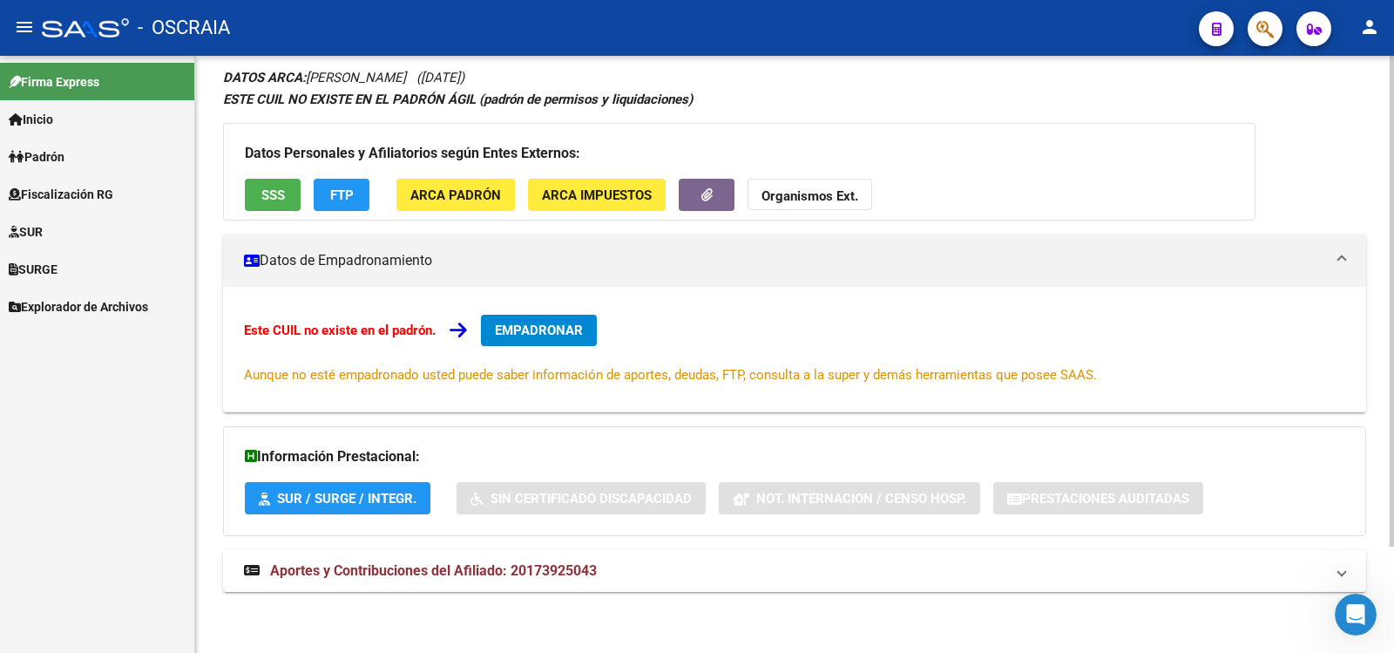
click at [534, 576] on span "Aportes y Contribuciones del Afiliado: 20173925043" at bounding box center [433, 570] width 327 height 17
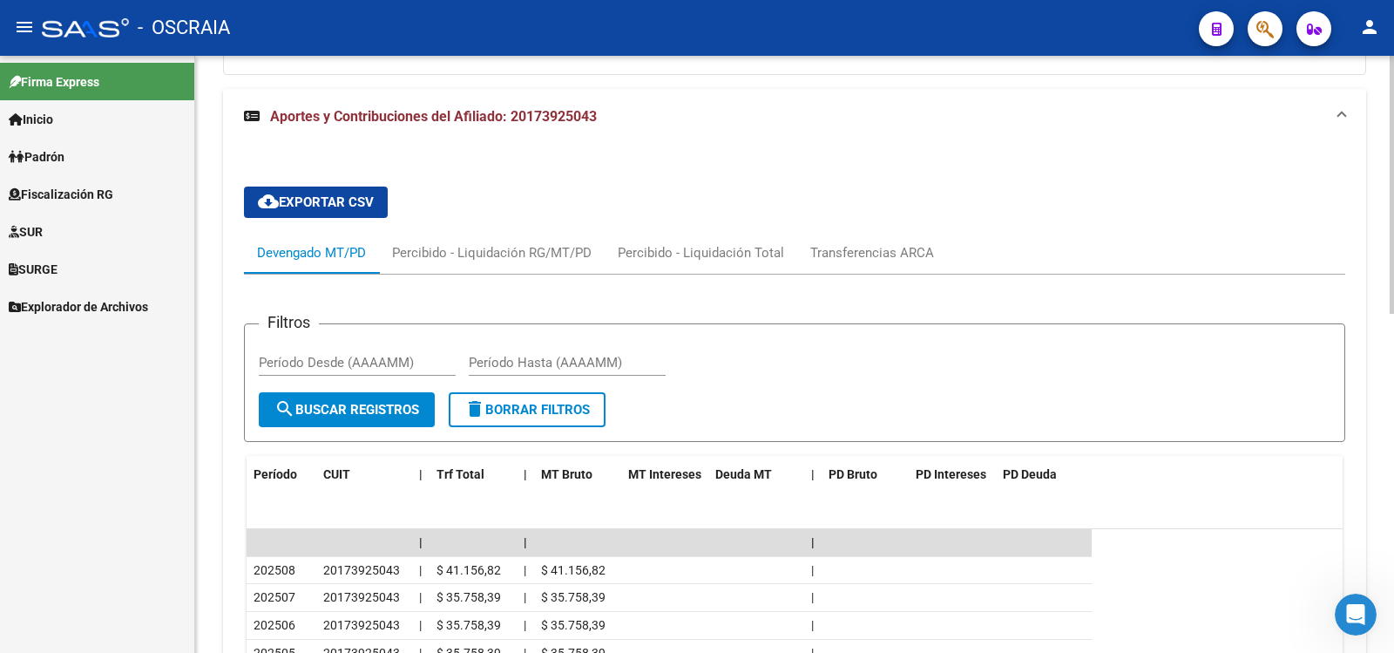
scroll to position [784, 0]
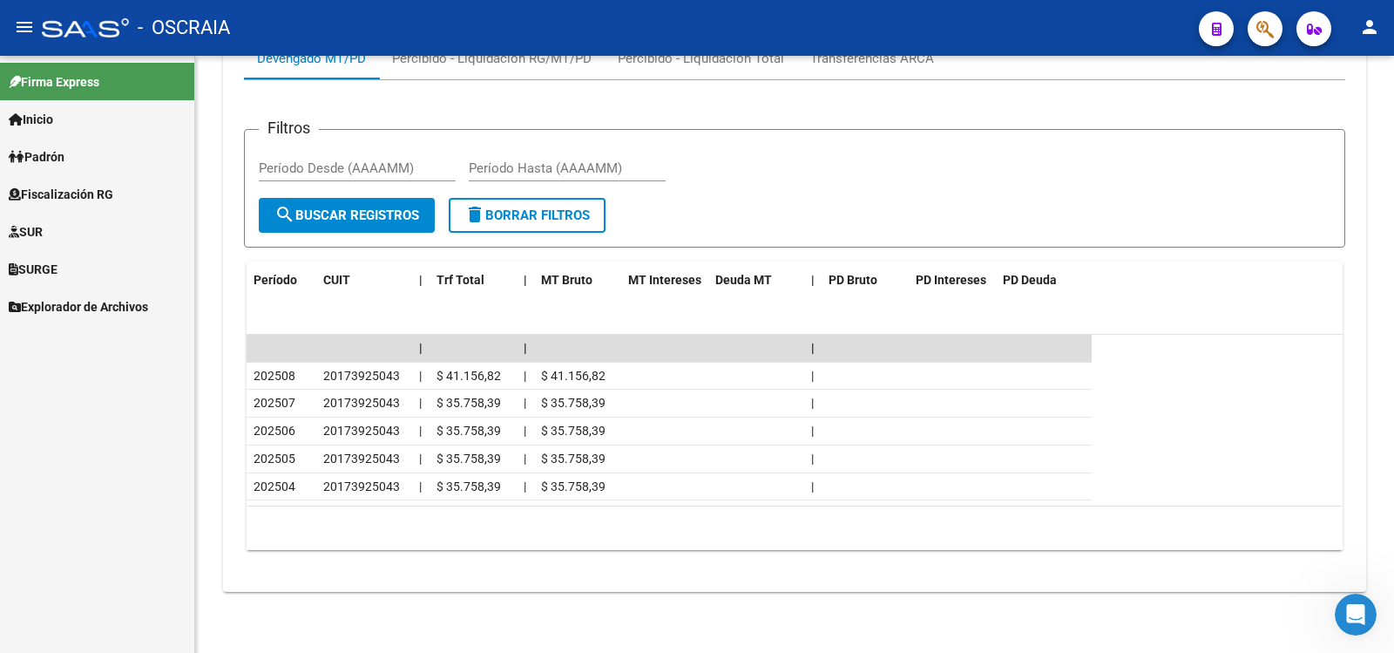
click at [101, 169] on link "Padrón" at bounding box center [97, 156] width 194 height 37
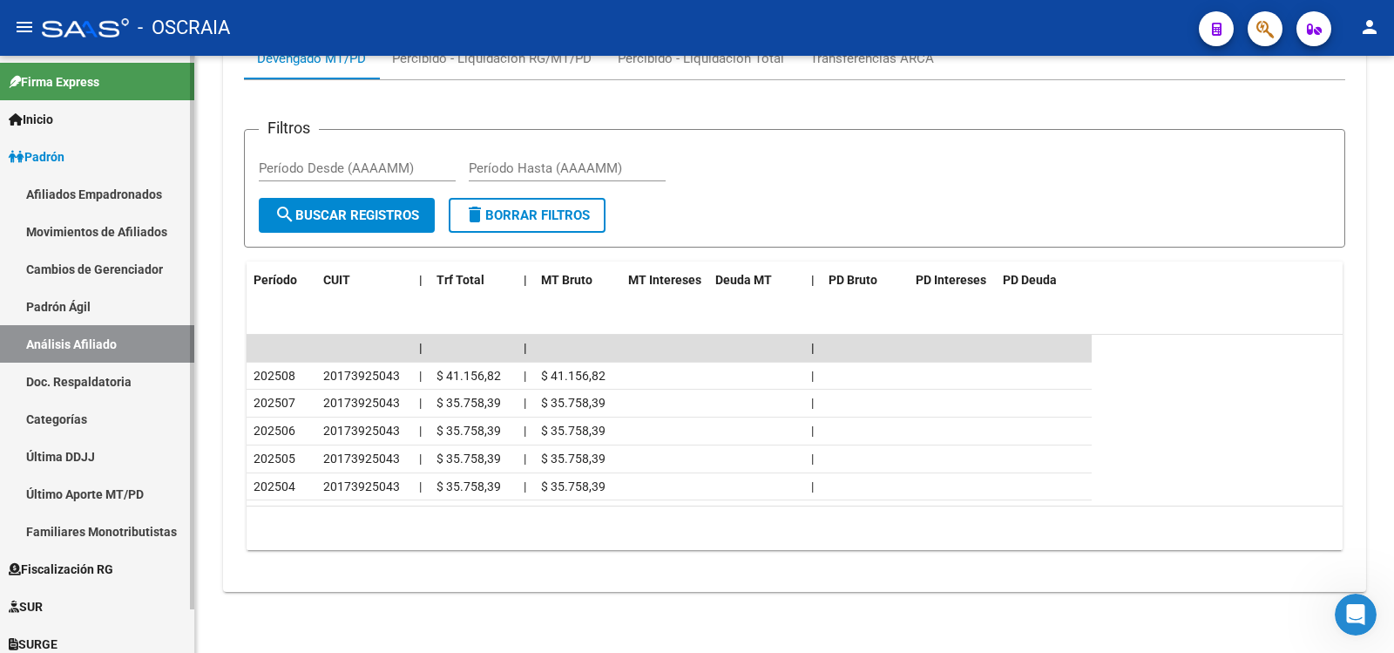
click at [104, 382] on link "Doc. Respaldatoria" at bounding box center [97, 380] width 194 height 37
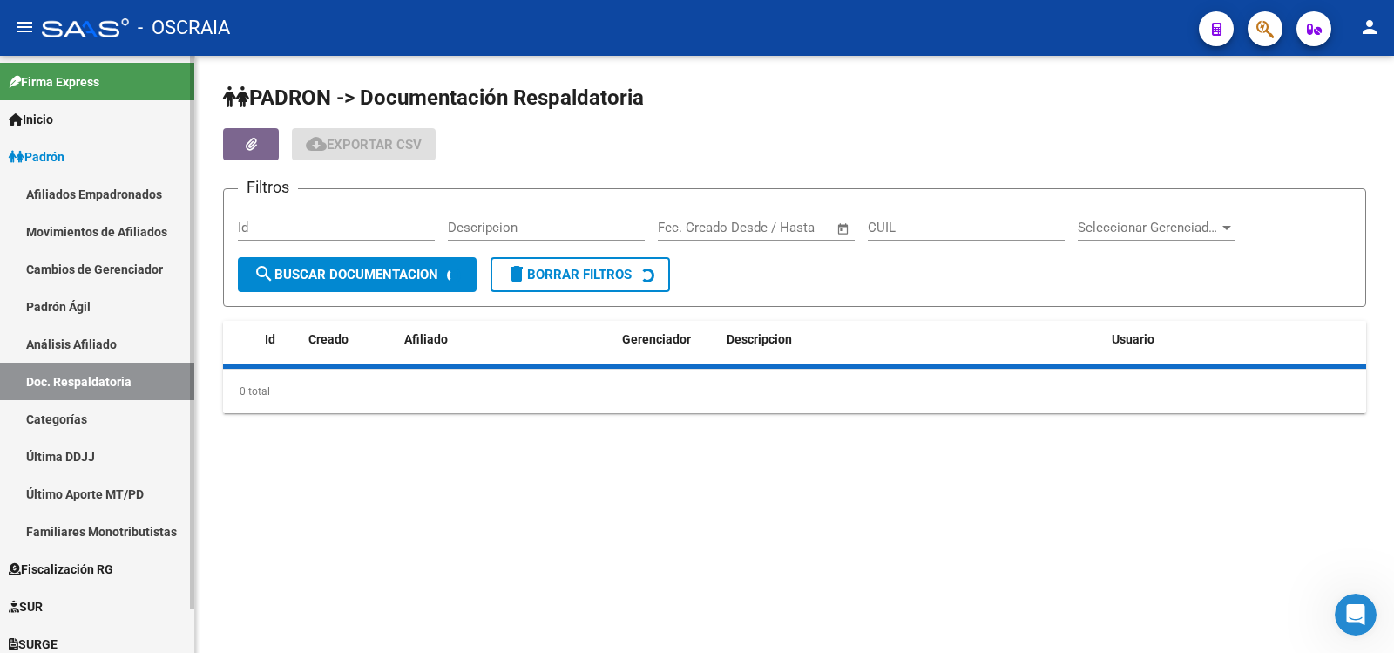
click at [110, 342] on link "Análisis Afiliado" at bounding box center [97, 343] width 194 height 37
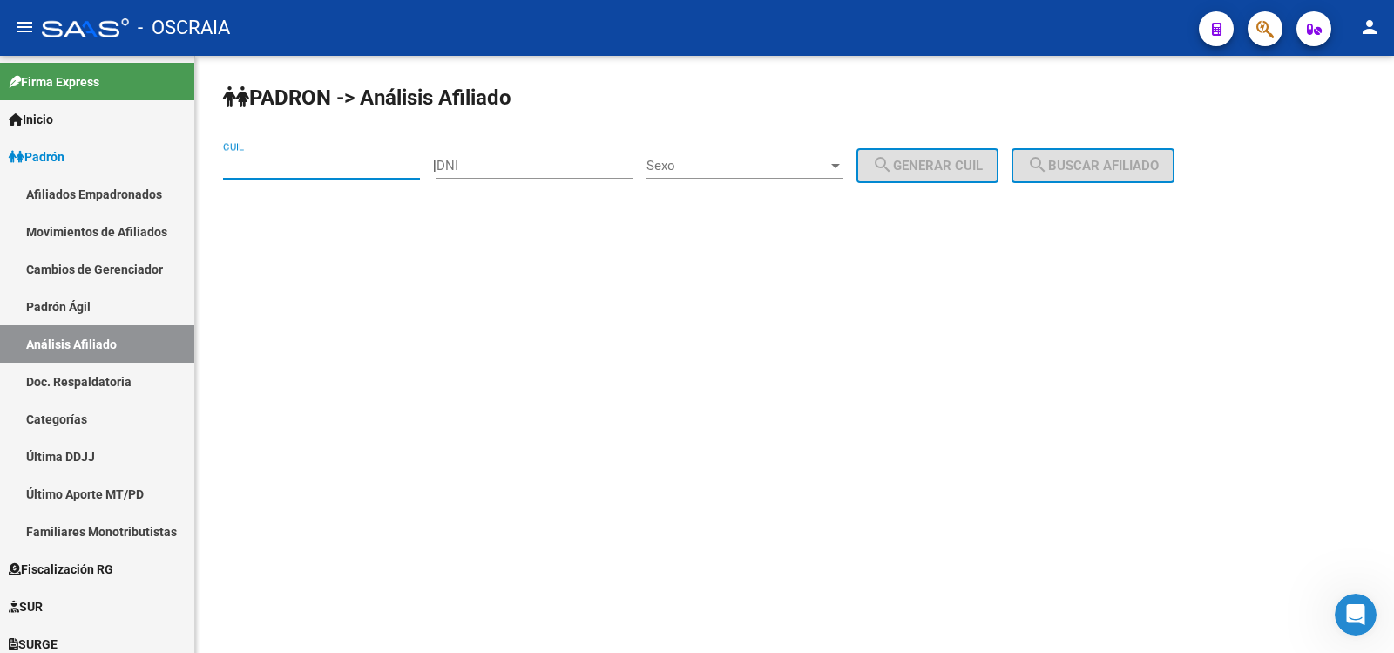
drag, startPoint x: 277, startPoint y: 175, endPoint x: 284, endPoint y: 166, distance: 11.2
paste input "27-22780348-2"
type input "27-22780348-2"
click at [1140, 154] on button "search Buscar afiliado" at bounding box center [1093, 165] width 163 height 35
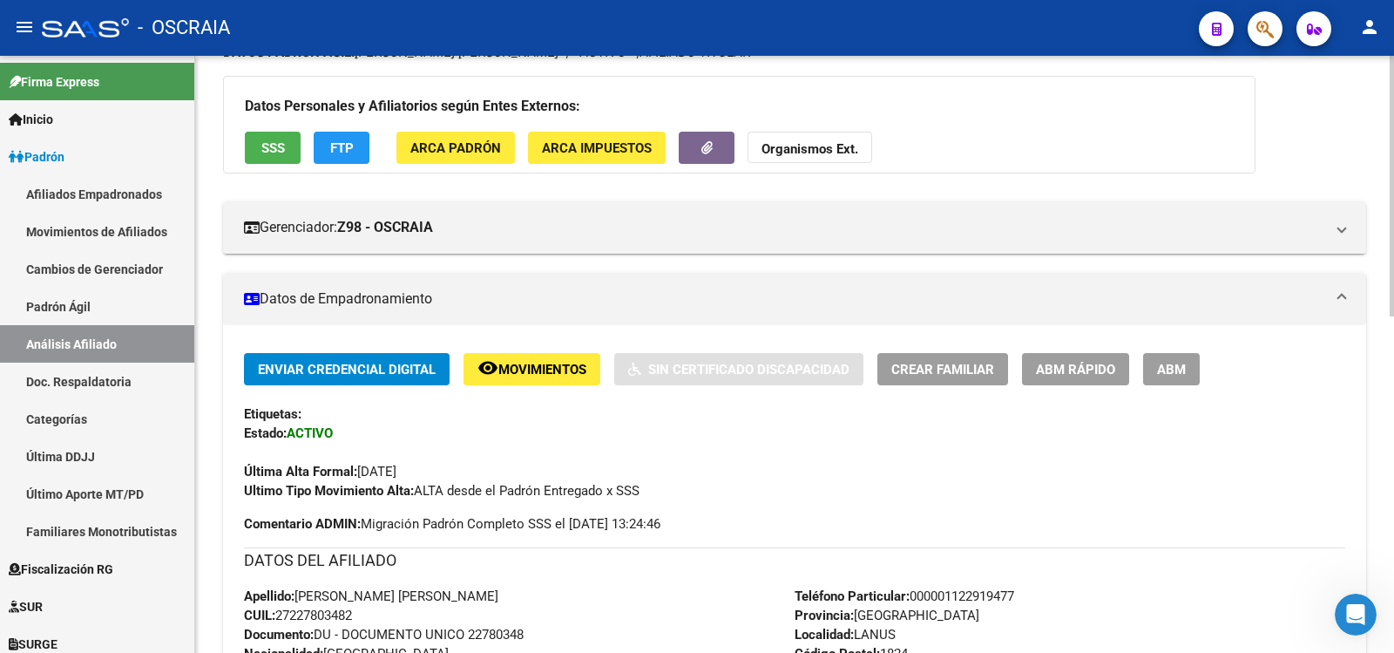
scroll to position [771, 0]
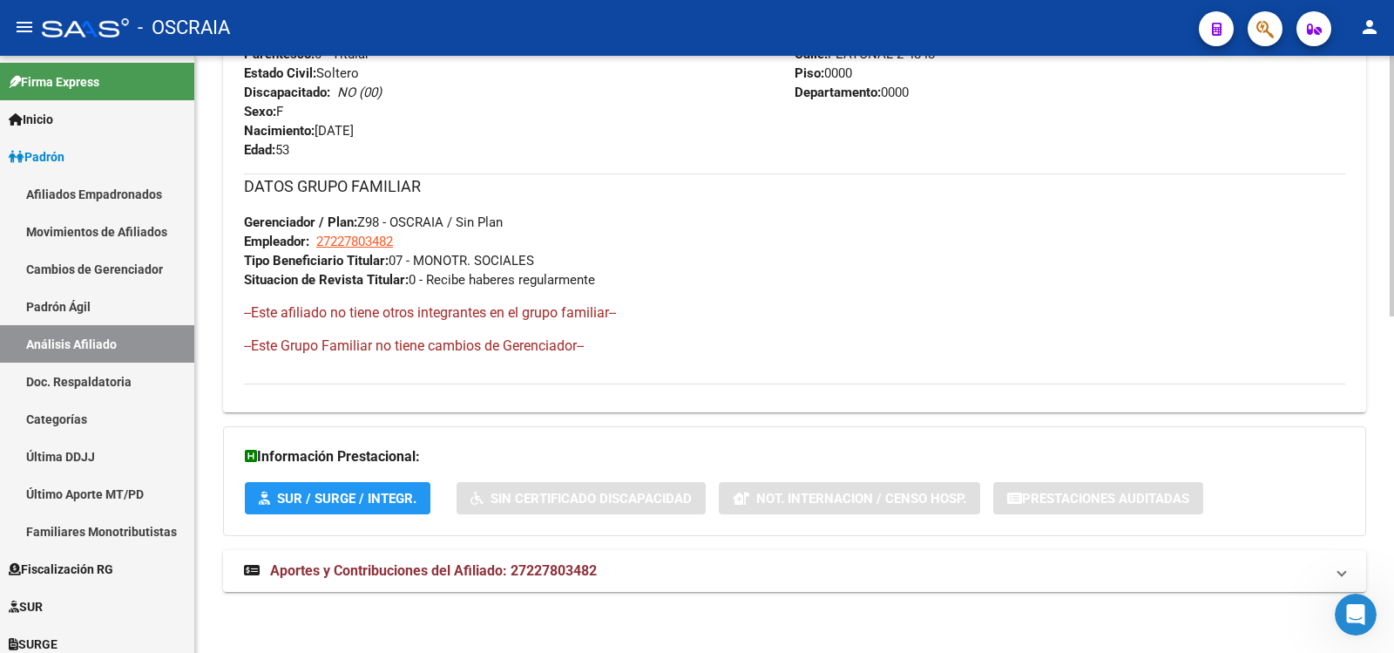
click at [521, 548] on div "DATOS PADRÓN ÁGIL: [PERSON_NAME] [PERSON_NAME] - | ACTIVO | AFILIADO TITULAR Da…" at bounding box center [794, 17] width 1143 height 1187
click at [513, 559] on mat-expansion-panel-header "Aportes y Contribuciones del Afiliado: 27227803482" at bounding box center [794, 571] width 1143 height 42
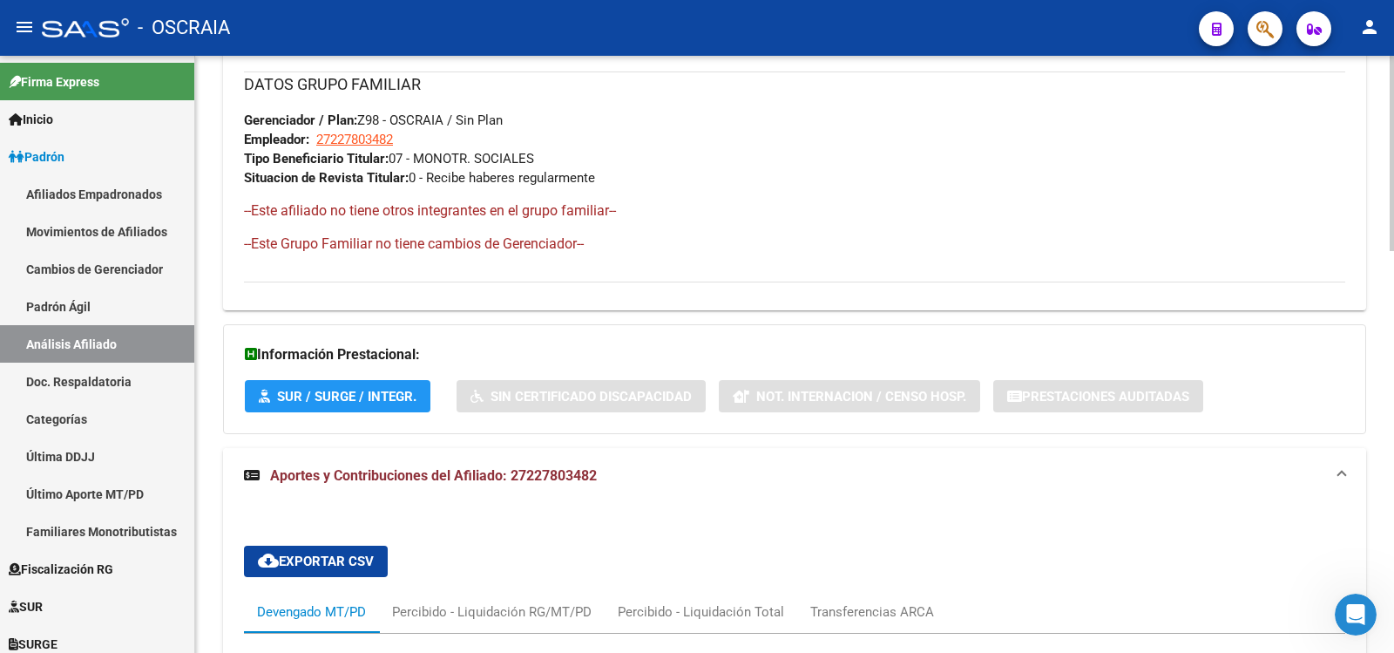
scroll to position [1565, 0]
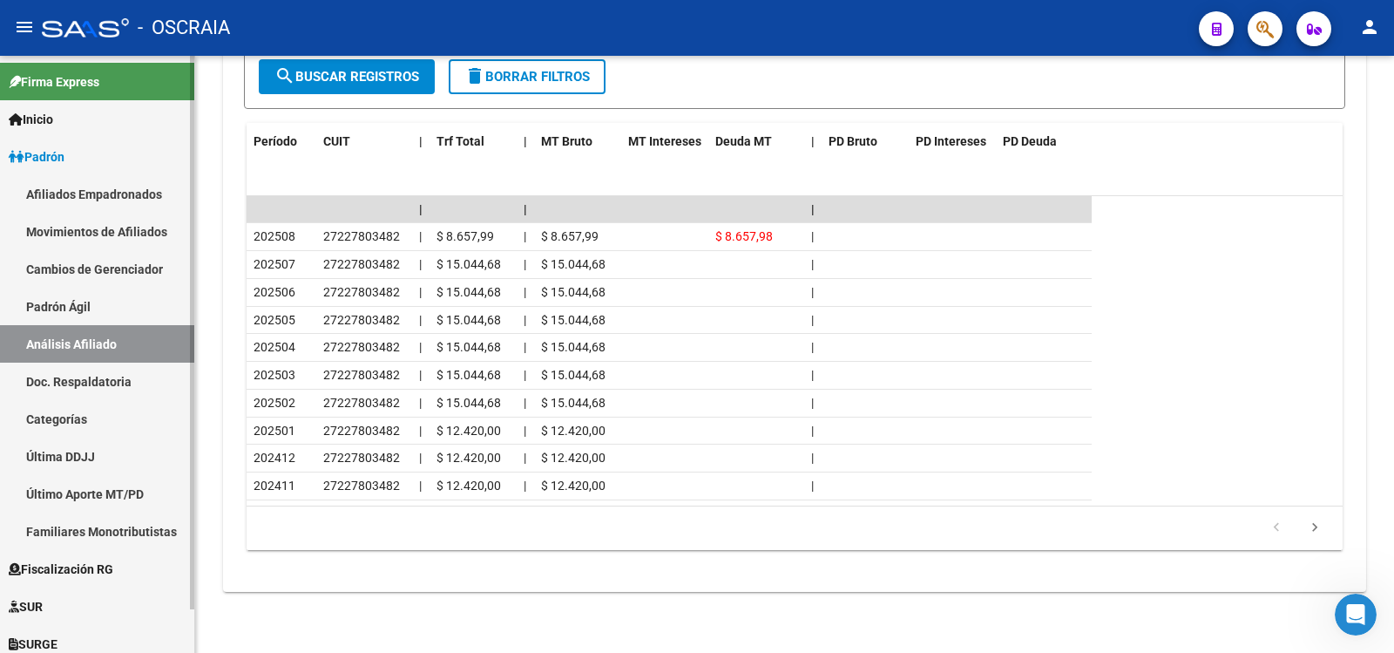
click at [139, 311] on link "Padrón Ágil" at bounding box center [97, 306] width 194 height 37
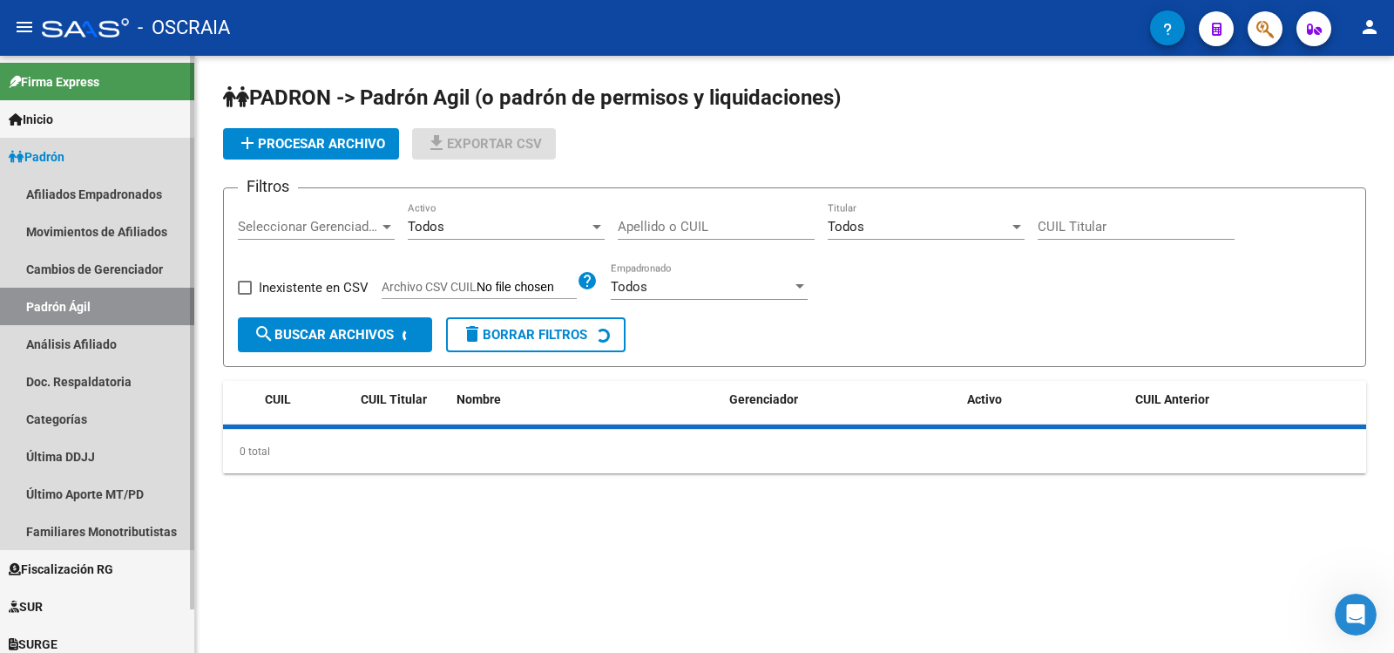
click at [150, 340] on link "Análisis Afiliado" at bounding box center [97, 343] width 194 height 37
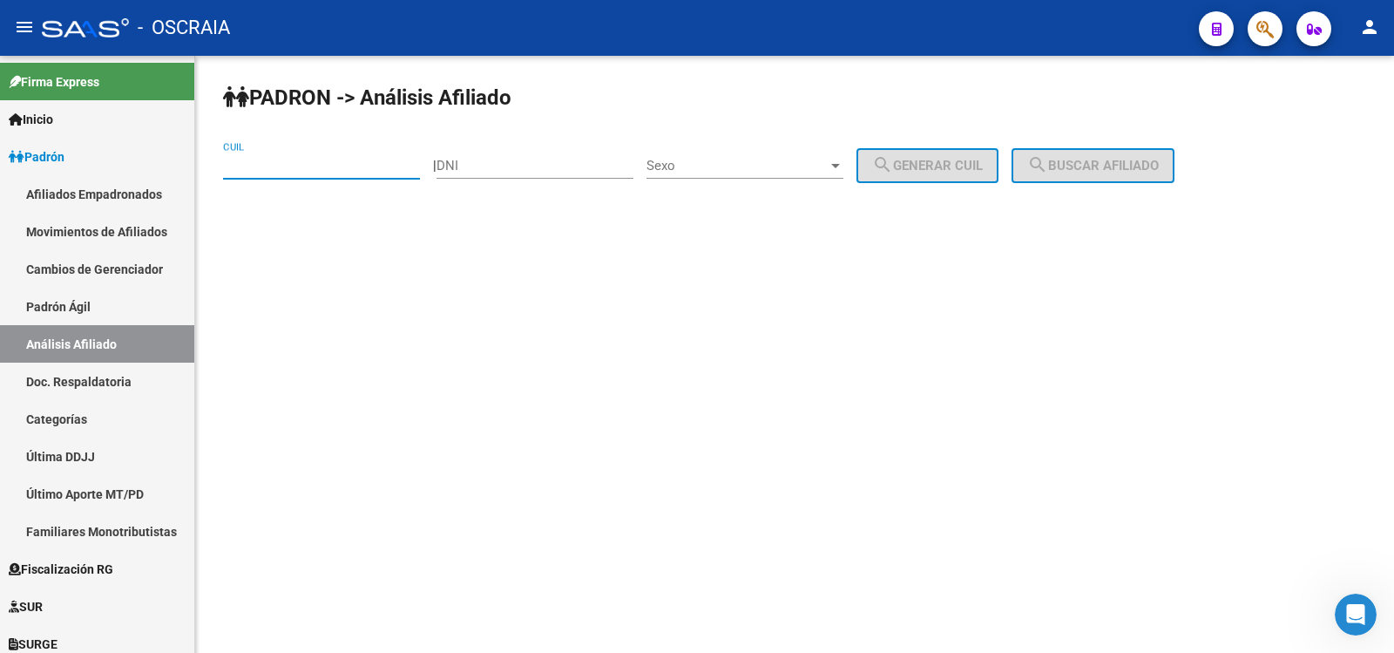
paste input "24-43907649-2"
type input "24-43907649-2"
click at [1145, 170] on span "search Buscar afiliado" at bounding box center [1093, 166] width 132 height 16
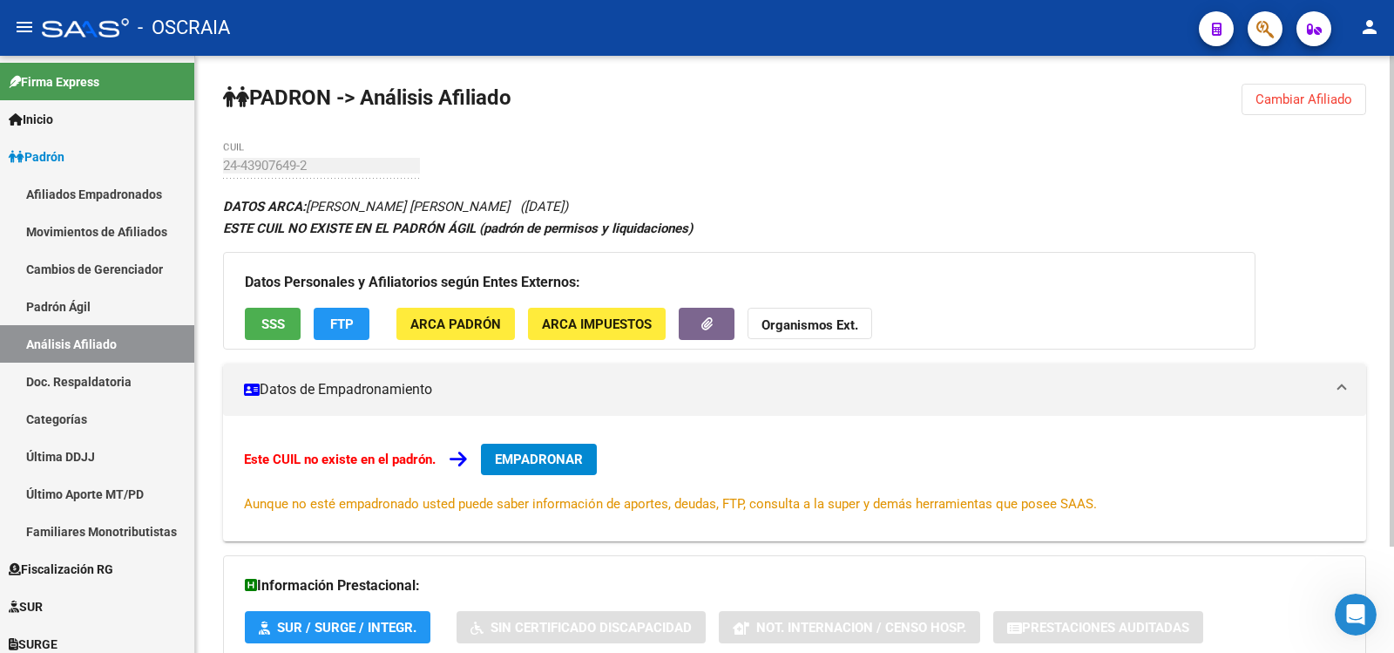
scroll to position [129, 0]
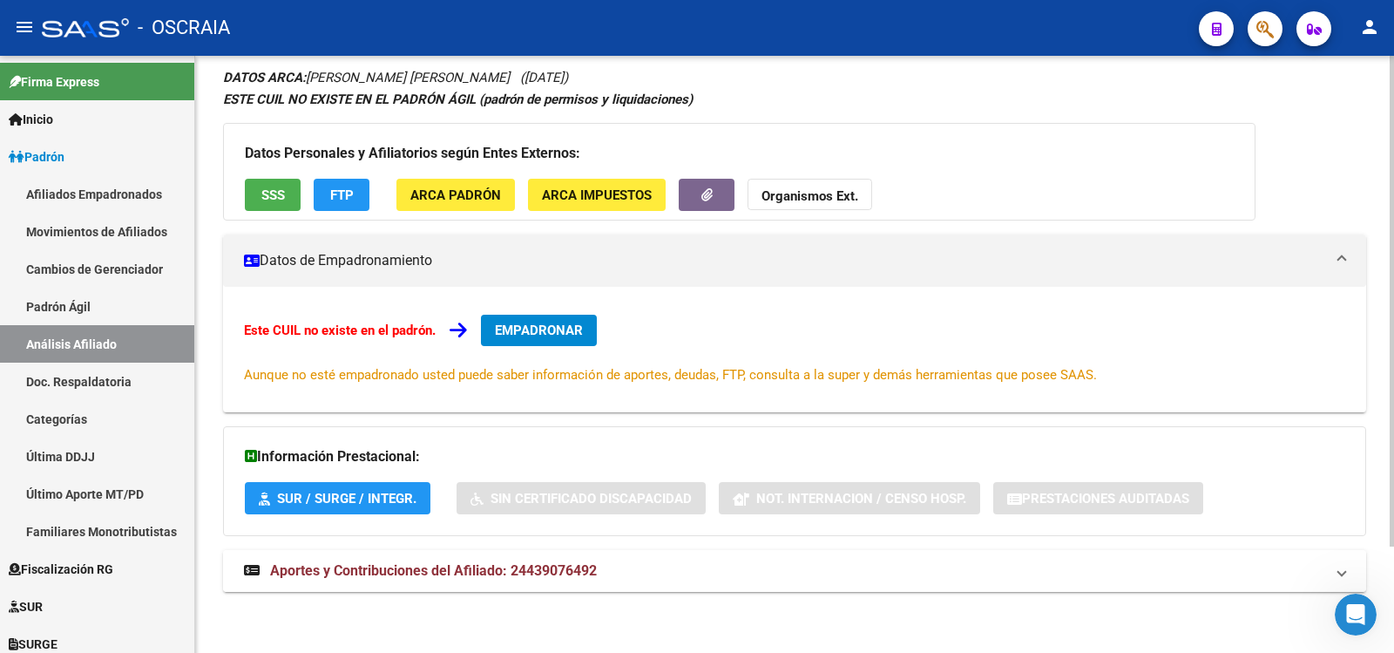
click at [537, 556] on mat-expansion-panel-header "Aportes y Contribuciones del Afiliado: 24439076492" at bounding box center [794, 571] width 1143 height 42
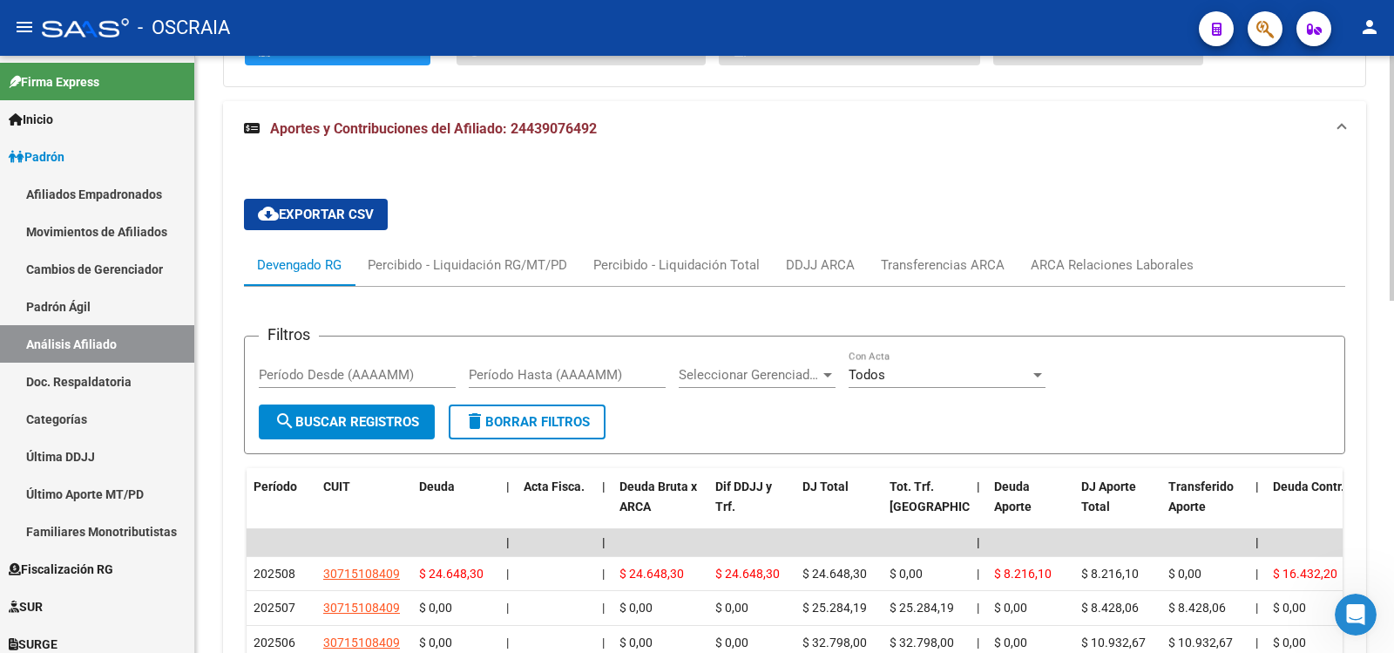
scroll to position [860, 0]
